Goal: Task Accomplishment & Management: Use online tool/utility

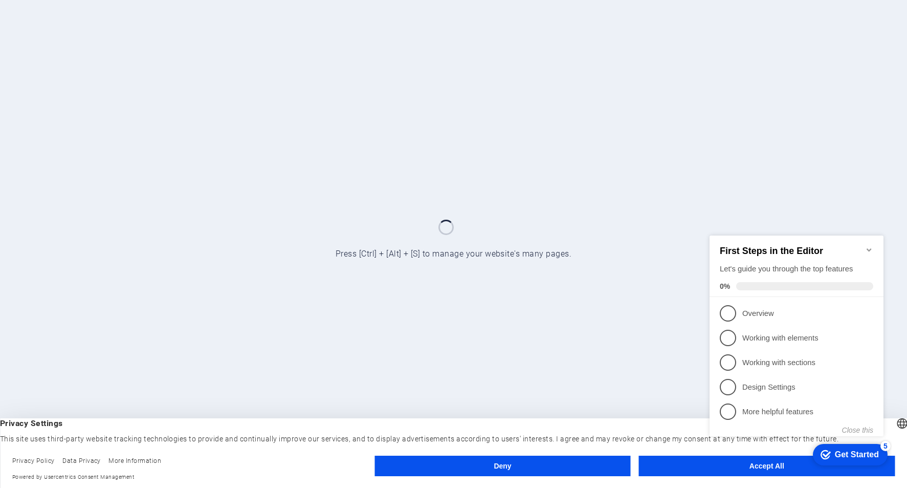
click at [747, 467] on div "checkmark Get Started 5 First Steps in the Editor Let's guide you through the t…" at bounding box center [799, 344] width 186 height 249
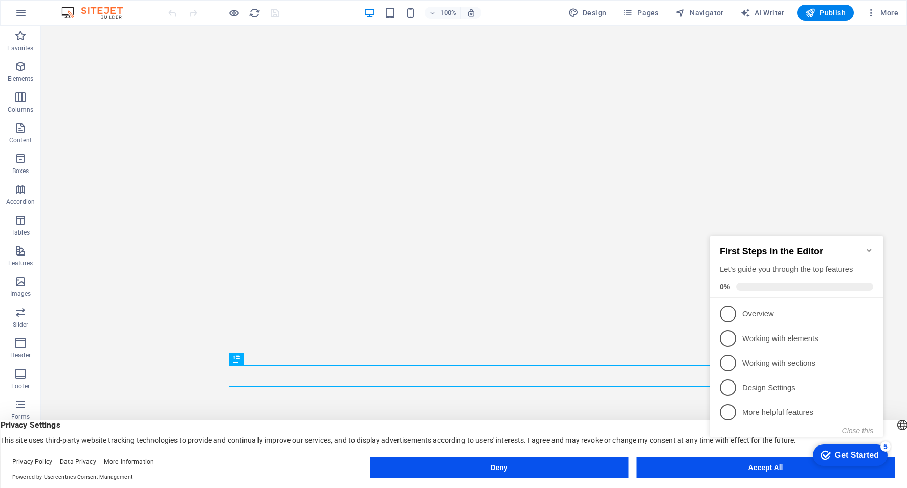
click at [763, 468] on div "checkmark Get Started 5 First Steps in the Editor Let's guide you through the t…" at bounding box center [799, 345] width 186 height 249
click at [682, 473] on button "Accept All" at bounding box center [766, 467] width 258 height 20
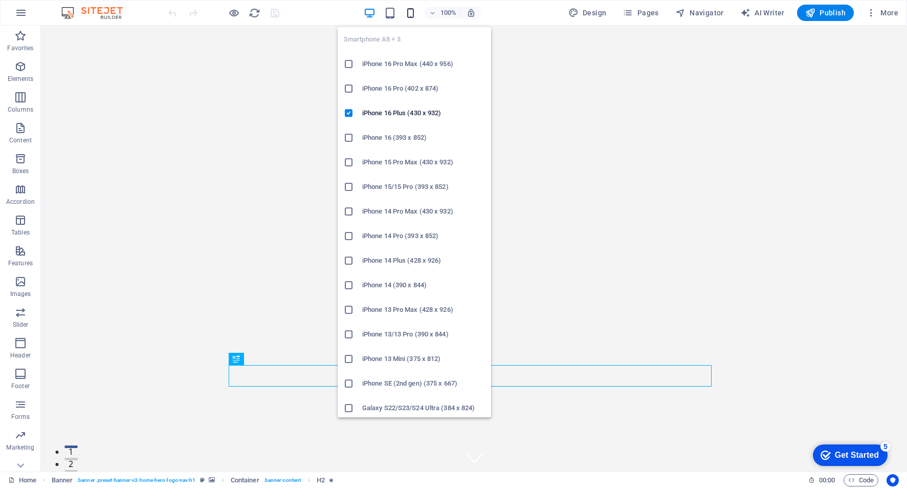
click at [0, 0] on icon "button" at bounding box center [0, 0] width 0 height 0
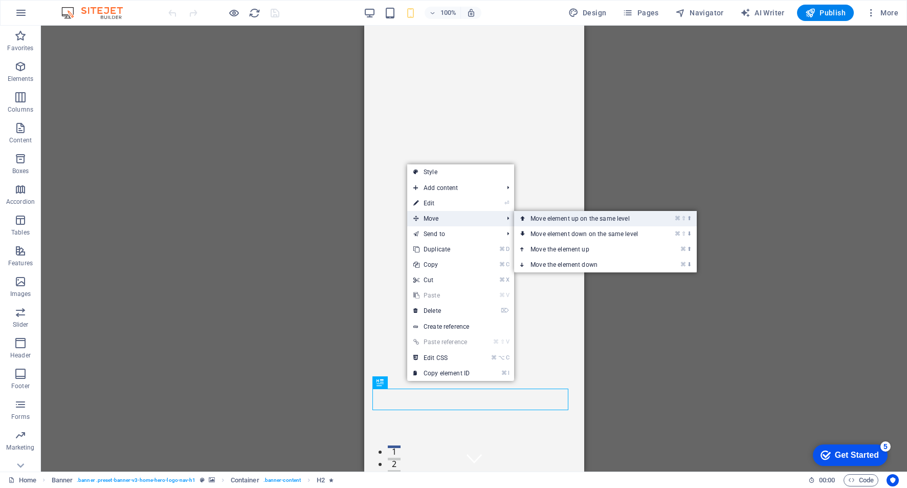
click at [595, 224] on link "⌘ ⇧ ⬆ Move element up on the same level" at bounding box center [586, 218] width 144 height 15
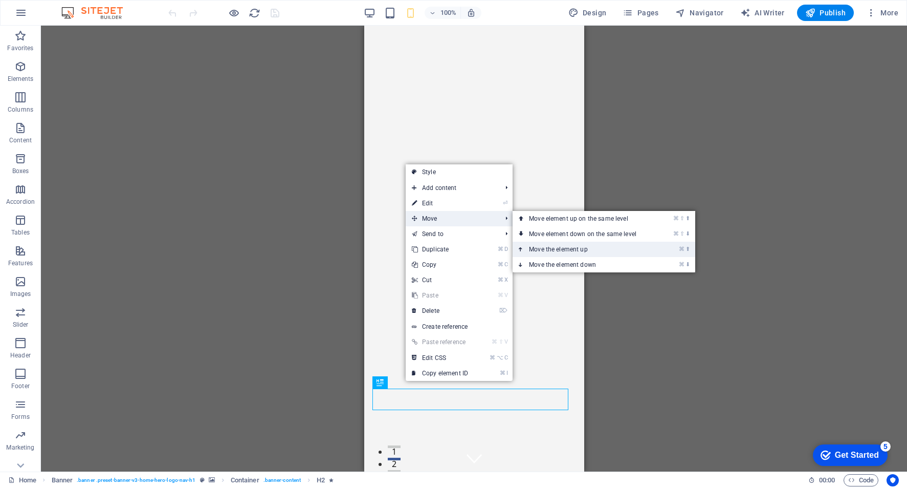
click at [545, 245] on link "⌘ ⬆ Move the element up" at bounding box center [585, 249] width 144 height 15
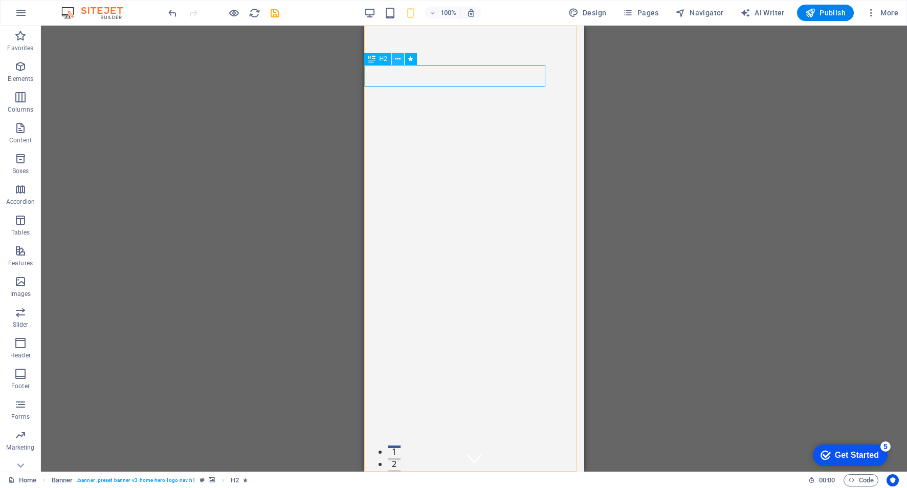
click at [438, 32] on icon at bounding box center [435, 32] width 8 height 11
select select "ms"
select select "s"
select select "progressive"
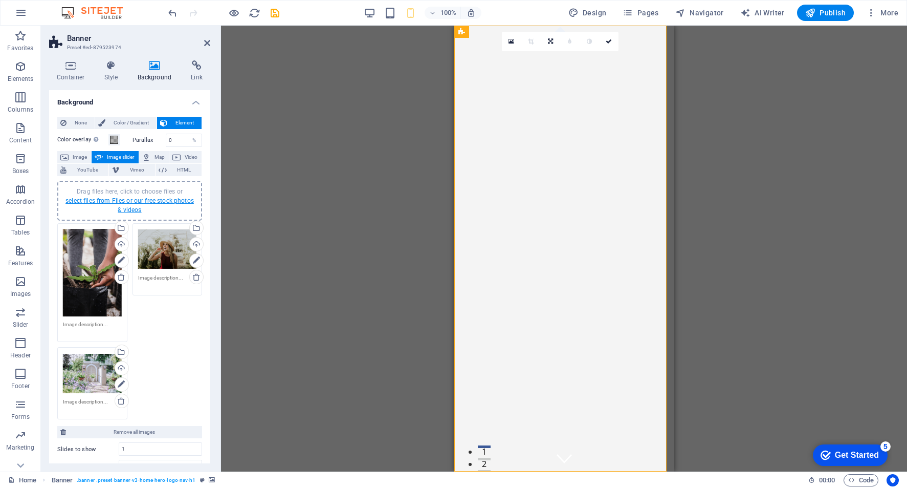
click at [79, 203] on link "select files from Files or our free stock photos & videos" at bounding box center [129, 205] width 128 height 16
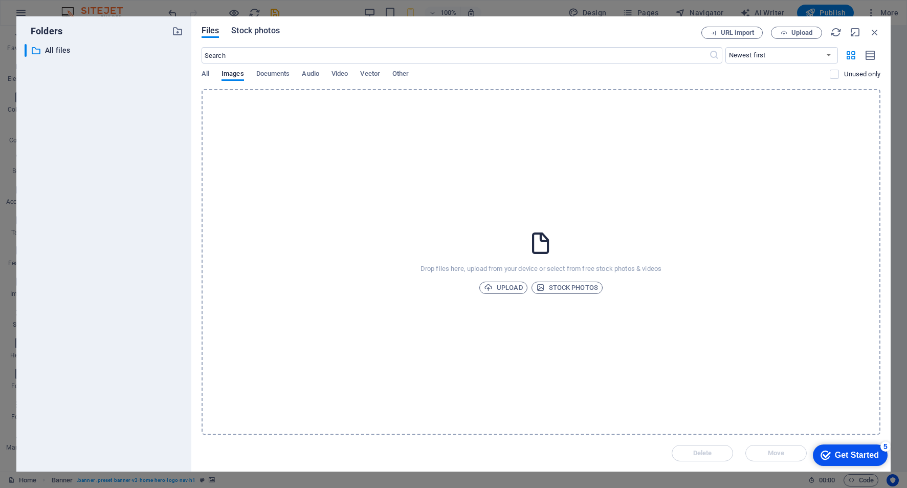
click at [261, 29] on span "Stock photos" at bounding box center [255, 31] width 48 height 12
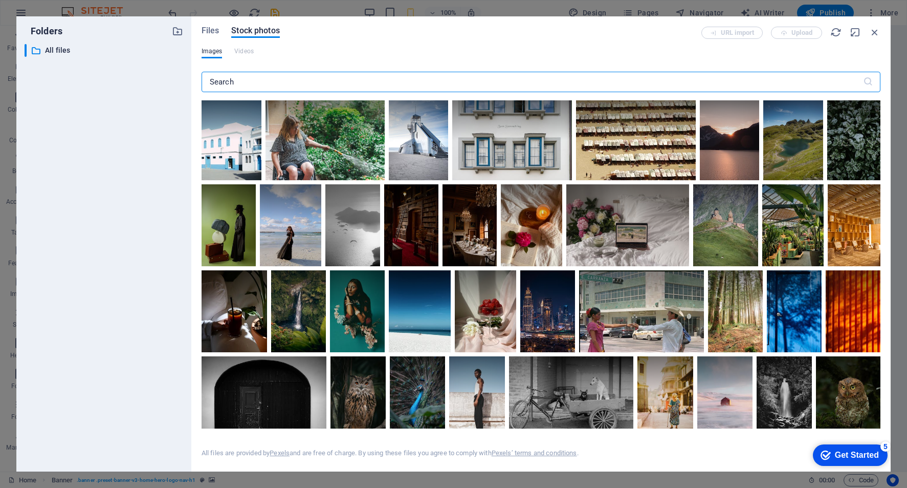
click at [255, 82] on input "text" at bounding box center [533, 82] width 662 height 20
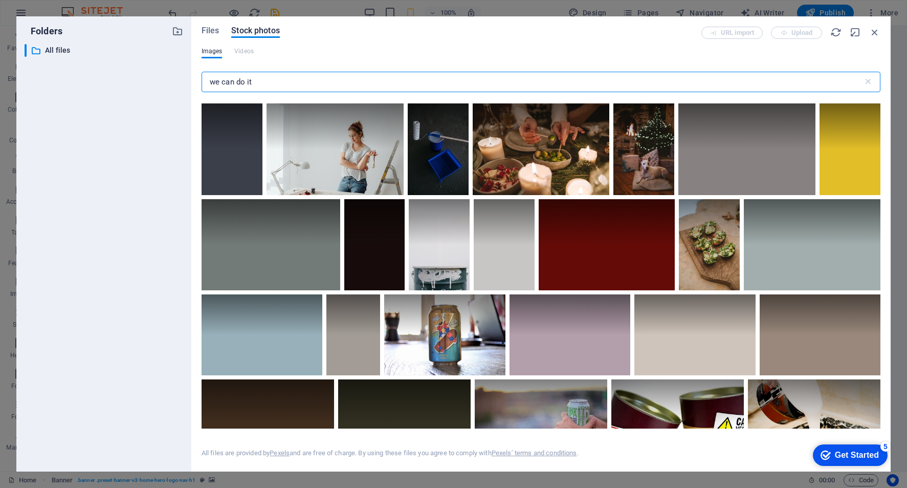
scroll to position [666, 0]
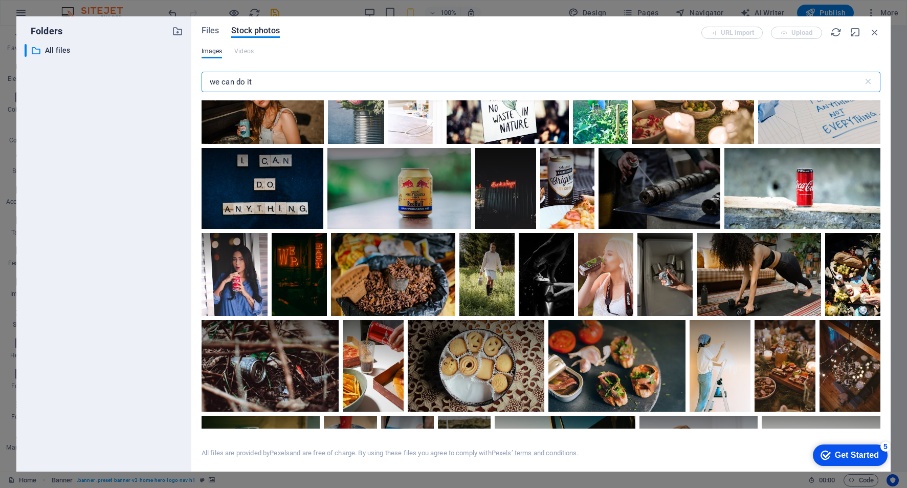
drag, startPoint x: 269, startPoint y: 76, endPoint x: 185, endPoint y: 77, distance: 83.9
click at [185, 77] on div "Folders ​ All files All files Files Stock photos URL import Upload Images Video…" at bounding box center [453, 243] width 874 height 455
drag, startPoint x: 261, startPoint y: 83, endPoint x: 200, endPoint y: 82, distance: 61.4
click at [200, 82] on div "Files Stock photos URL import Upload Images Videos we can do it ​ All files are…" at bounding box center [540, 243] width 699 height 455
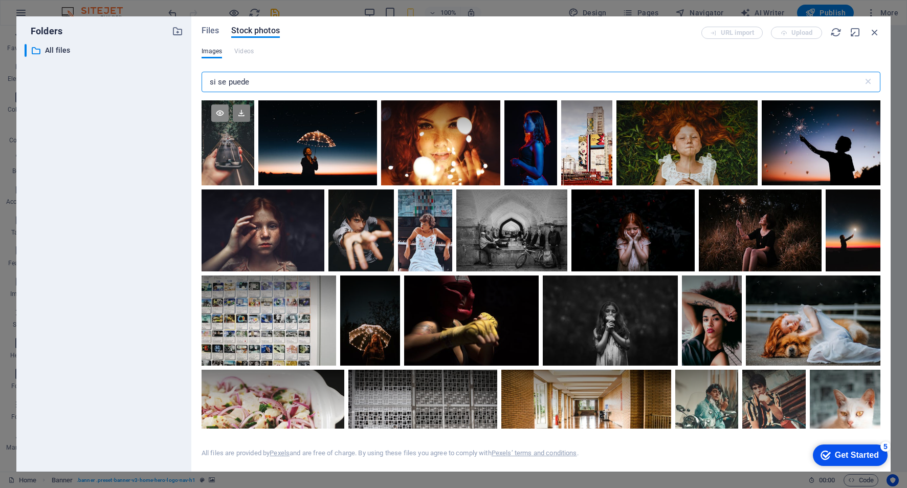
type input "si se puede"
click at [224, 112] on icon at bounding box center [219, 112] width 17 height 17
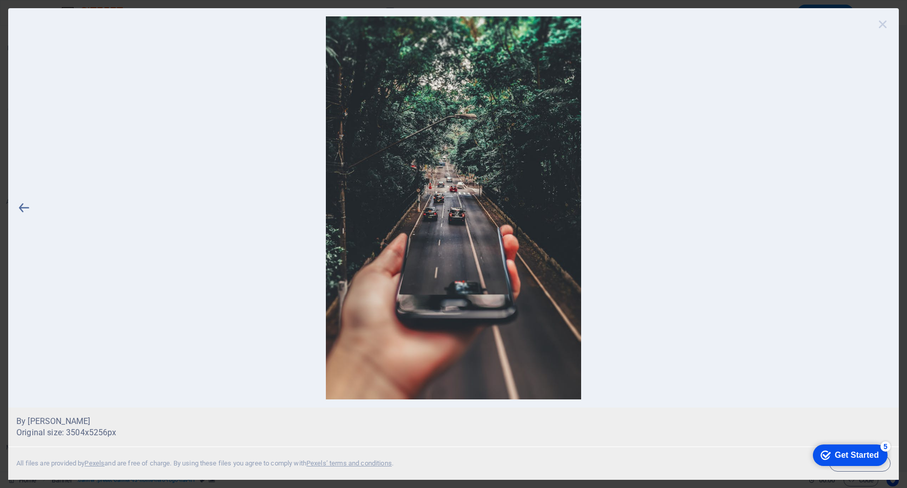
click at [883, 26] on icon at bounding box center [883, 23] width 15 height 15
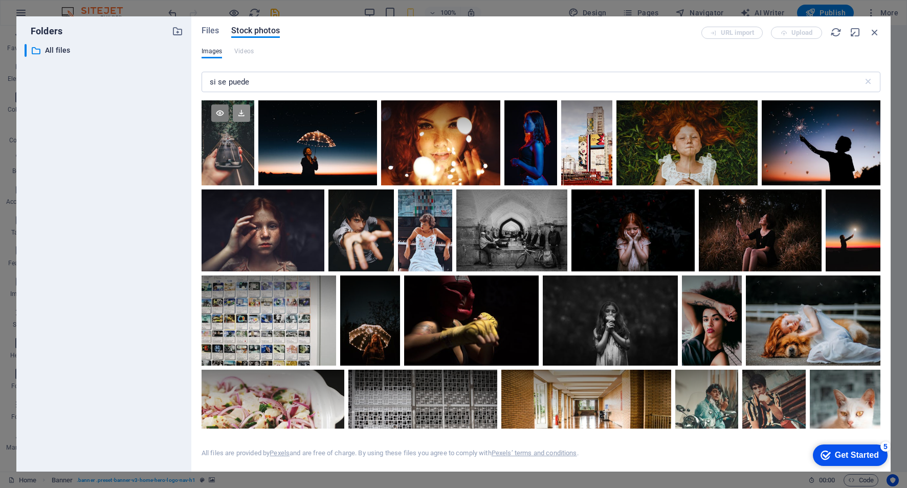
click at [240, 115] on icon at bounding box center [241, 112] width 17 height 17
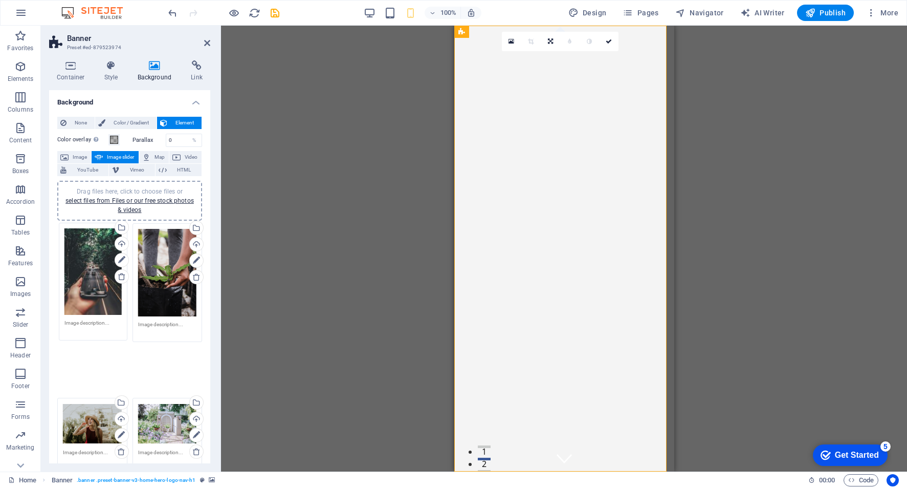
drag, startPoint x: 158, startPoint y: 384, endPoint x: 85, endPoint y: 261, distance: 142.7
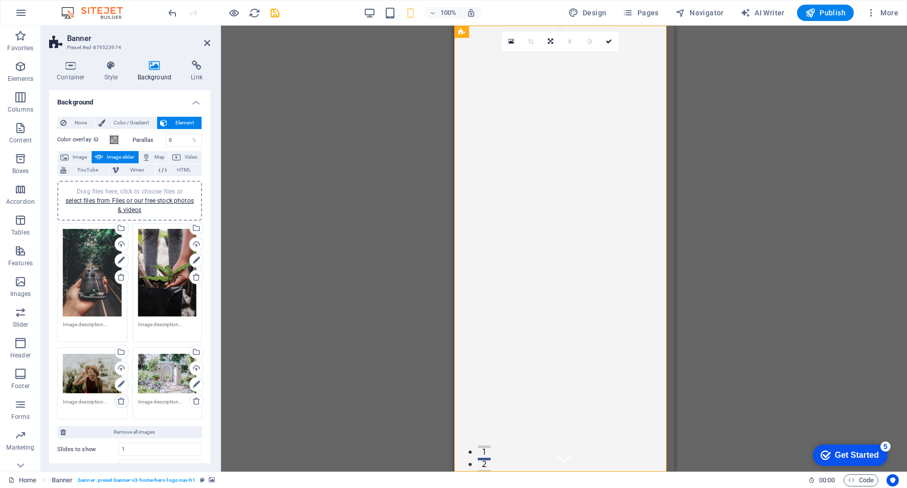
click at [119, 400] on icon at bounding box center [121, 401] width 8 height 8
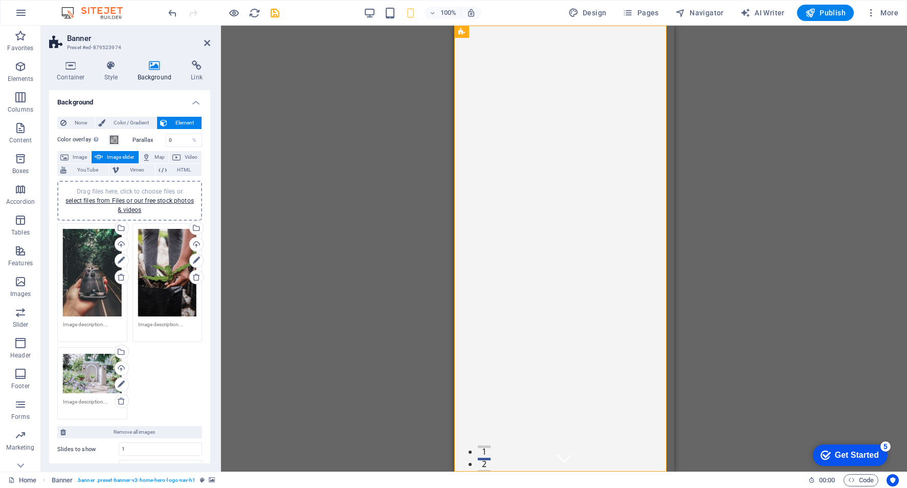
click at [92, 267] on div "Drag files here, click to choose files or select files from Files or our free s…" at bounding box center [92, 273] width 59 height 88
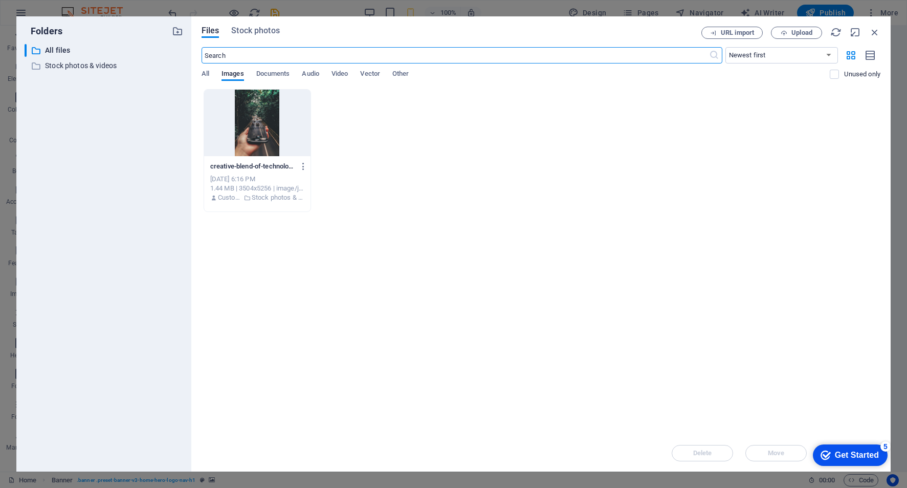
click at [245, 121] on div at bounding box center [257, 123] width 106 height 67
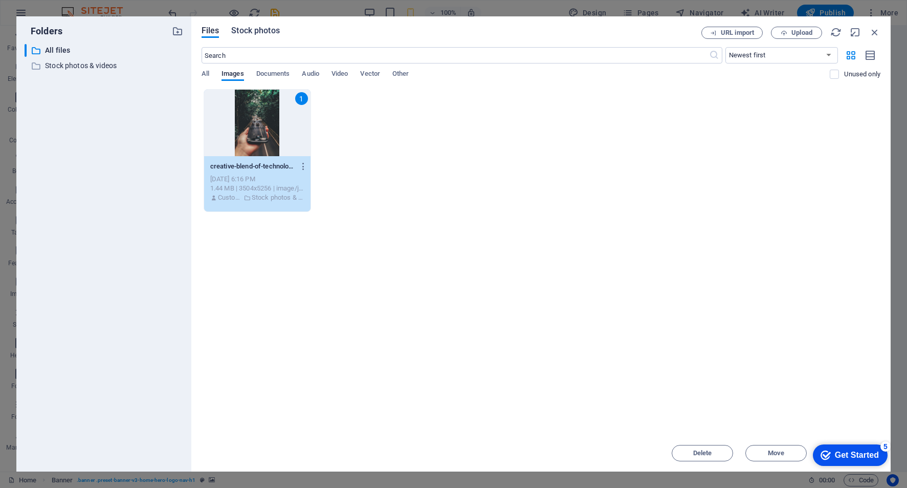
click at [268, 34] on span "Stock photos" at bounding box center [255, 31] width 48 height 12
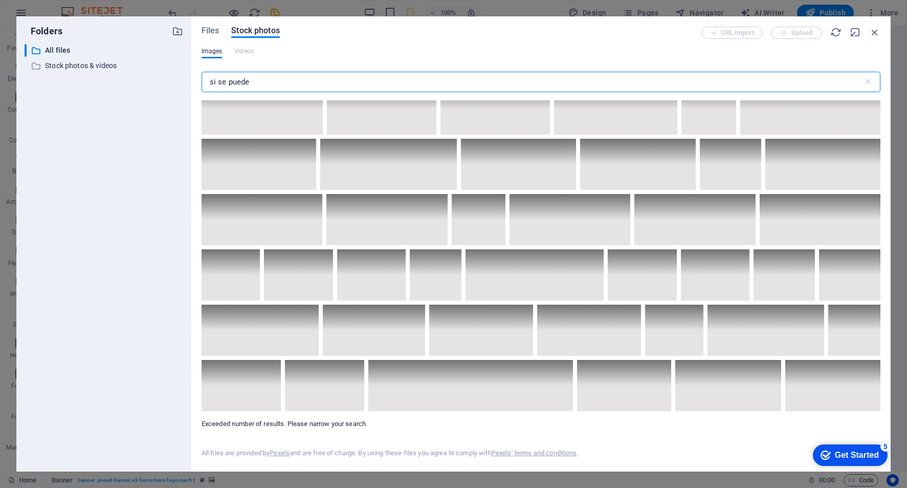
scroll to position [5833, 0]
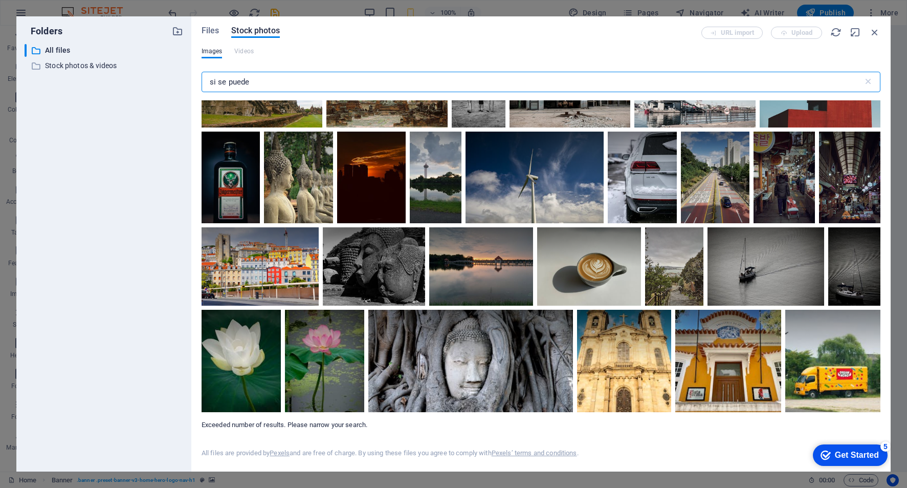
drag, startPoint x: 273, startPoint y: 78, endPoint x: 198, endPoint y: 84, distance: 75.5
click at [198, 78] on div "Files Stock photos URL import Upload Images Videos si se puede ​ Exceeded numbe…" at bounding box center [540, 243] width 699 height 455
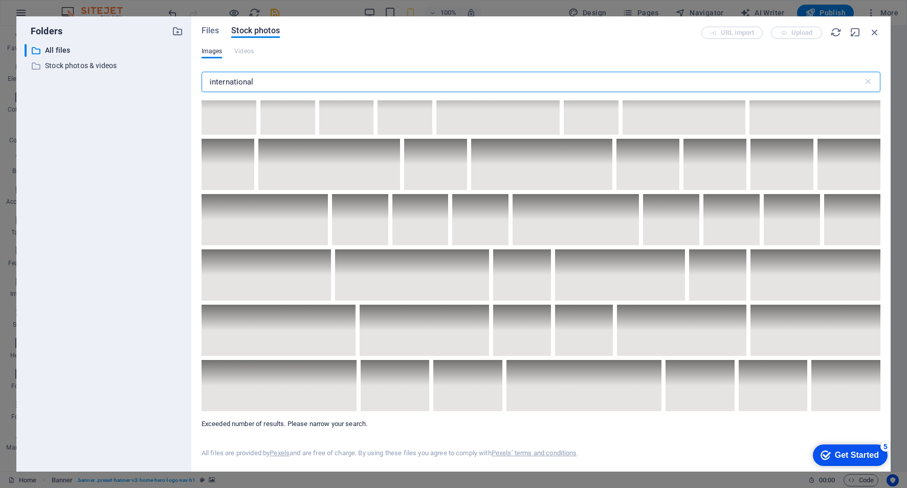
scroll to position [5851, 0]
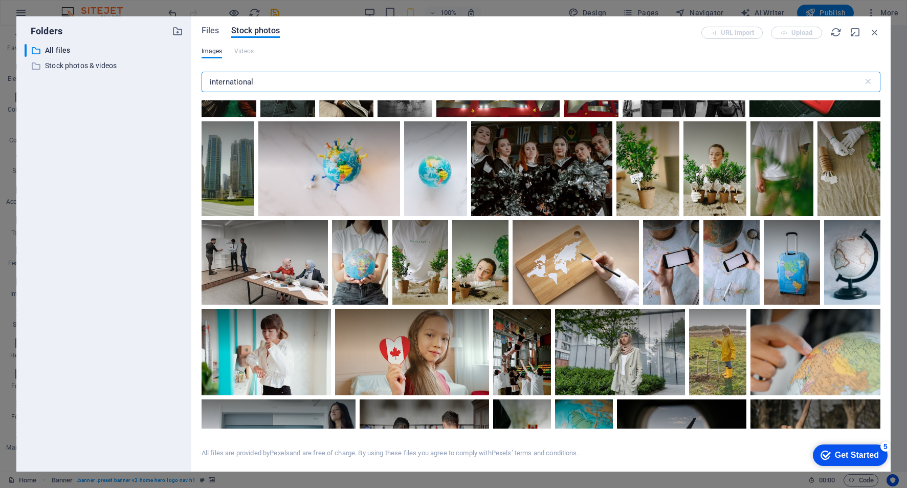
drag, startPoint x: 261, startPoint y: 81, endPoint x: 203, endPoint y: 79, distance: 58.4
click at [203, 79] on input "international" at bounding box center [533, 82] width 662 height 20
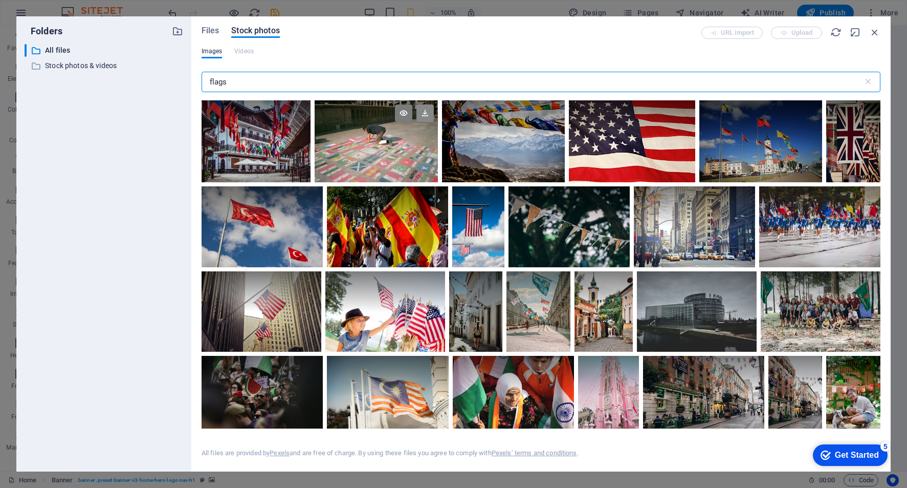
type input "flags"
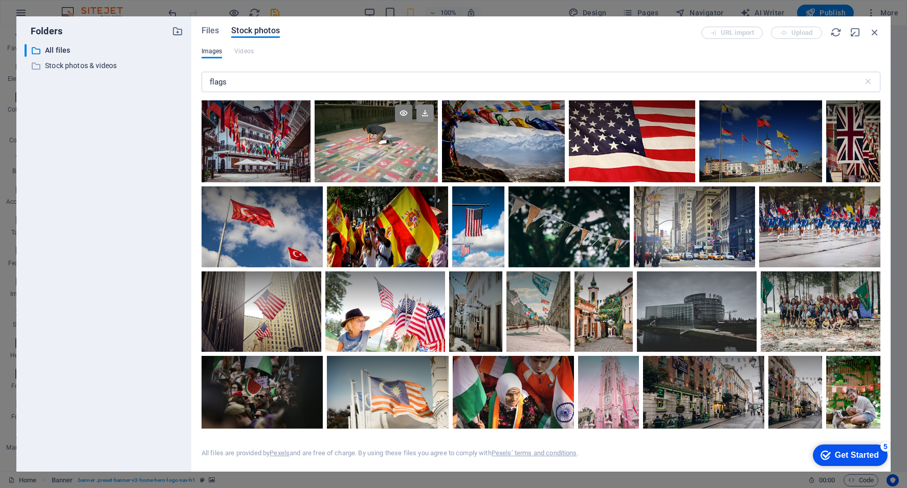
click at [422, 114] on icon at bounding box center [425, 112] width 17 height 17
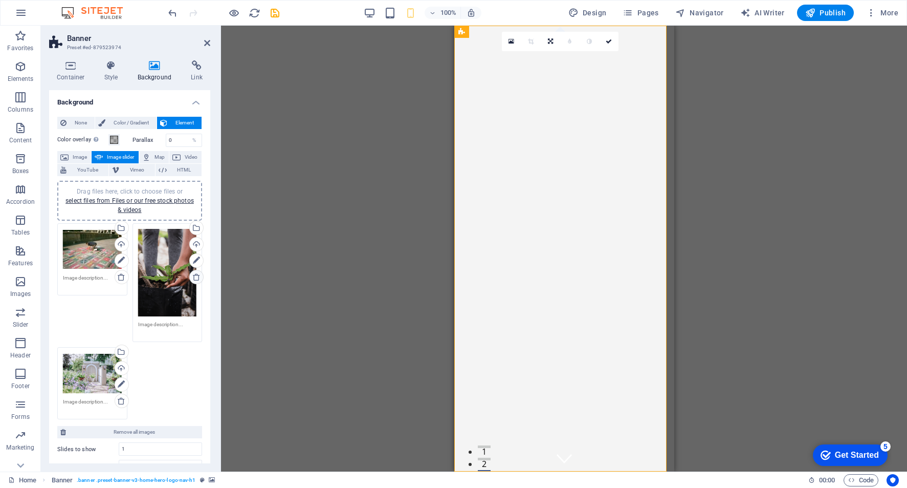
click at [192, 278] on icon at bounding box center [196, 277] width 8 height 8
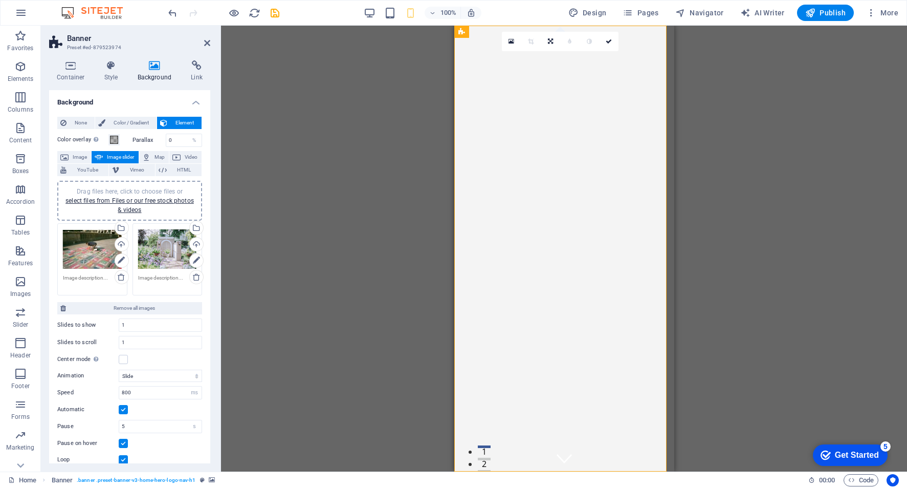
click at [156, 248] on div "Drag files here, click to choose files or select files from Files or our free s…" at bounding box center [167, 249] width 59 height 41
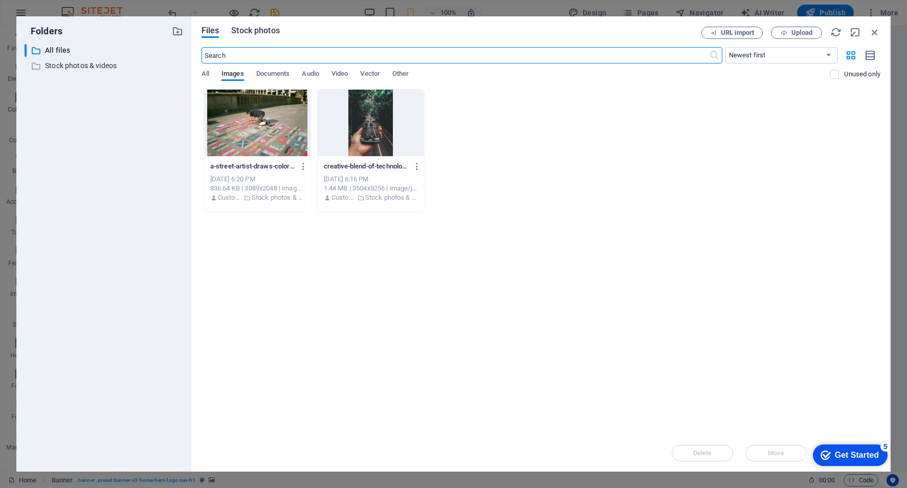
click at [262, 29] on span "Stock photos" at bounding box center [255, 31] width 48 height 12
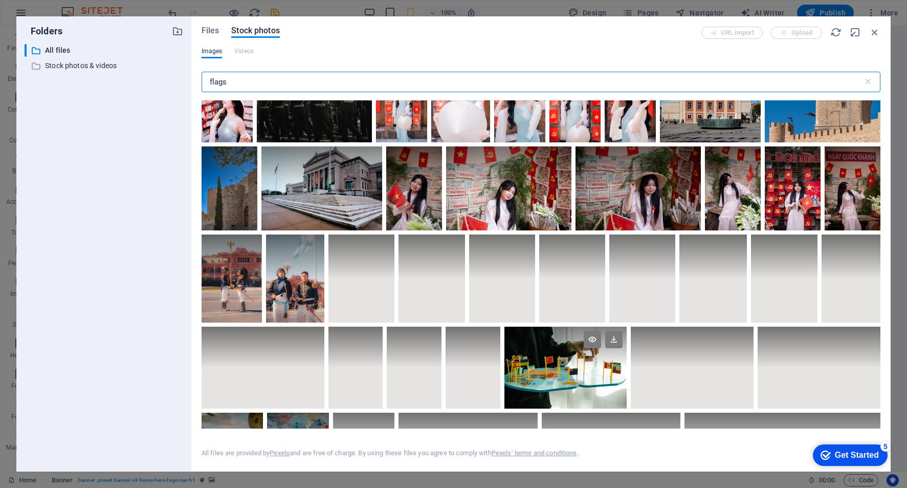
scroll to position [0, 0]
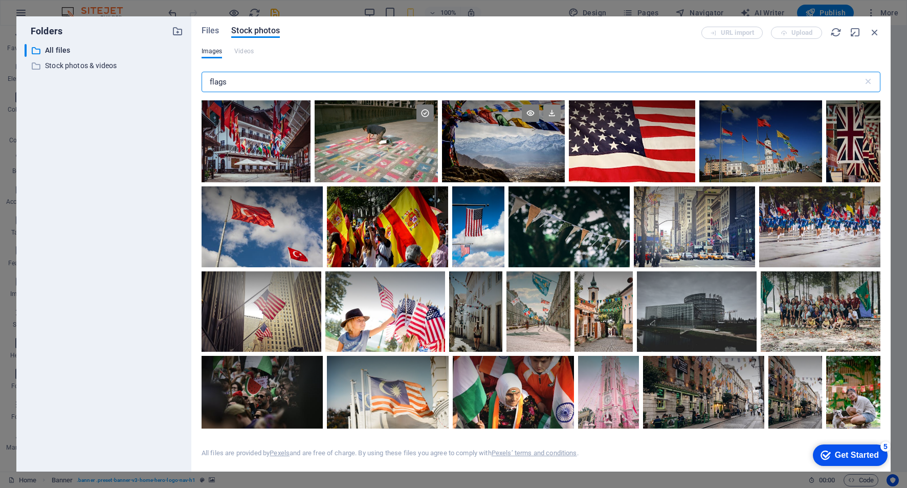
click at [549, 112] on icon at bounding box center [551, 112] width 17 height 17
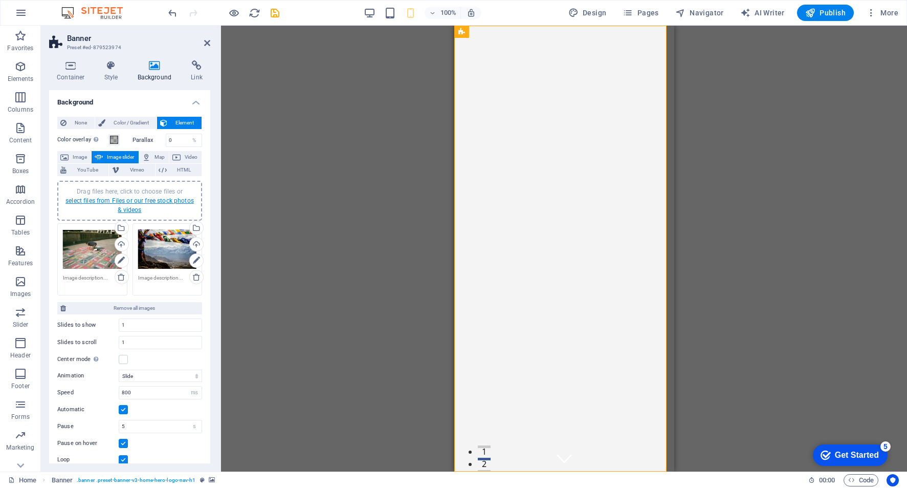
click at [84, 201] on link "select files from Files or our free stock photos & videos" at bounding box center [129, 205] width 128 height 16
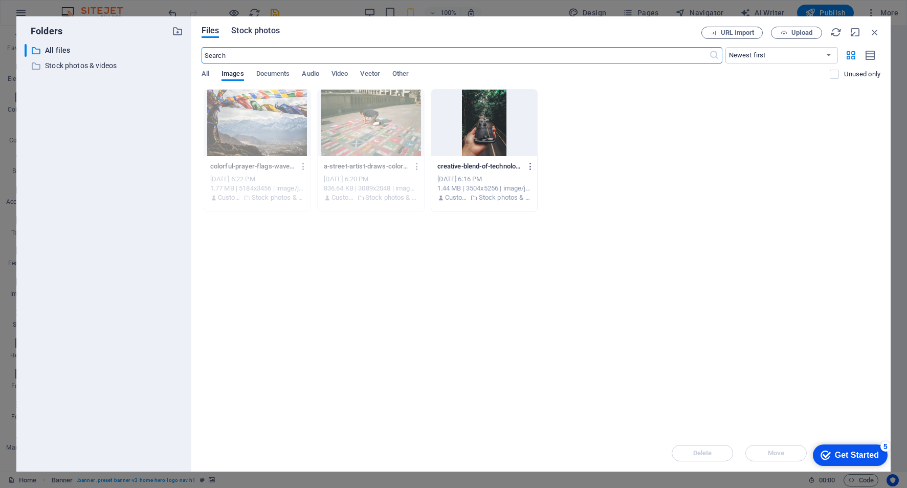
click at [249, 33] on span "Stock photos" at bounding box center [255, 31] width 48 height 12
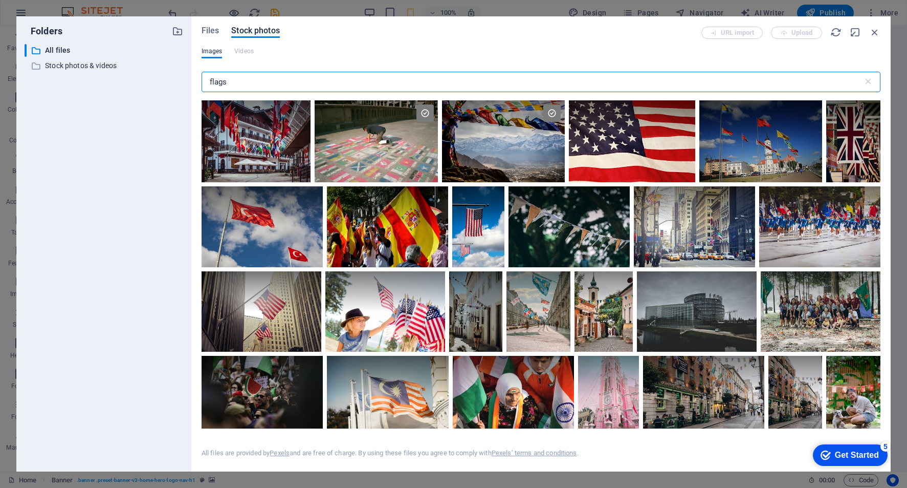
drag, startPoint x: 241, startPoint y: 79, endPoint x: 206, endPoint y: 83, distance: 35.5
click at [206, 82] on input "flags" at bounding box center [533, 82] width 662 height 20
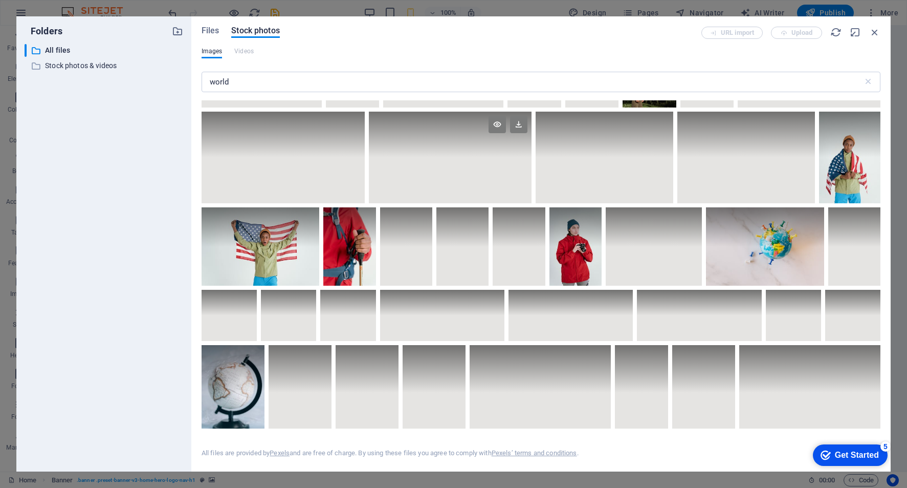
scroll to position [2972, 0]
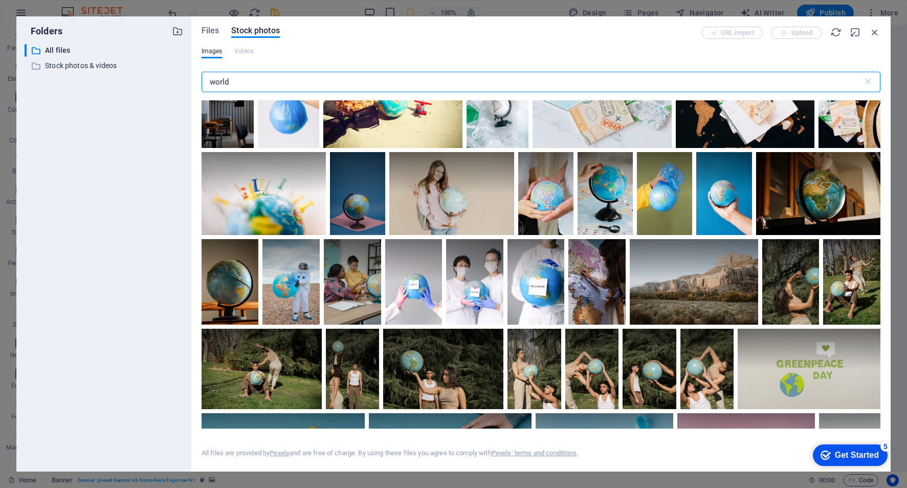
drag, startPoint x: 240, startPoint y: 78, endPoint x: 157, endPoint y: 83, distance: 84.1
click at [157, 83] on div "Folders ​ All files All files ​ Stock photos & videos Stock photos & videos Fil…" at bounding box center [453, 243] width 874 height 455
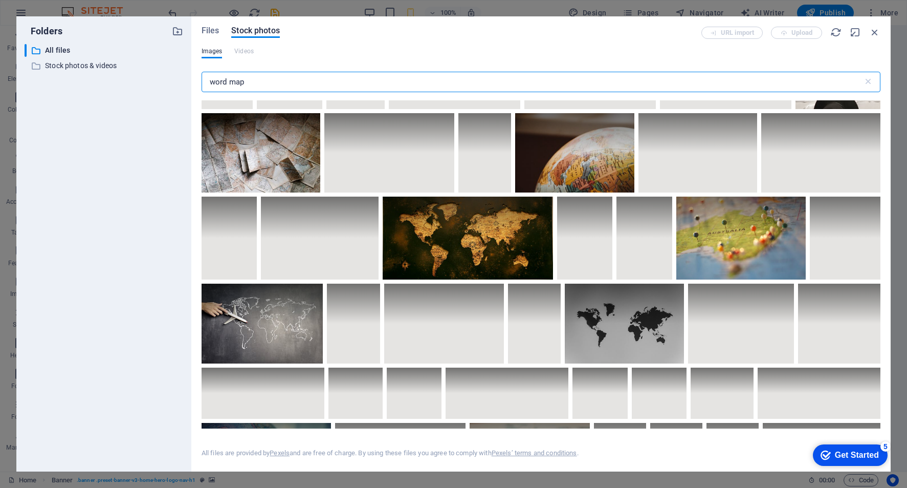
scroll to position [495, 0]
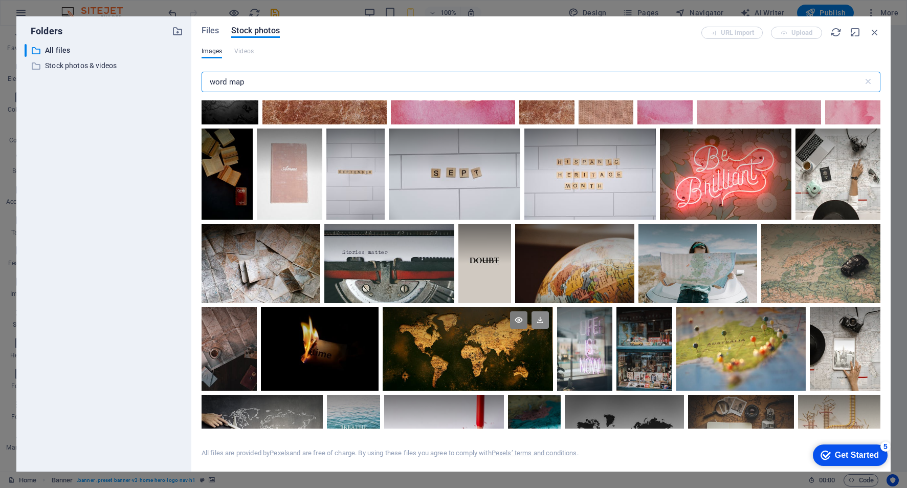
type input "word map"
click at [542, 316] on icon at bounding box center [540, 319] width 17 height 17
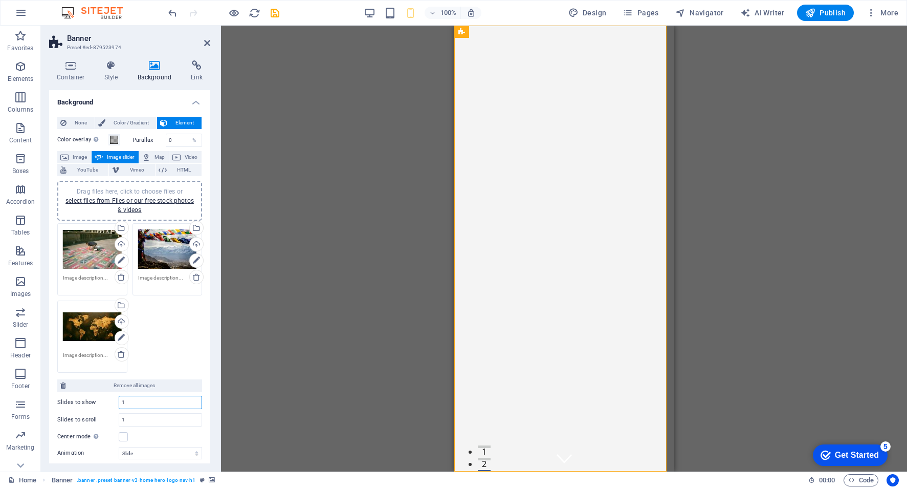
drag, startPoint x: 128, startPoint y: 403, endPoint x: 99, endPoint y: 403, distance: 29.2
click at [112, 401] on div "Slides to show 1" at bounding box center [129, 402] width 145 height 13
drag, startPoint x: 132, startPoint y: 404, endPoint x: 110, endPoint y: 400, distance: 22.9
click at [110, 400] on div "Slides to show 3" at bounding box center [129, 402] width 145 height 13
type input "3"
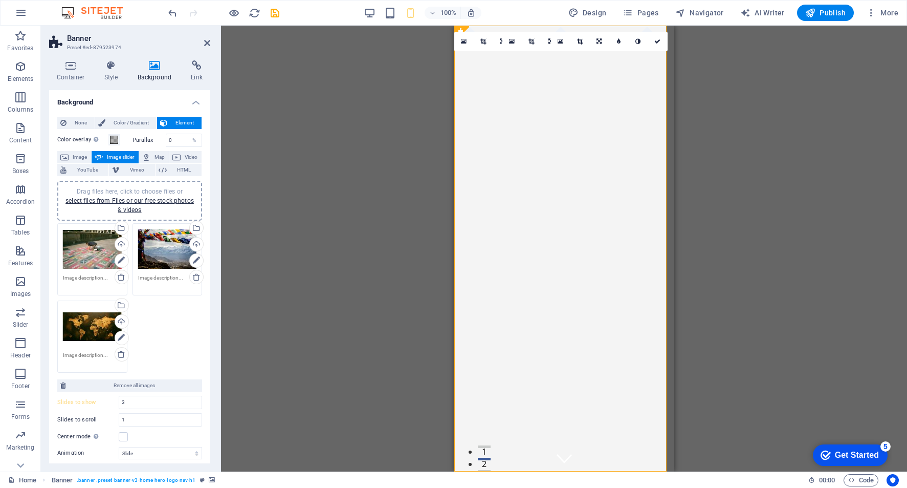
click at [125, 411] on div "Slides to show 3 Slides to scroll 1 Center mode Enables centered view with part…" at bounding box center [129, 416] width 145 height 51
drag, startPoint x: 127, startPoint y: 418, endPoint x: 107, endPoint y: 420, distance: 20.6
click at [107, 420] on div "Slides to scroll 1" at bounding box center [129, 419] width 145 height 13
type input "3"
drag, startPoint x: 131, startPoint y: 402, endPoint x: 100, endPoint y: 402, distance: 30.7
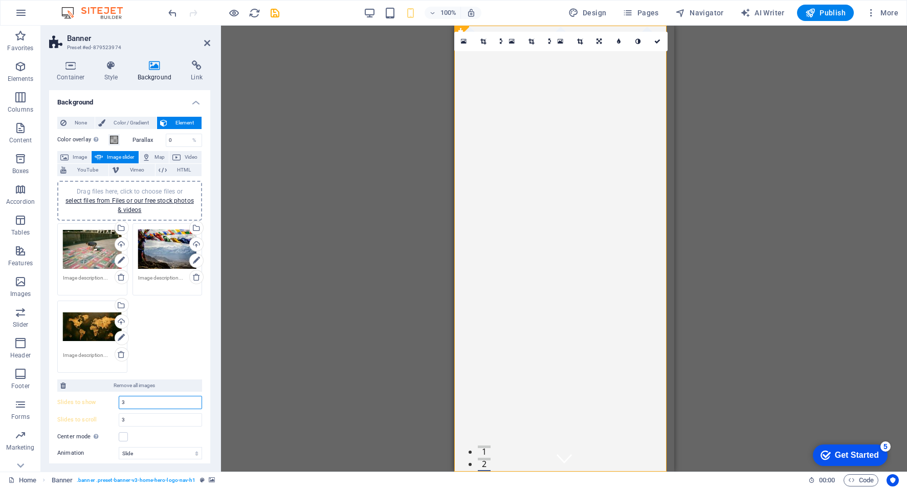
click at [102, 402] on div "Slides to show 3" at bounding box center [129, 402] width 145 height 13
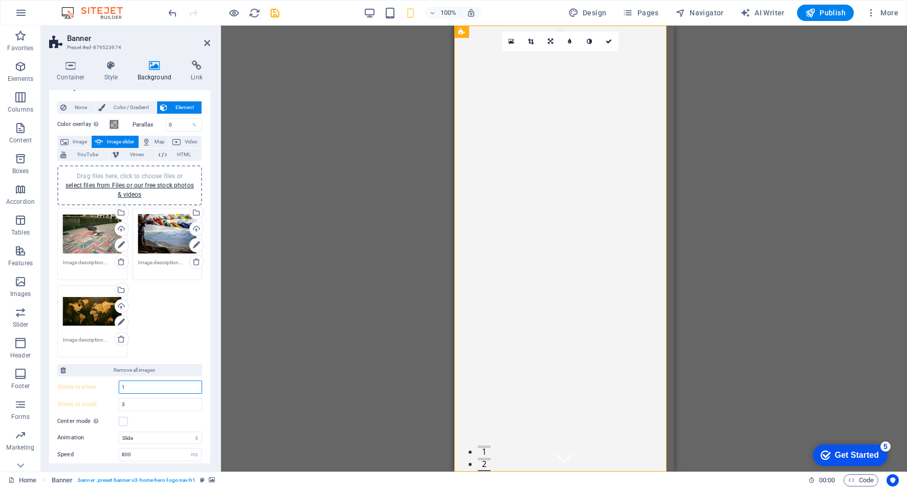
scroll to position [17, 0]
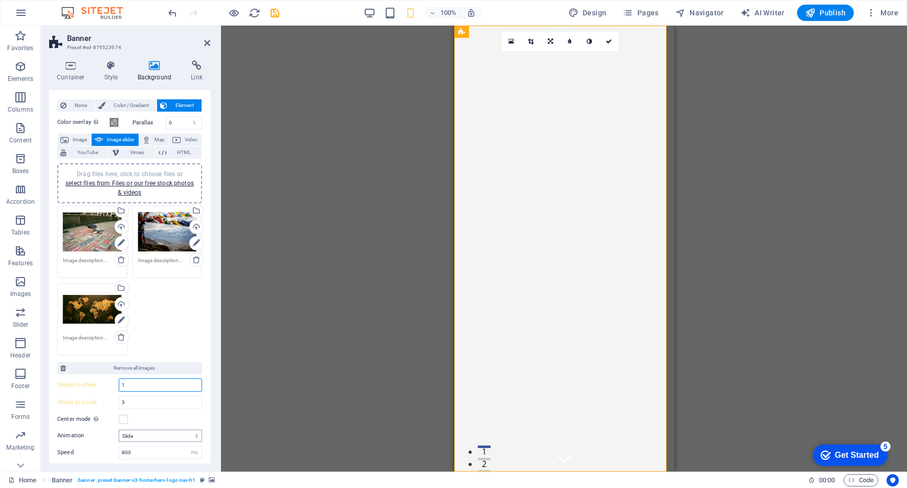
type input "1"
click at [196, 436] on select "Slide Fade" at bounding box center [160, 435] width 83 height 12
select select "fade"
click at [119, 429] on select "Slide Fade" at bounding box center [160, 435] width 83 height 12
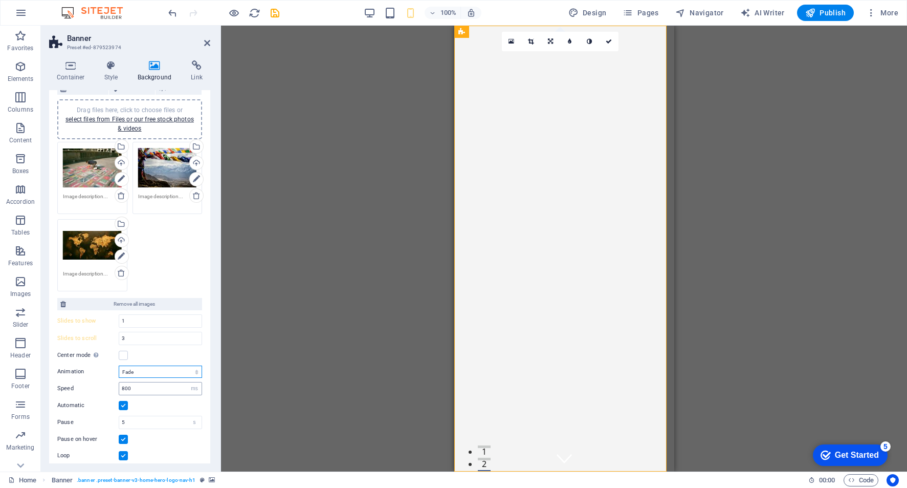
scroll to position [83, 0]
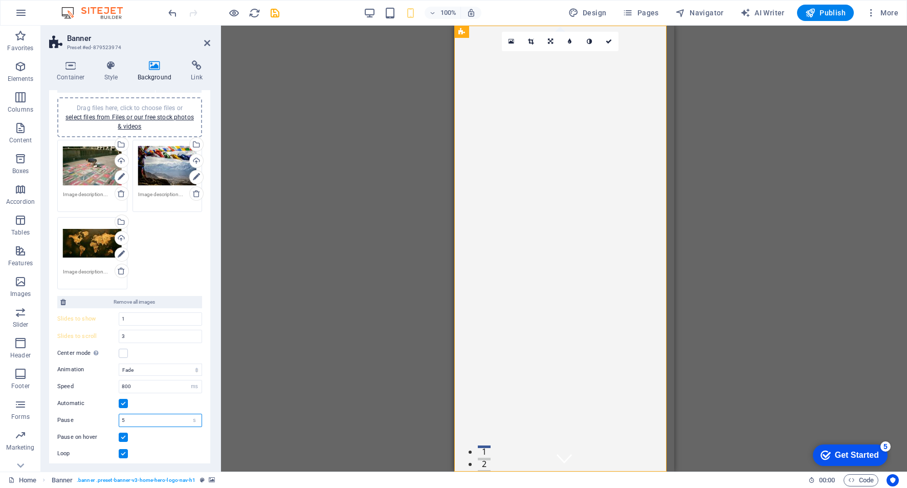
click at [143, 421] on input "5" at bounding box center [160, 420] width 82 height 12
drag, startPoint x: 145, startPoint y: 421, endPoint x: 108, endPoint y: 418, distance: 36.5
click at [108, 418] on div "Pause 5 s ms" at bounding box center [129, 419] width 145 height 13
type input "2"
click at [136, 384] on input "800" at bounding box center [160, 386] width 82 height 12
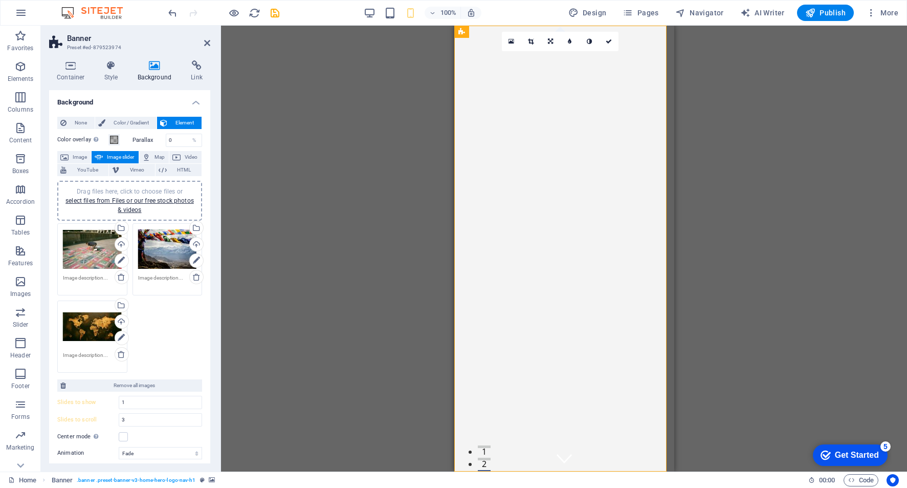
scroll to position [0, 0]
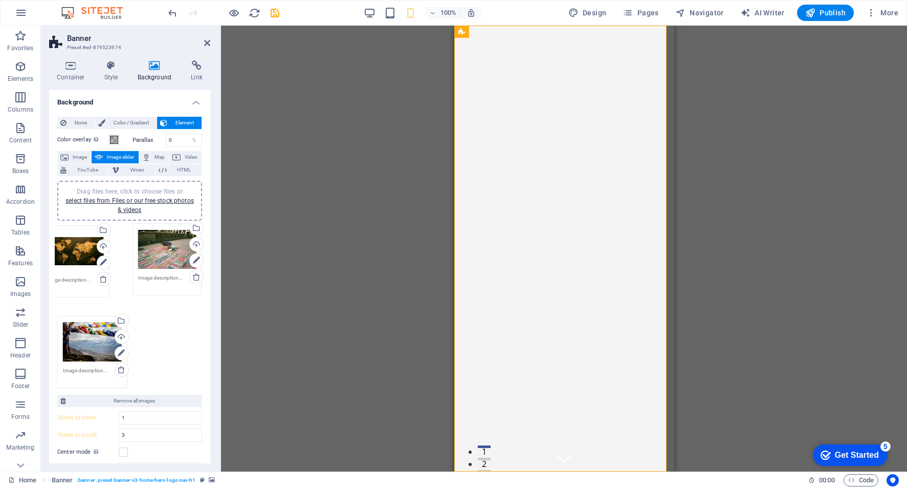
drag, startPoint x: 89, startPoint y: 323, endPoint x: 72, endPoint y: 248, distance: 77.1
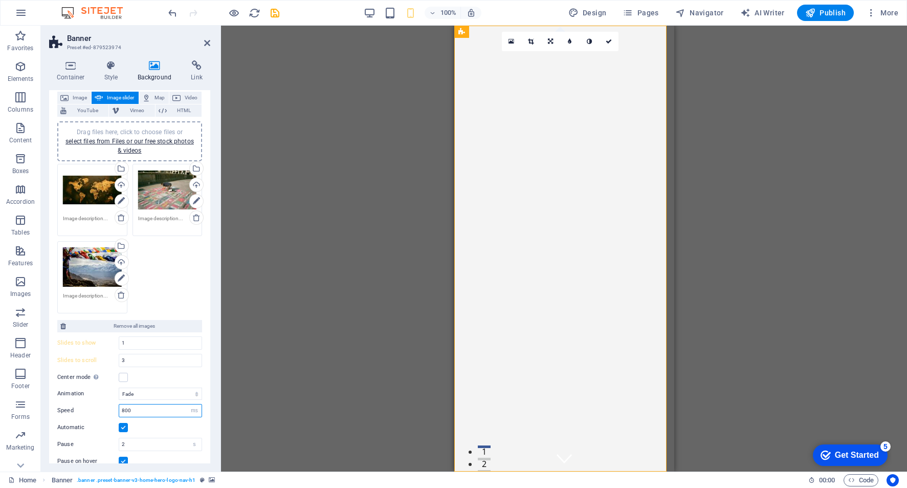
scroll to position [61, 0]
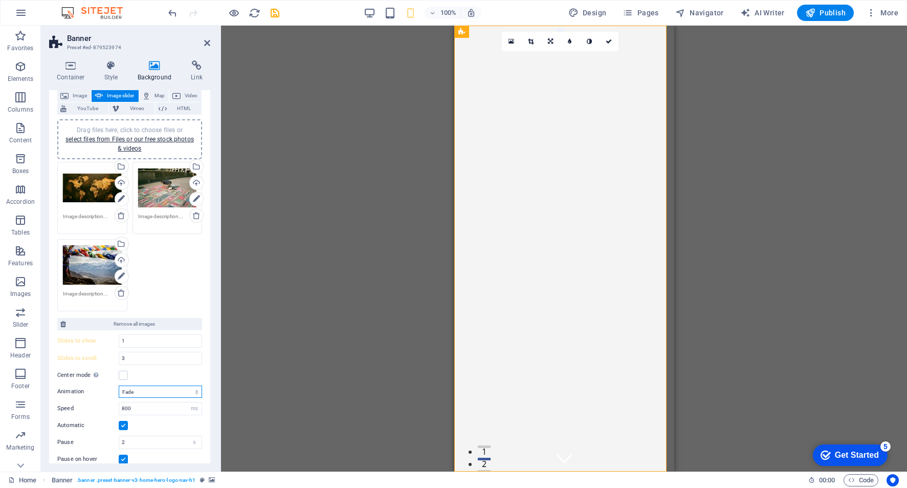
click at [195, 392] on select "Slide Fade" at bounding box center [160, 391] width 83 height 12
click at [119, 385] on select "Slide Fade" at bounding box center [160, 391] width 83 height 12
click at [191, 392] on select "Slide Fade" at bounding box center [160, 391] width 83 height 12
select select "fade"
click at [119, 385] on select "Slide Fade" at bounding box center [160, 391] width 83 height 12
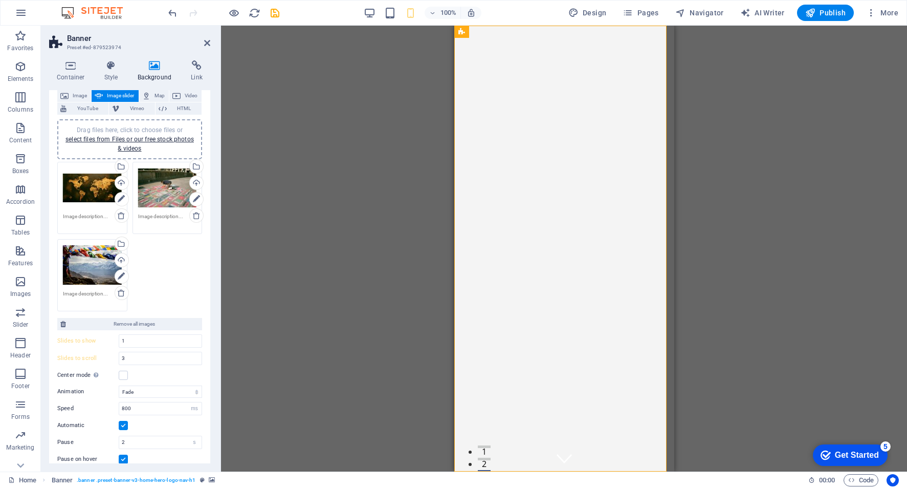
click at [136, 143] on div "Drag files here, click to choose files or select files from Files or our free s…" at bounding box center [129, 139] width 133 height 28
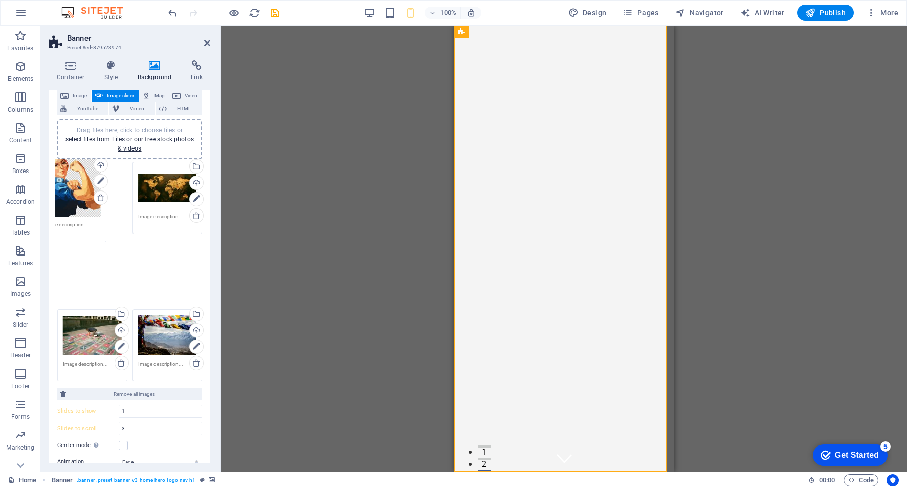
drag, startPoint x: 166, startPoint y: 280, endPoint x: 76, endPoint y: 187, distance: 129.6
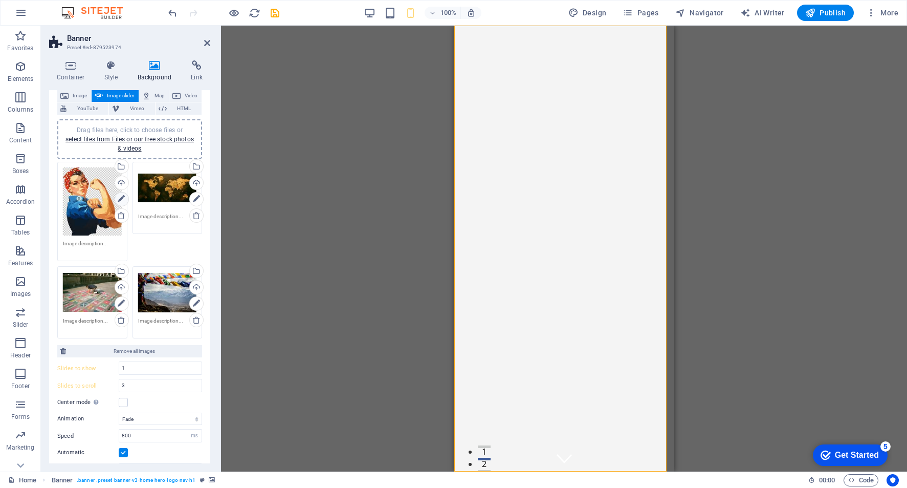
click at [123, 202] on icon at bounding box center [121, 199] width 7 height 12
click at [533, 42] on icon at bounding box center [531, 41] width 6 height 6
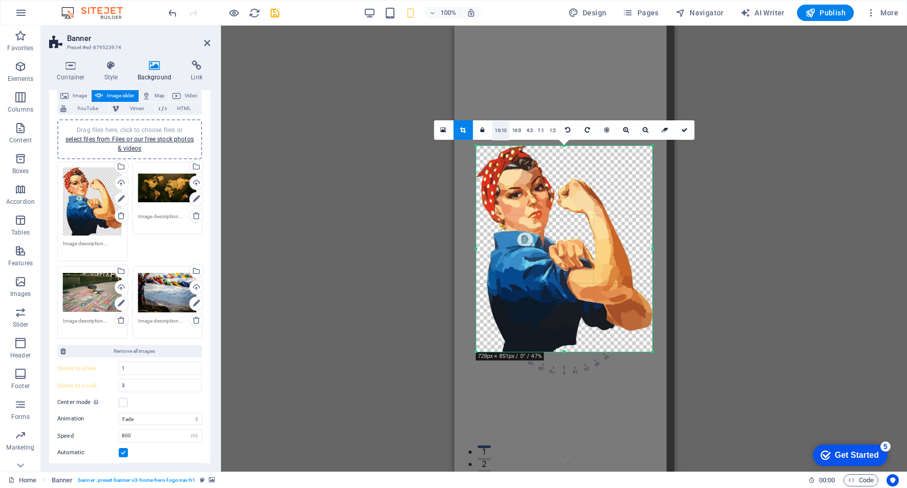
click at [498, 132] on link "16:10" at bounding box center [500, 129] width 17 height 19
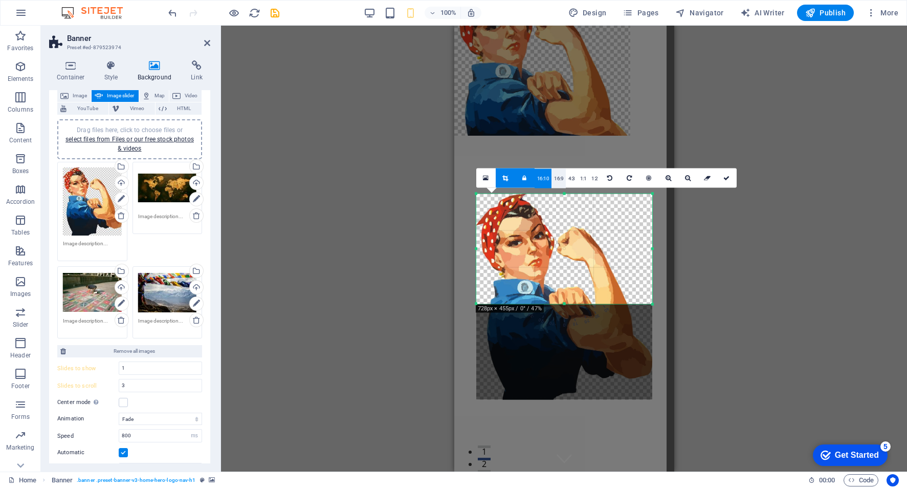
click at [559, 182] on link "16:9" at bounding box center [559, 177] width 14 height 19
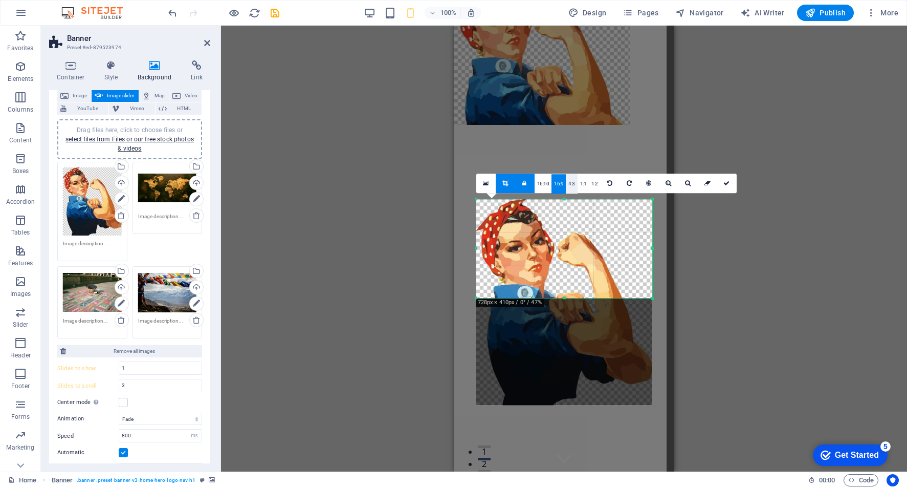
click at [572, 182] on link "4:3" at bounding box center [572, 183] width 12 height 19
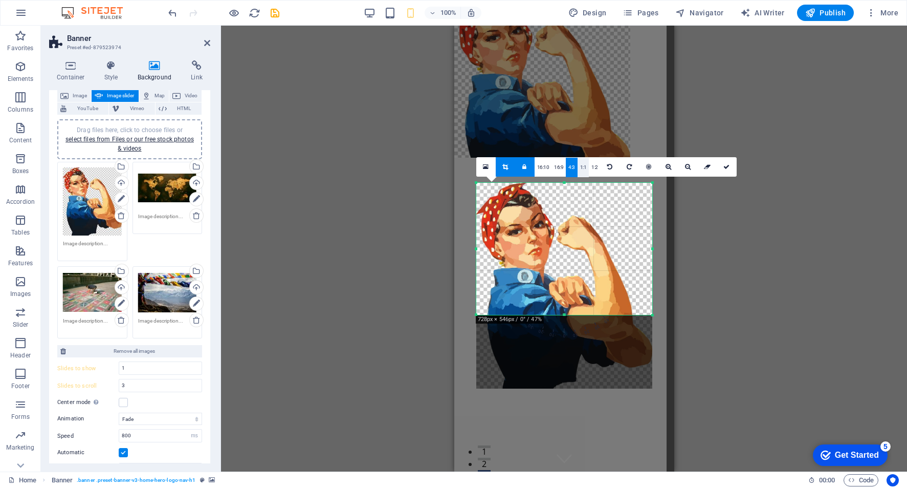
click at [583, 173] on link "1:1" at bounding box center [584, 167] width 12 height 19
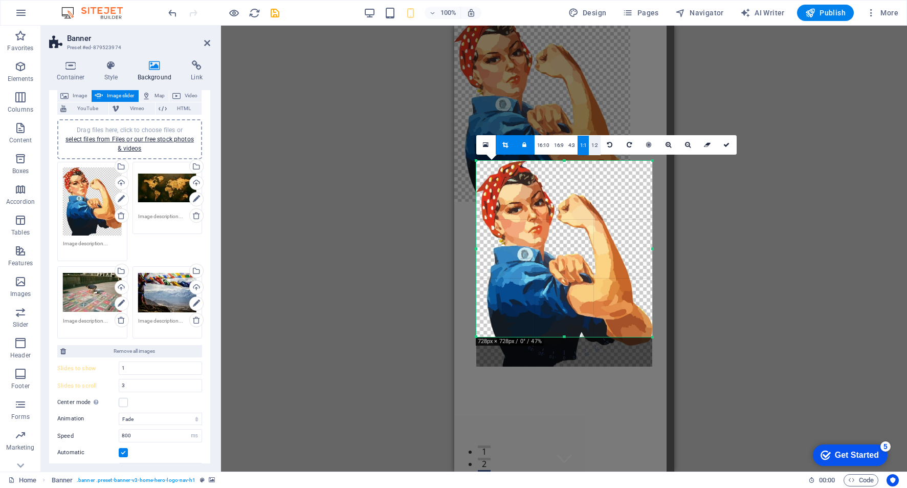
click at [596, 148] on link "1:2" at bounding box center [595, 145] width 12 height 19
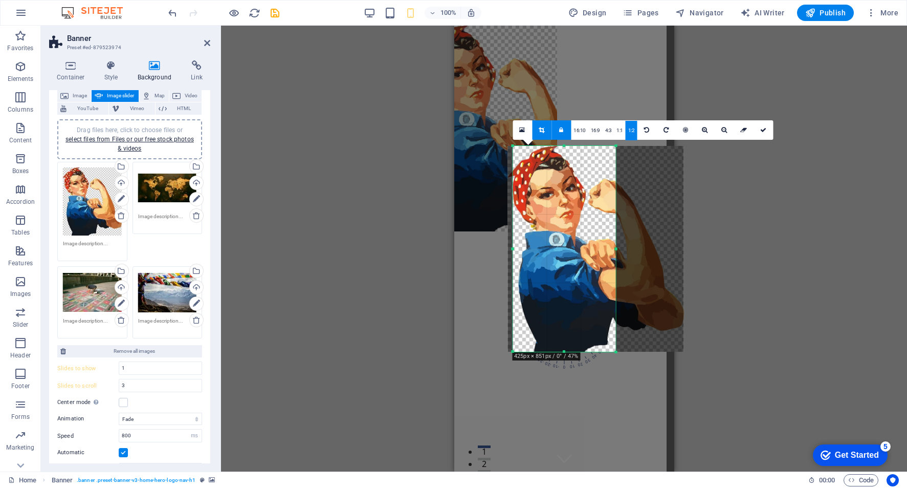
drag, startPoint x: 598, startPoint y: 284, endPoint x: 593, endPoint y: 286, distance: 5.5
click at [593, 286] on div at bounding box center [596, 249] width 176 height 206
click at [520, 125] on link at bounding box center [522, 129] width 19 height 19
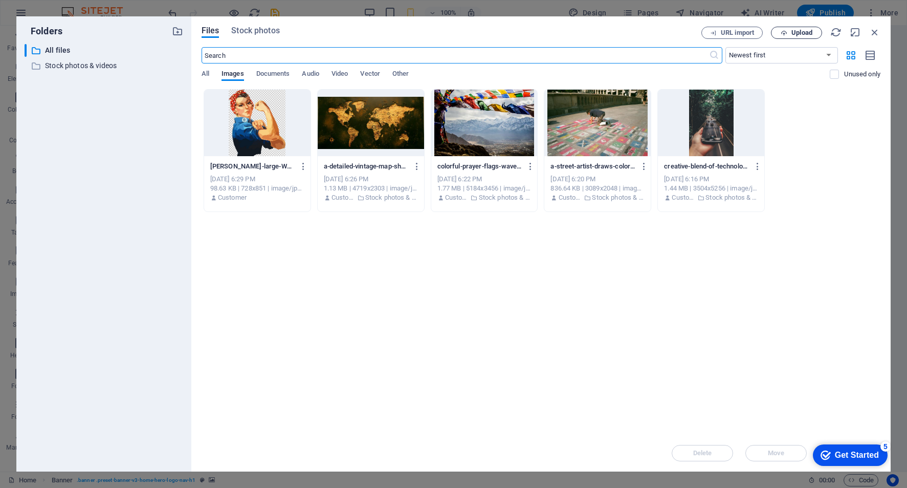
click at [791, 32] on span "Upload" at bounding box center [797, 33] width 42 height 7
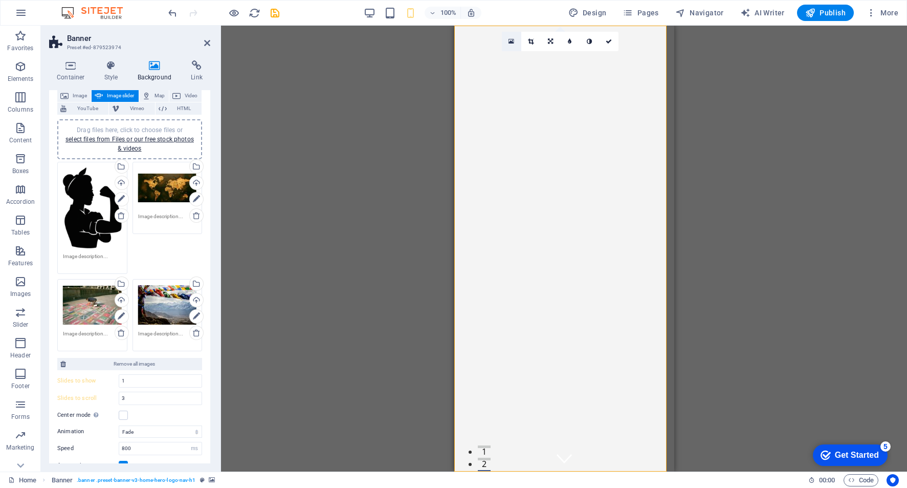
click at [514, 43] on icon at bounding box center [512, 41] width 6 height 7
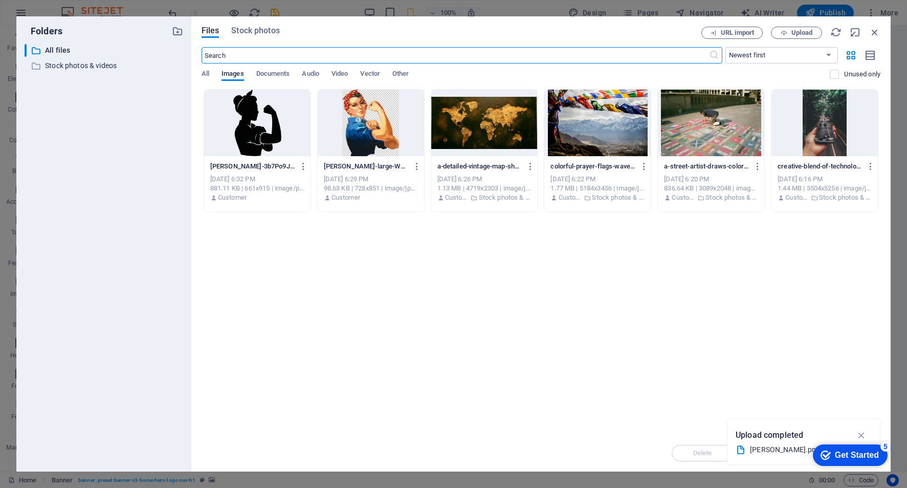
click at [249, 121] on div at bounding box center [257, 123] width 106 height 67
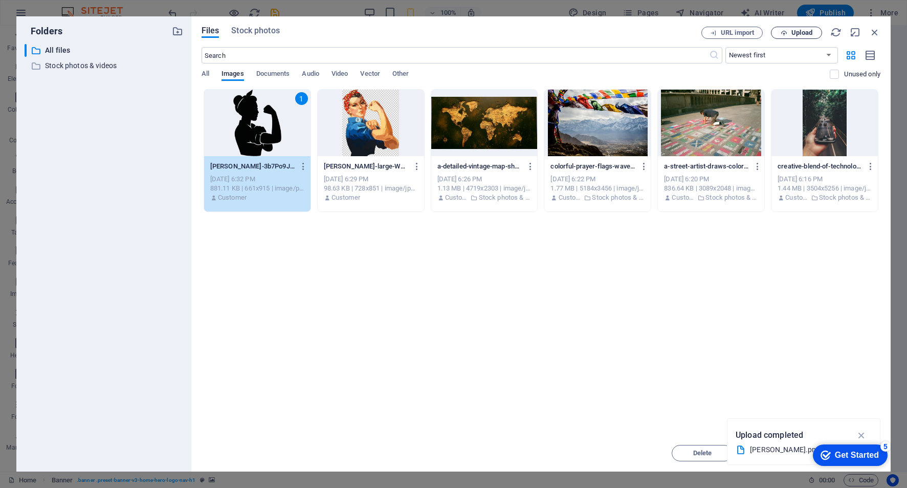
click at [798, 35] on span "Upload" at bounding box center [802, 33] width 21 height 6
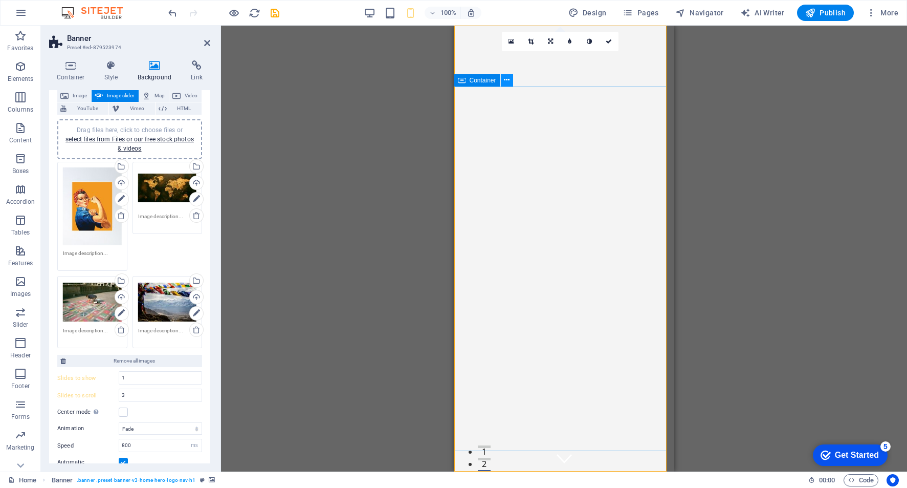
click at [509, 82] on icon at bounding box center [507, 80] width 6 height 11
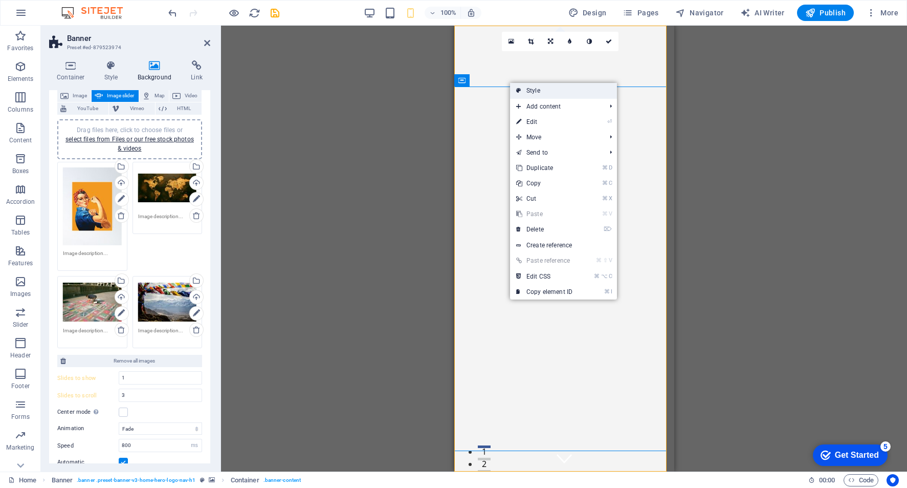
click at [544, 91] on link "Style" at bounding box center [563, 90] width 107 height 15
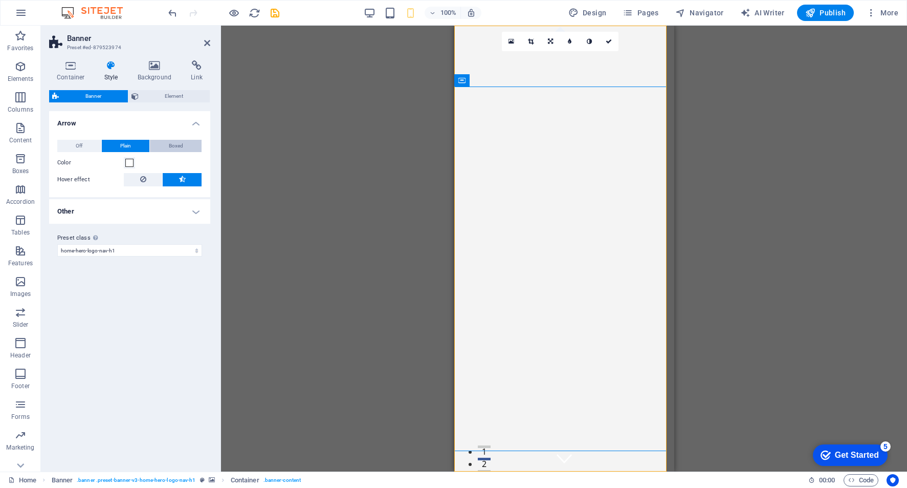
click at [171, 144] on span "Boxed" at bounding box center [176, 146] width 14 height 12
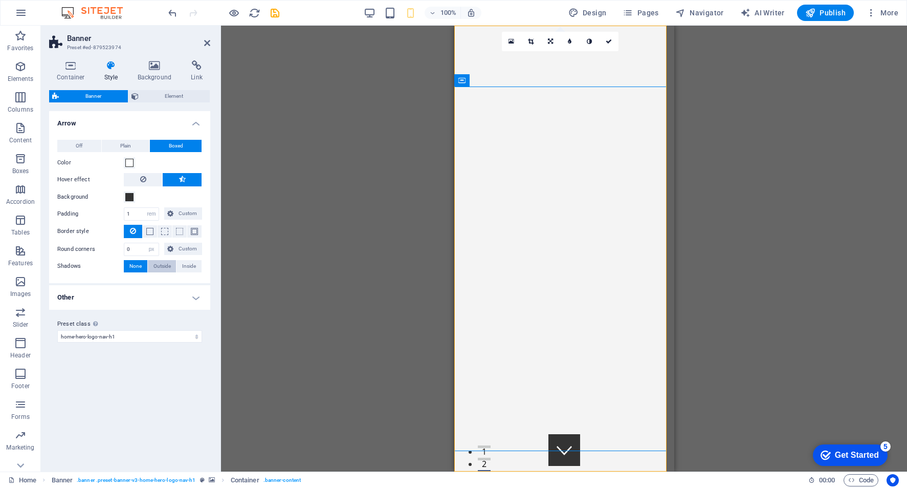
click at [158, 265] on span "Outside" at bounding box center [162, 266] width 17 height 12
type input "2"
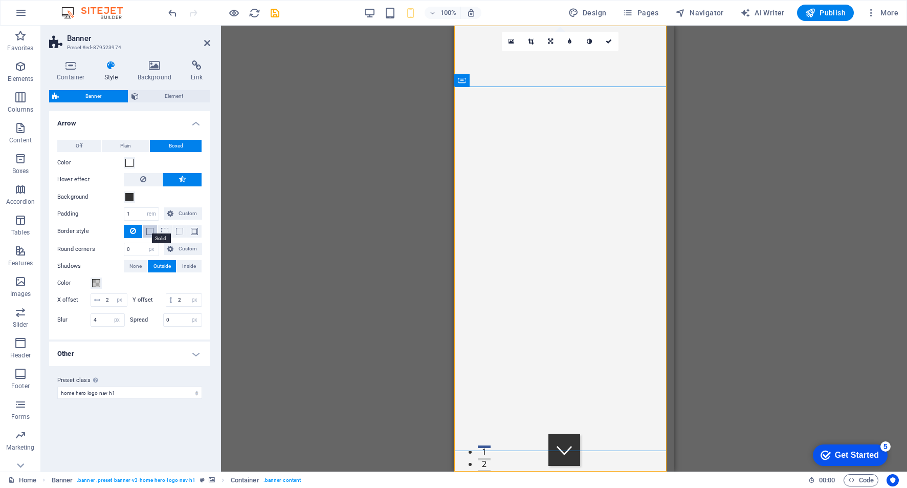
click at [149, 231] on span at bounding box center [149, 231] width 7 height 7
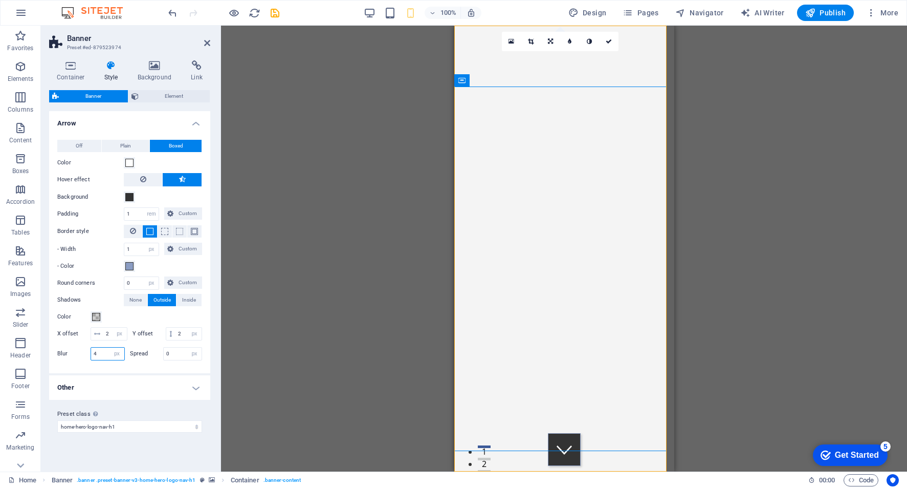
click at [106, 360] on input "4" at bounding box center [107, 353] width 33 height 12
drag, startPoint x: 100, startPoint y: 367, endPoint x: 76, endPoint y: 366, distance: 24.6
click at [76, 360] on div "Blur 4 px rem % vh vw" at bounding box center [91, 353] width 68 height 13
type input "10"
click at [171, 360] on input "0" at bounding box center [183, 353] width 38 height 12
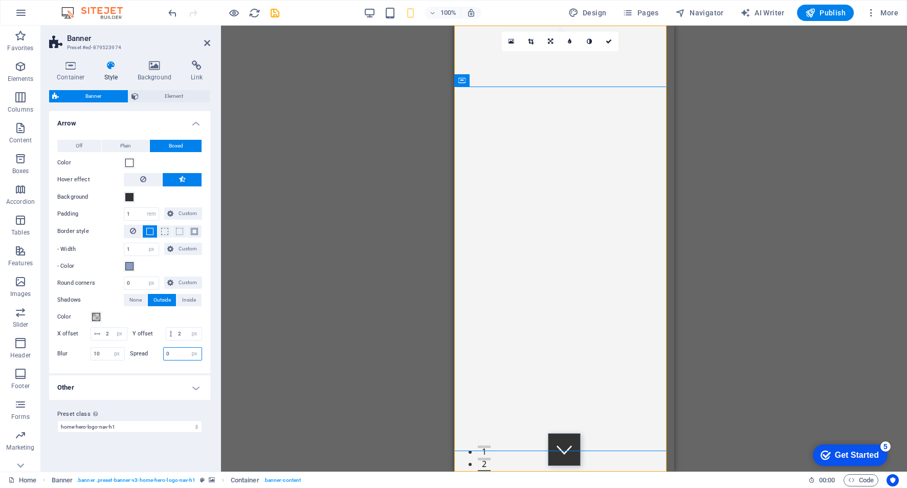
drag, startPoint x: 176, startPoint y: 365, endPoint x: 152, endPoint y: 366, distance: 23.5
click at [152, 360] on div "Spread 0 px rem vh vw" at bounding box center [166, 353] width 73 height 13
type input "10"
click at [127, 268] on span at bounding box center [129, 266] width 8 height 8
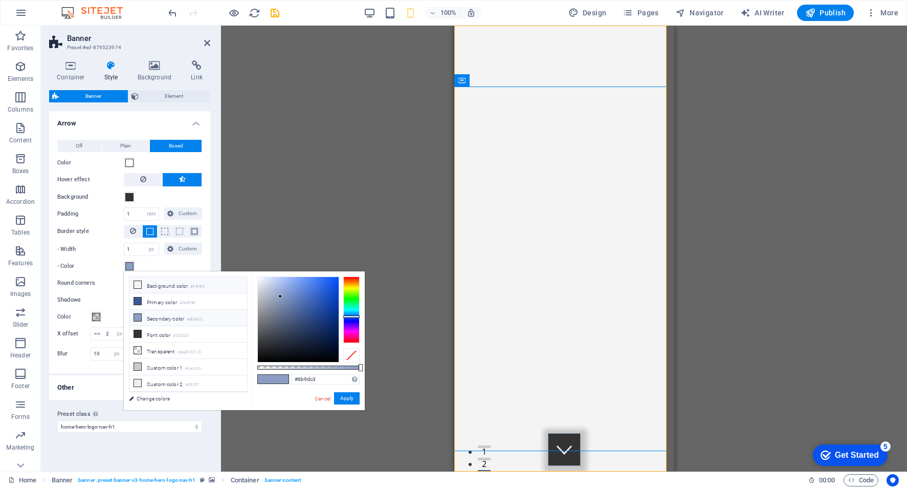
click at [219, 285] on li "Background color #f4f4f4" at bounding box center [188, 285] width 118 height 16
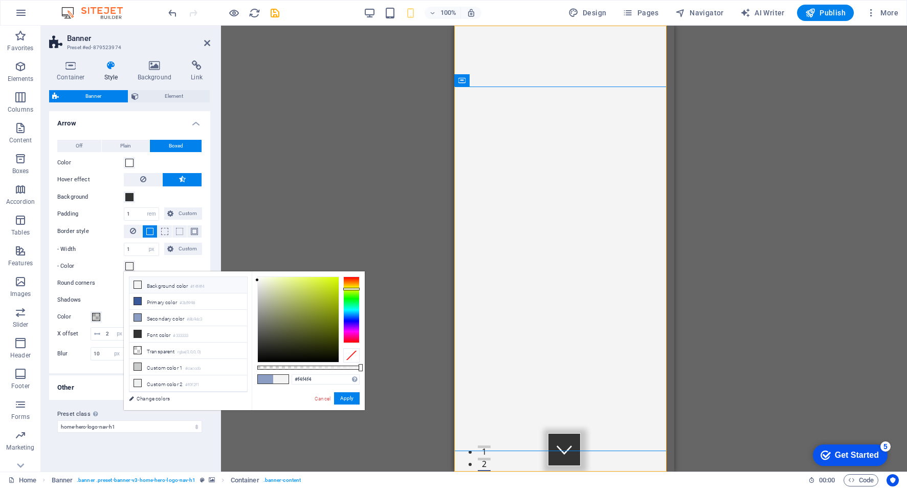
click at [357, 289] on div at bounding box center [351, 309] width 16 height 67
click at [359, 285] on div at bounding box center [351, 285] width 16 height 3
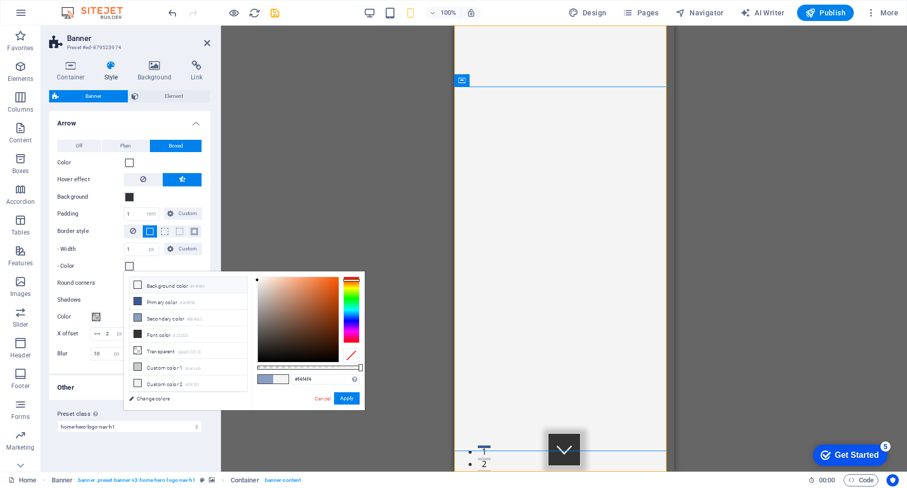
click at [356, 280] on div at bounding box center [351, 309] width 16 height 67
click at [355, 285] on div at bounding box center [351, 309] width 16 height 67
click at [356, 280] on div at bounding box center [351, 309] width 16 height 67
type input "#e46817"
click at [330, 285] on div at bounding box center [298, 319] width 81 height 85
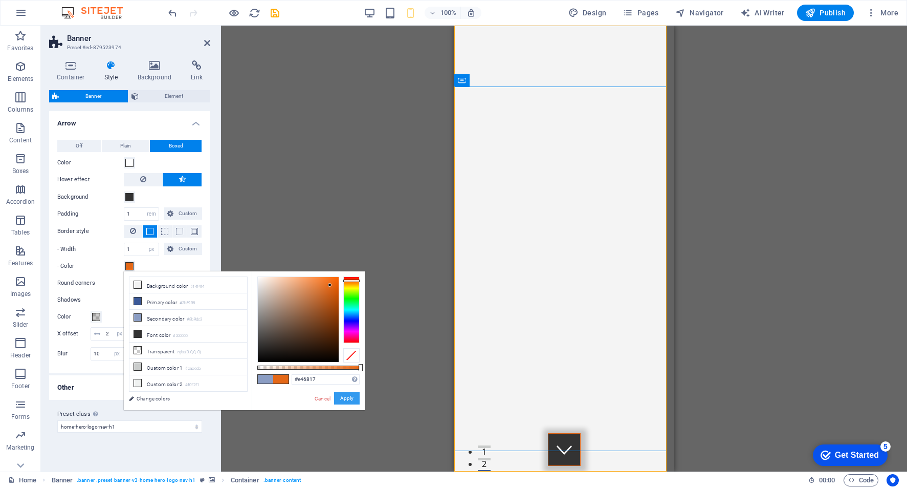
click at [344, 396] on button "Apply" at bounding box center [347, 398] width 26 height 12
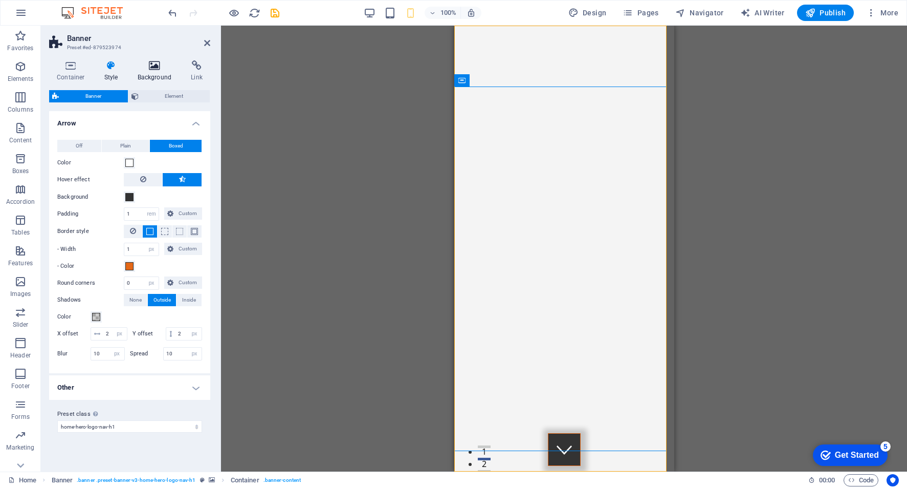
click at [163, 67] on icon at bounding box center [155, 65] width 50 height 10
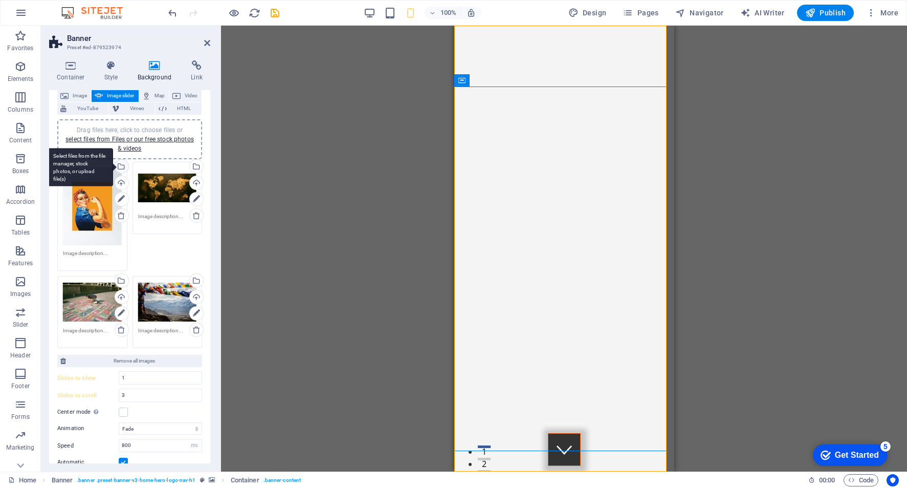
click at [124, 165] on div "Select files from the file manager, stock photos, or upload file(s)" at bounding box center [120, 167] width 15 height 15
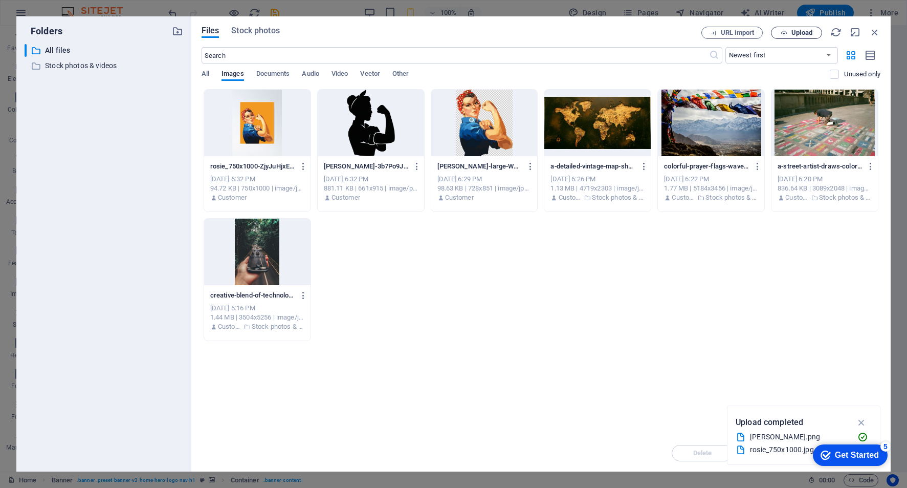
click at [806, 36] on button "Upload" at bounding box center [796, 33] width 51 height 12
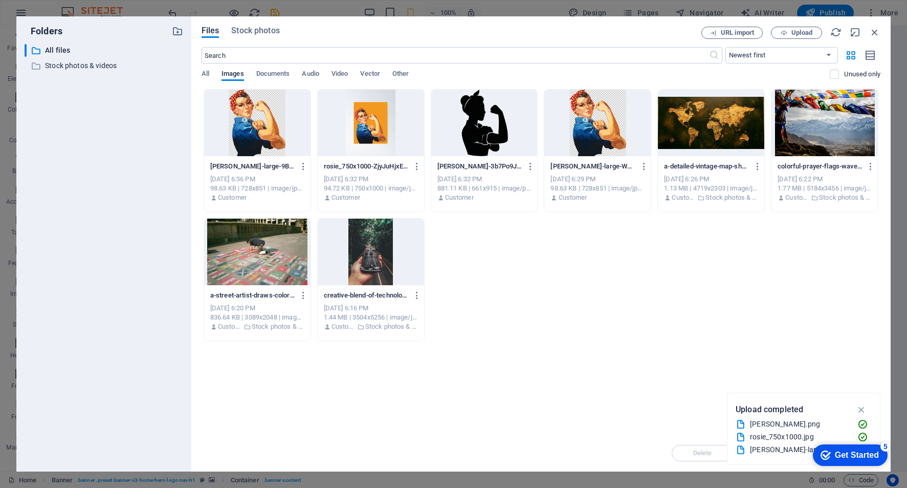
click at [250, 122] on div at bounding box center [257, 123] width 106 height 67
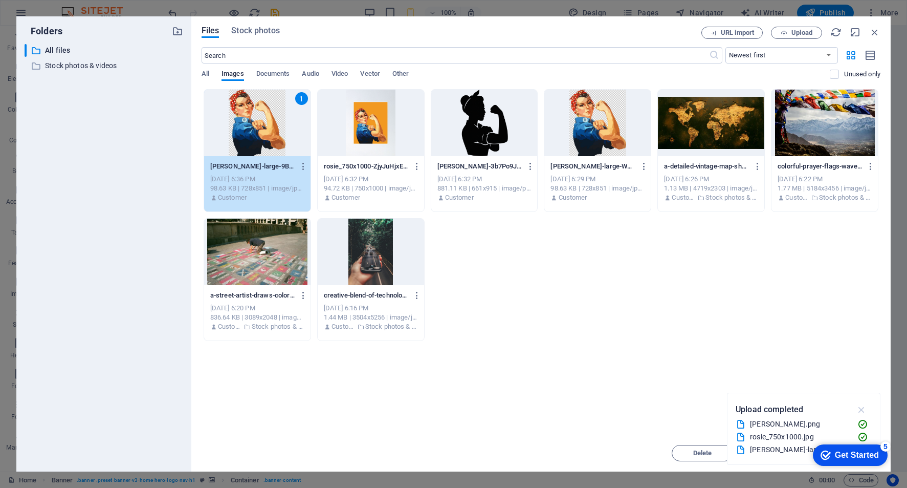
click at [863, 406] on icon "button" at bounding box center [862, 409] width 12 height 11
click at [875, 33] on icon "button" at bounding box center [874, 32] width 11 height 11
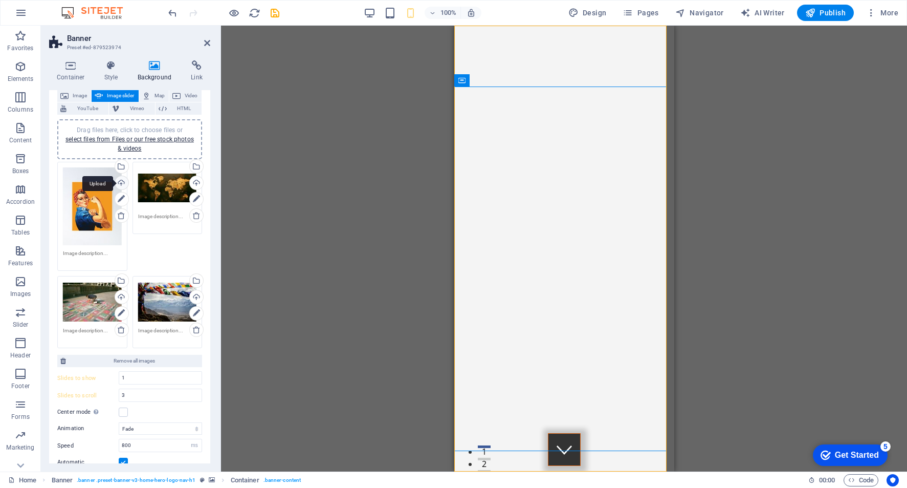
click at [121, 185] on div "Upload" at bounding box center [120, 183] width 15 height 15
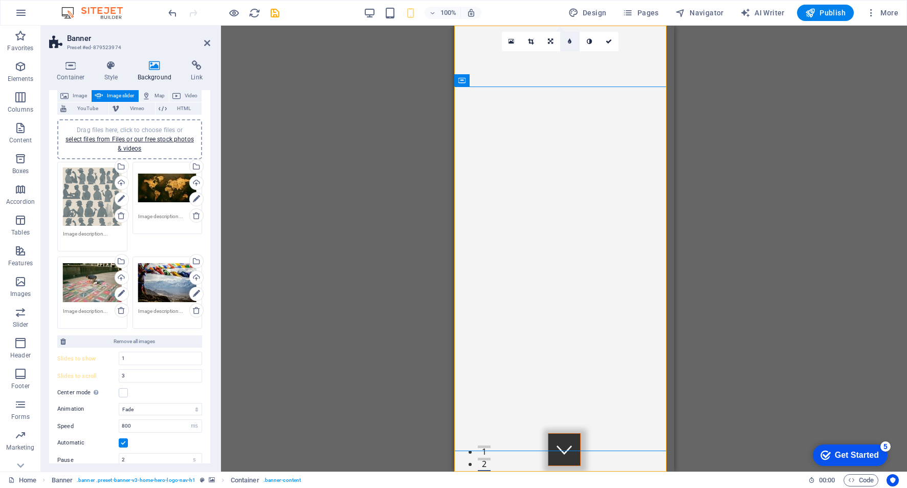
click at [567, 43] on link at bounding box center [569, 41] width 19 height 19
click at [121, 184] on div "Upload" at bounding box center [120, 183] width 15 height 15
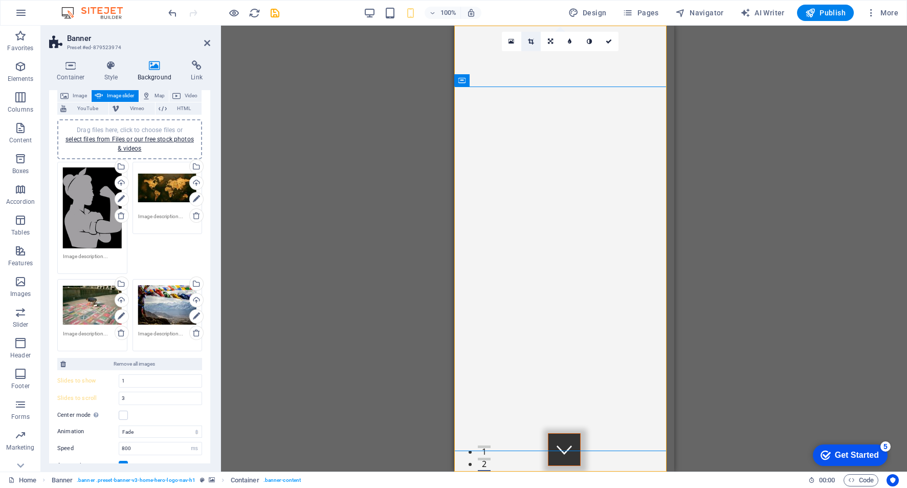
click at [527, 42] on link at bounding box center [530, 41] width 19 height 19
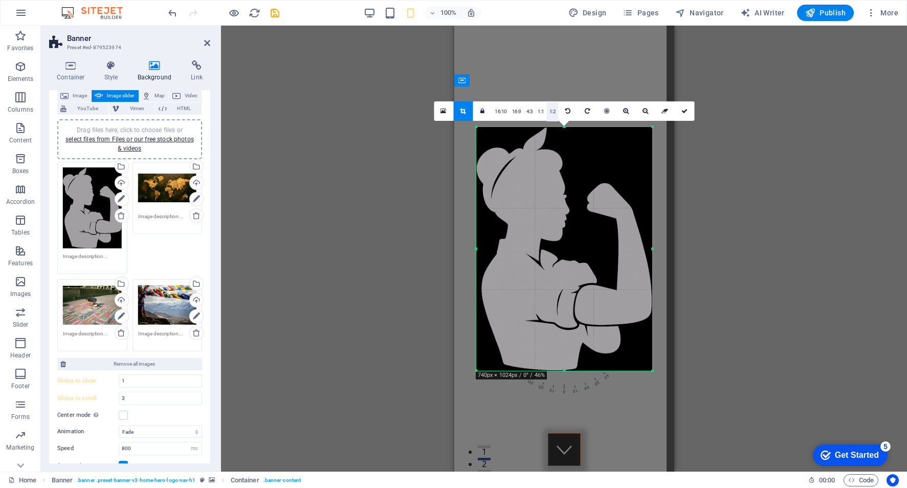
click at [551, 113] on link "1:2" at bounding box center [553, 110] width 12 height 19
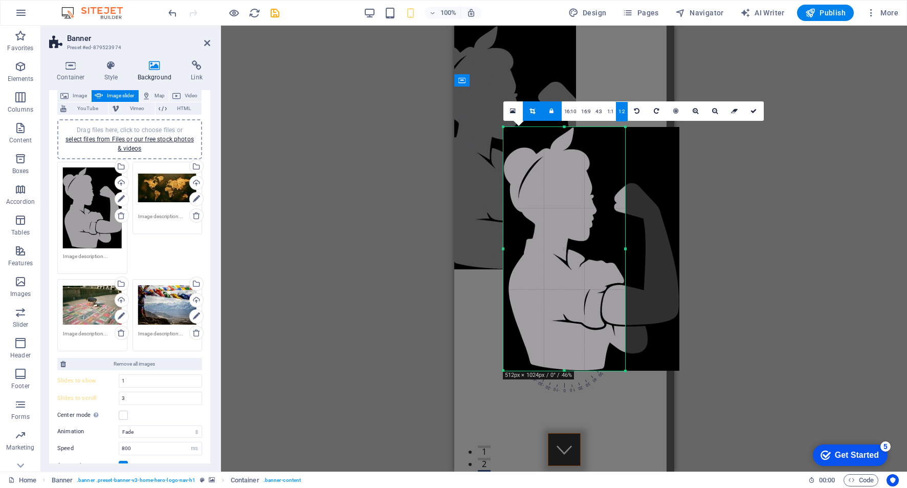
click at [583, 287] on div at bounding box center [592, 249] width 176 height 244
click at [609, 120] on link "1:1" at bounding box center [611, 111] width 12 height 19
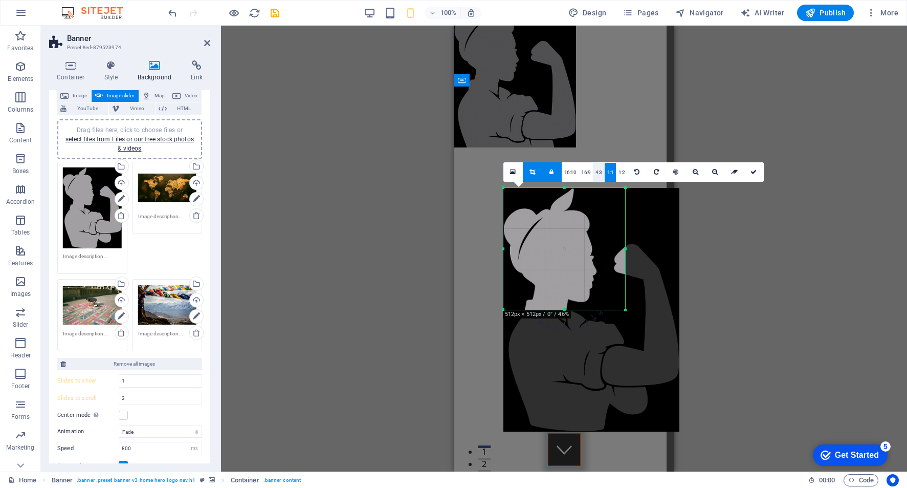
click at [598, 173] on link "4:3" at bounding box center [599, 172] width 12 height 19
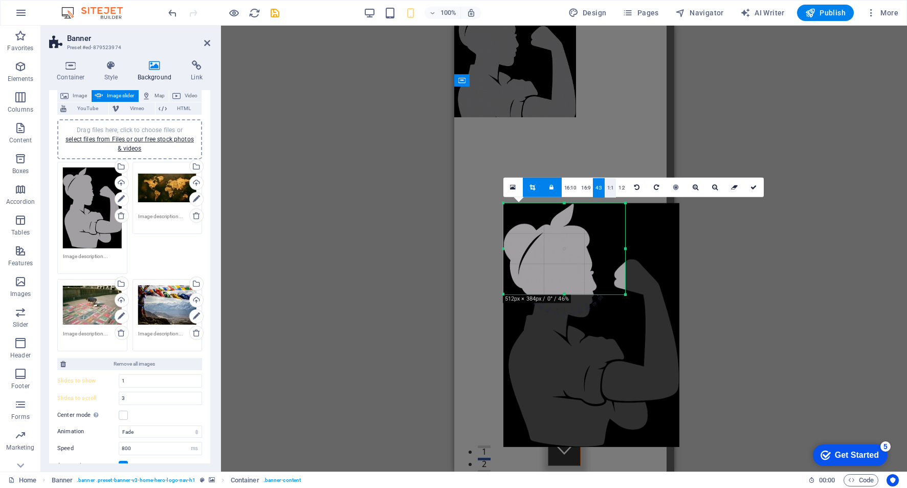
click at [611, 188] on link "1:1" at bounding box center [611, 187] width 12 height 19
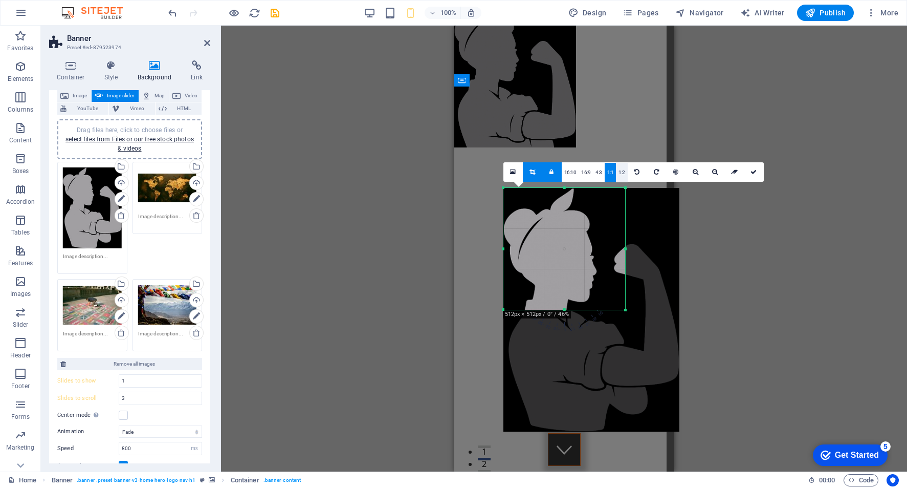
click at [621, 176] on link "1:2" at bounding box center [622, 172] width 12 height 19
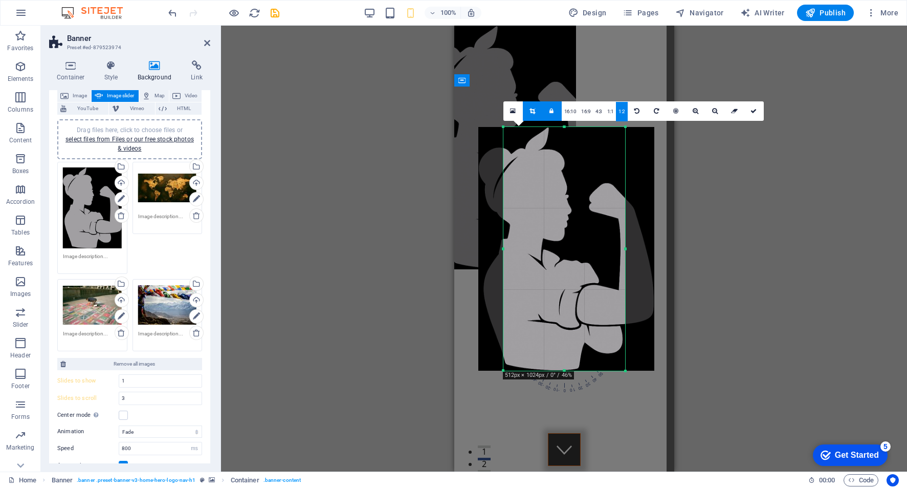
drag, startPoint x: 567, startPoint y: 343, endPoint x: 542, endPoint y: 344, distance: 25.1
click at [542, 344] on div at bounding box center [566, 249] width 176 height 244
click at [756, 112] on link at bounding box center [754, 110] width 19 height 19
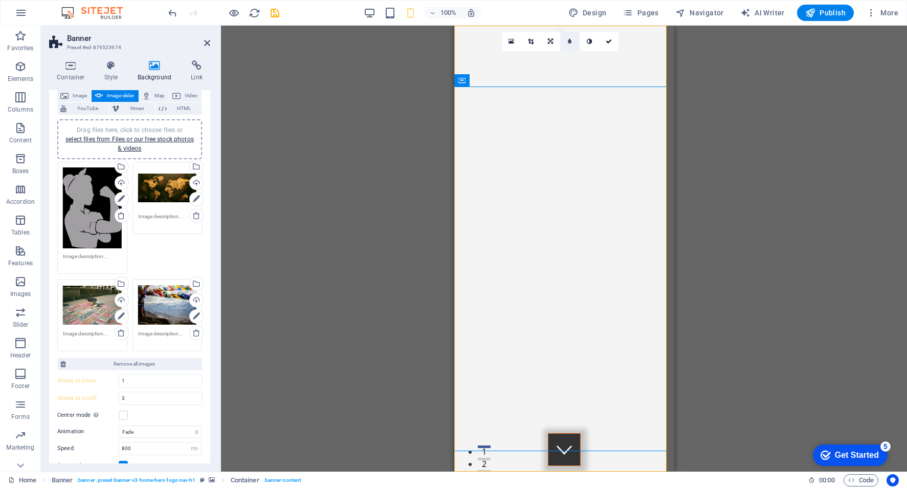
click at [571, 40] on icon at bounding box center [570, 41] width 4 height 6
click at [123, 165] on div "Select files from the file manager, stock photos, or upload file(s)" at bounding box center [120, 167] width 15 height 15
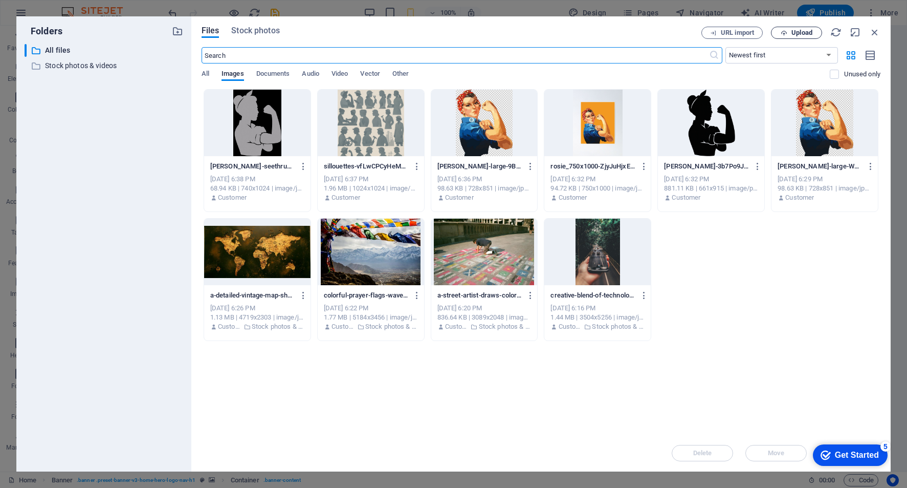
click at [798, 32] on span "Upload" at bounding box center [802, 33] width 21 height 6
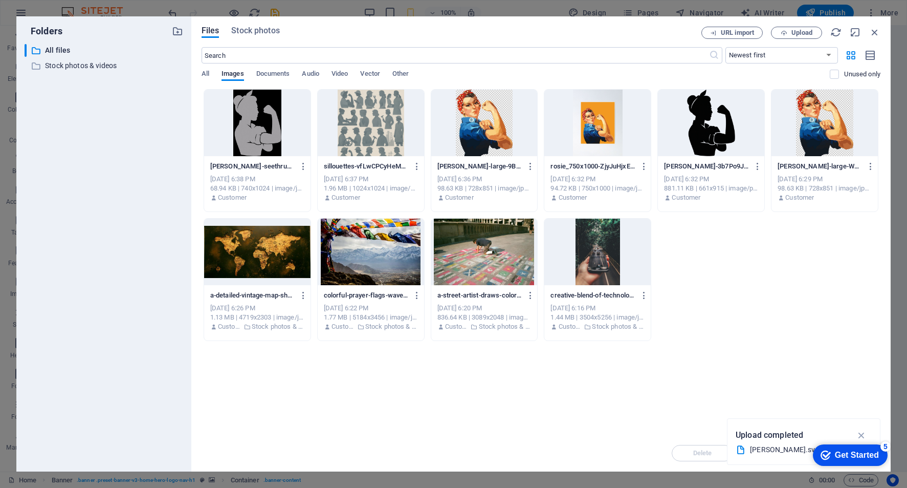
click at [246, 132] on div at bounding box center [257, 123] width 106 height 67
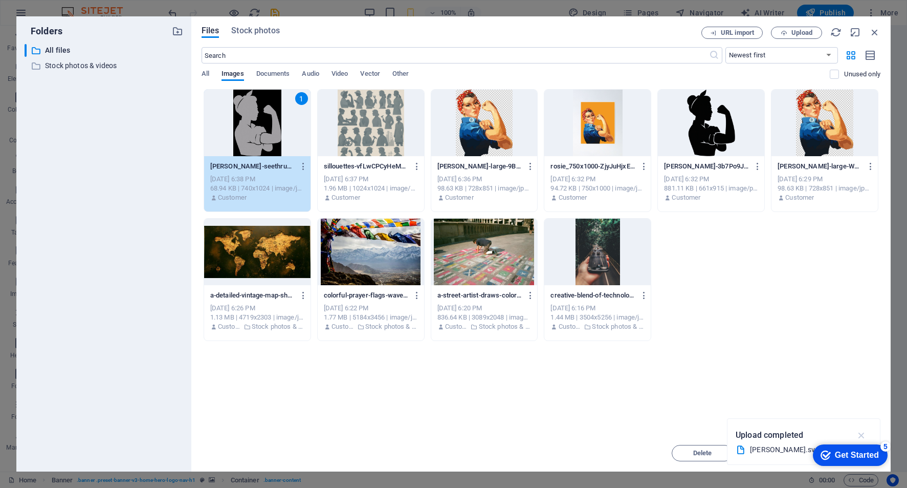
click at [862, 434] on icon "button" at bounding box center [862, 434] width 12 height 11
click at [304, 168] on icon "button" at bounding box center [304, 166] width 10 height 9
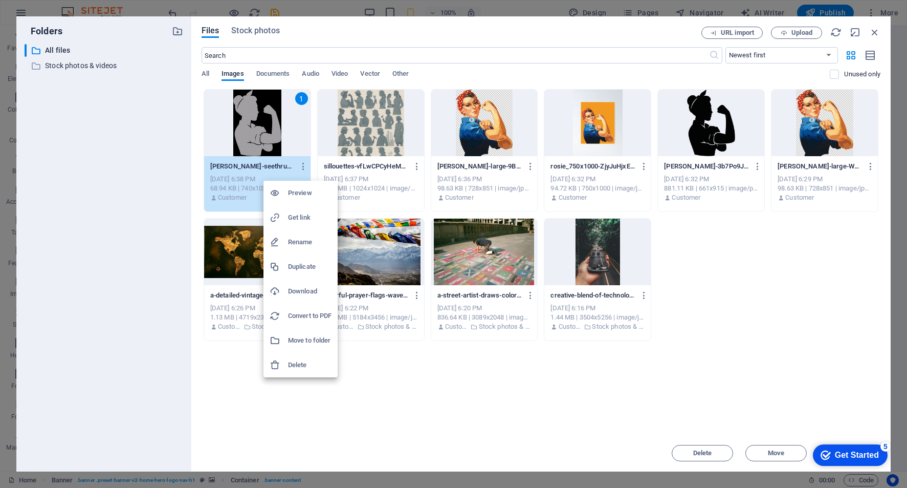
click at [877, 35] on div at bounding box center [453, 244] width 907 height 488
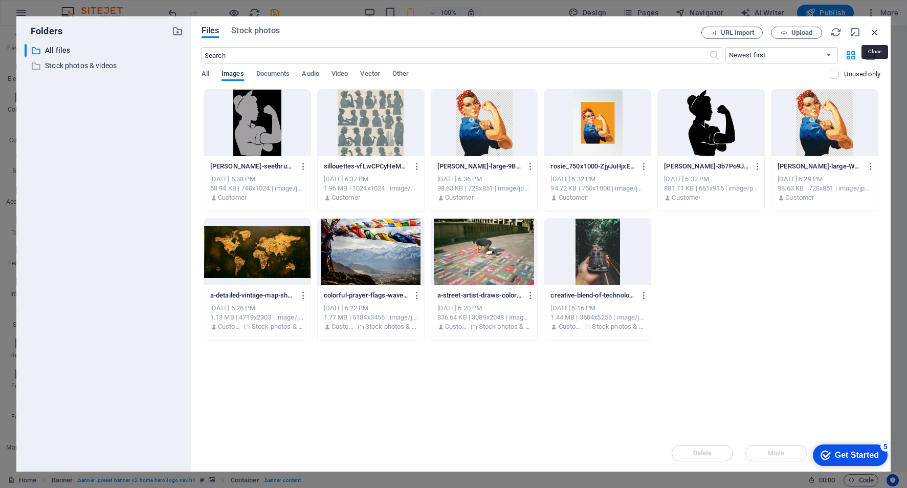
click at [876, 33] on icon "button" at bounding box center [874, 32] width 11 height 11
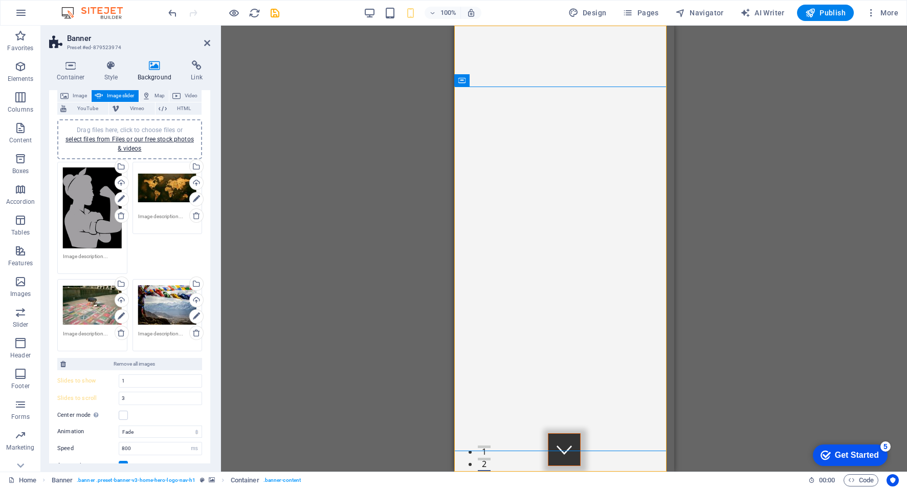
click at [171, 188] on div "Drag files here, click to choose files or select files from Files or our free s…" at bounding box center [167, 187] width 59 height 41
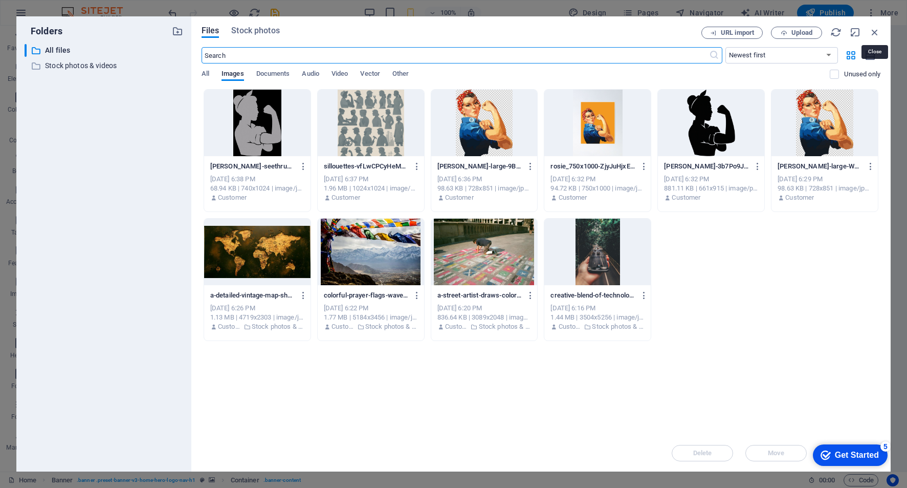
click at [873, 35] on icon "button" at bounding box center [874, 32] width 11 height 11
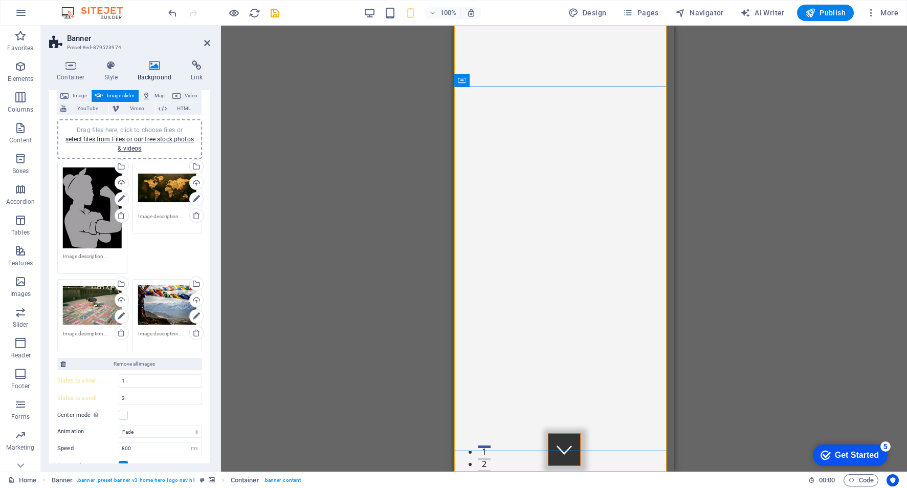
click at [169, 194] on div "Drag files here, click to choose files or select files from Files or our free s…" at bounding box center [167, 187] width 59 height 41
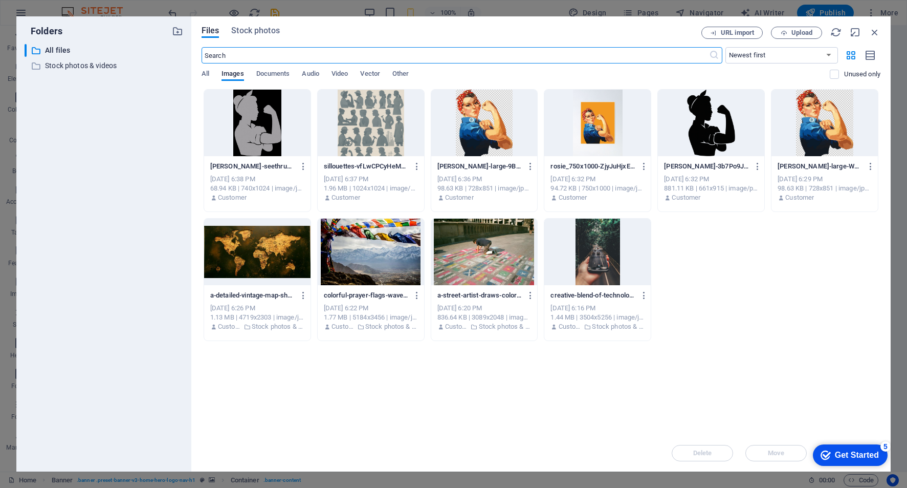
click at [257, 250] on div at bounding box center [257, 251] width 106 height 67
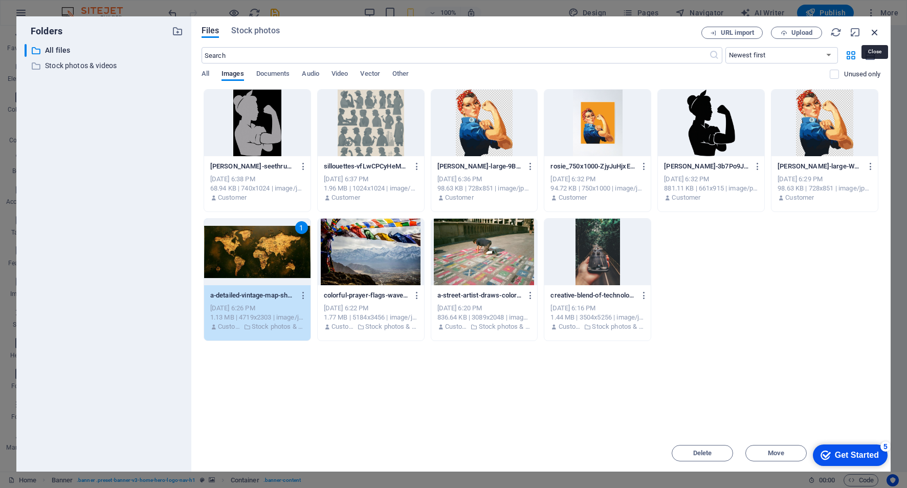
click at [874, 35] on icon "button" at bounding box center [874, 32] width 11 height 11
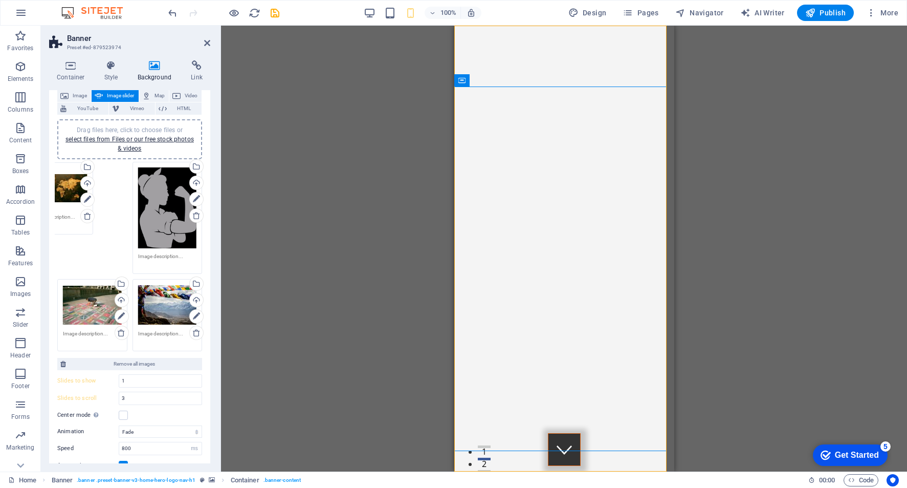
drag, startPoint x: 166, startPoint y: 193, endPoint x: 59, endPoint y: 194, distance: 106.9
click at [572, 40] on link at bounding box center [569, 41] width 19 height 19
type input "4"
type input "3"
type input "2"
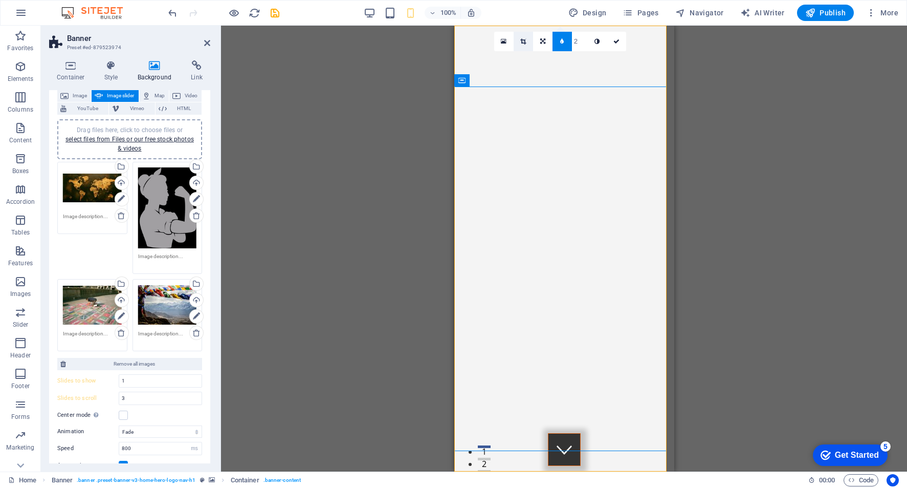
click at [521, 43] on icon at bounding box center [523, 41] width 6 height 6
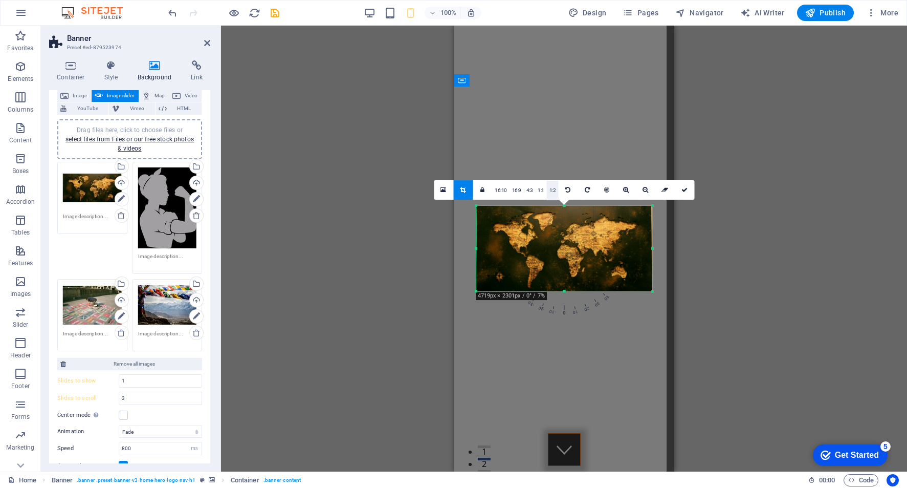
click at [555, 188] on link "1:2" at bounding box center [553, 190] width 12 height 19
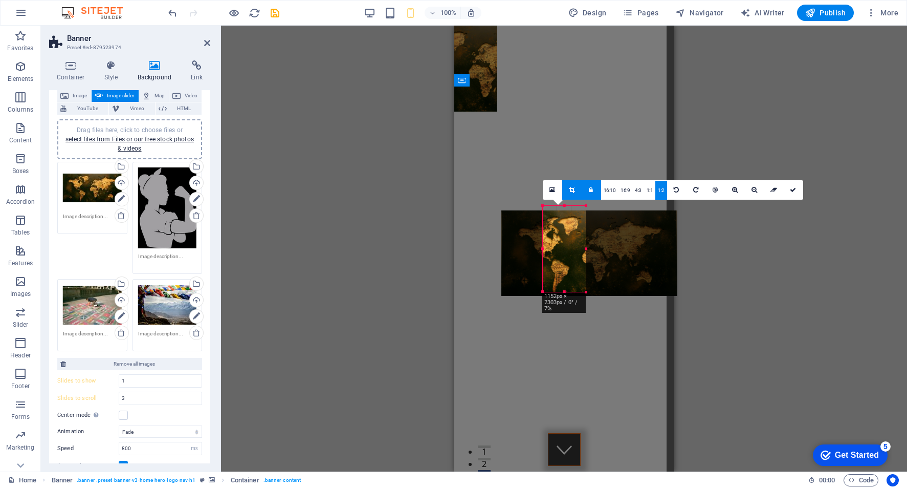
drag, startPoint x: 680, startPoint y: 260, endPoint x: 638, endPoint y: 265, distance: 41.7
click at [638, 265] on div at bounding box center [589, 253] width 176 height 86
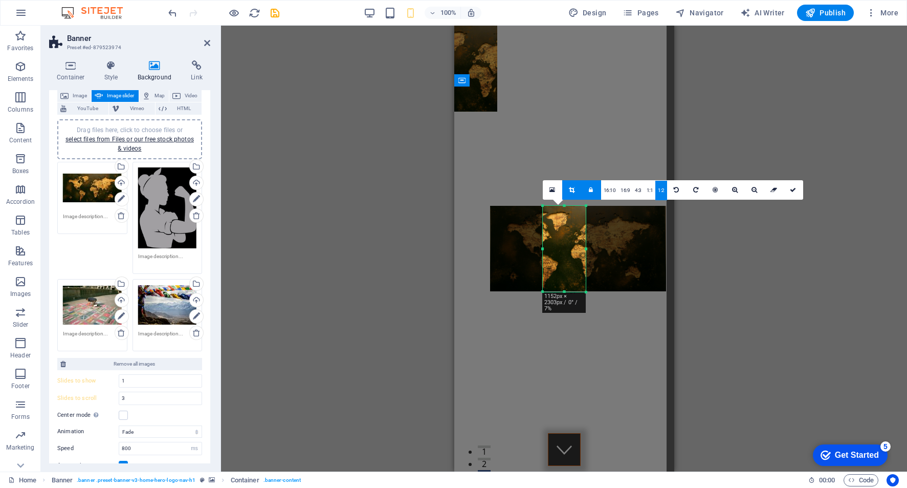
drag, startPoint x: 639, startPoint y: 262, endPoint x: 627, endPoint y: 260, distance: 11.4
click at [627, 260] on div at bounding box center [578, 249] width 176 height 86
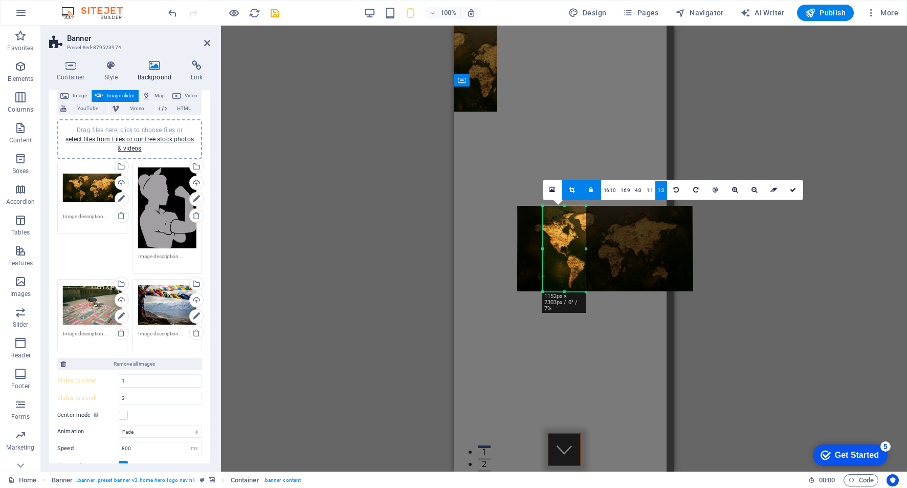
drag, startPoint x: 628, startPoint y: 261, endPoint x: 654, endPoint y: 258, distance: 26.2
click at [654, 258] on div at bounding box center [605, 249] width 176 height 86
click at [797, 188] on link at bounding box center [793, 189] width 19 height 19
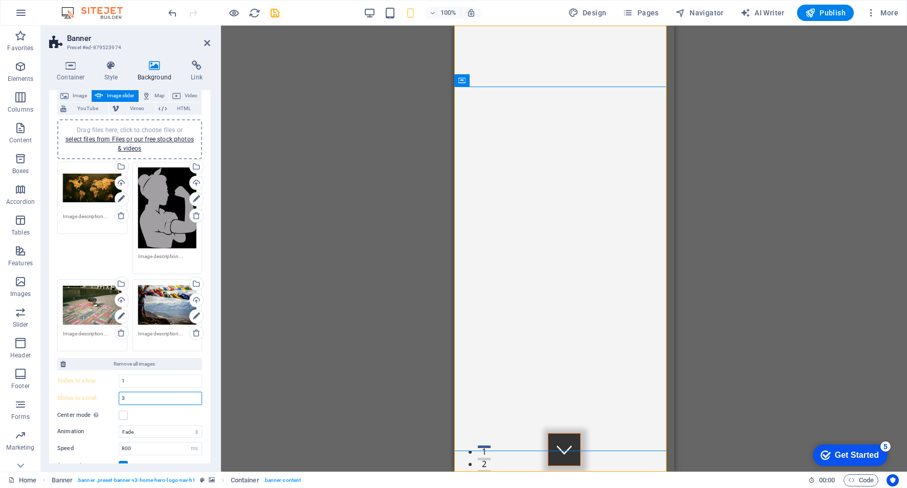
drag, startPoint x: 149, startPoint y: 393, endPoint x: 96, endPoint y: 399, distance: 53.0
click at [105, 396] on div "Slides to scroll 3" at bounding box center [129, 397] width 145 height 13
type input "1"
click at [478, 479] on div "[DOMAIN_NAME]" at bounding box center [564, 487] width 204 height 16
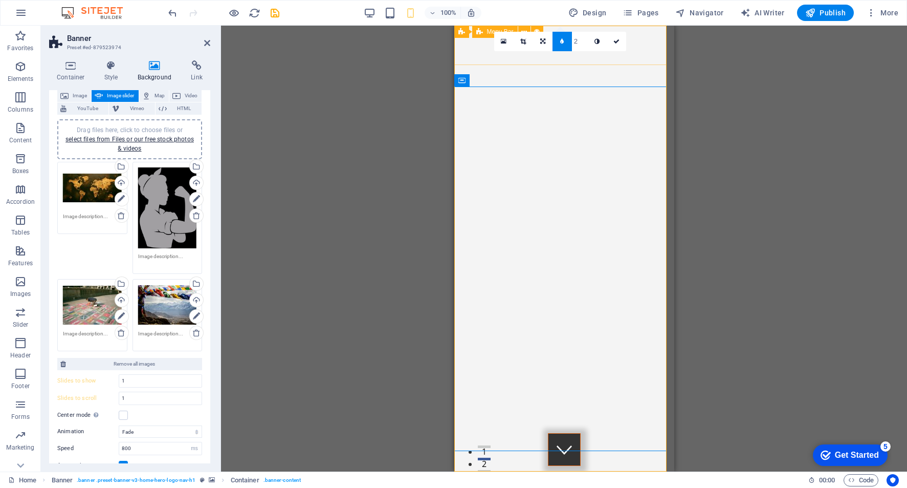
type input "3"
type input "4"
type input "6"
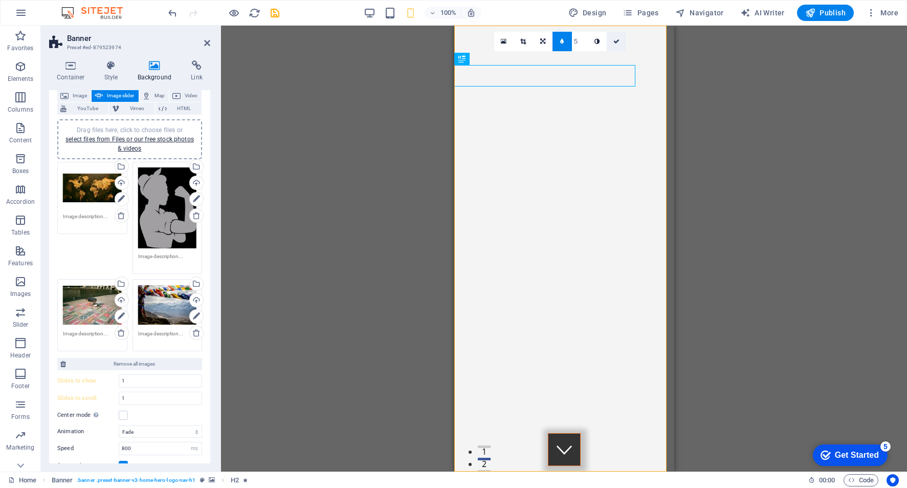
click at [616, 41] on icon at bounding box center [617, 41] width 6 height 6
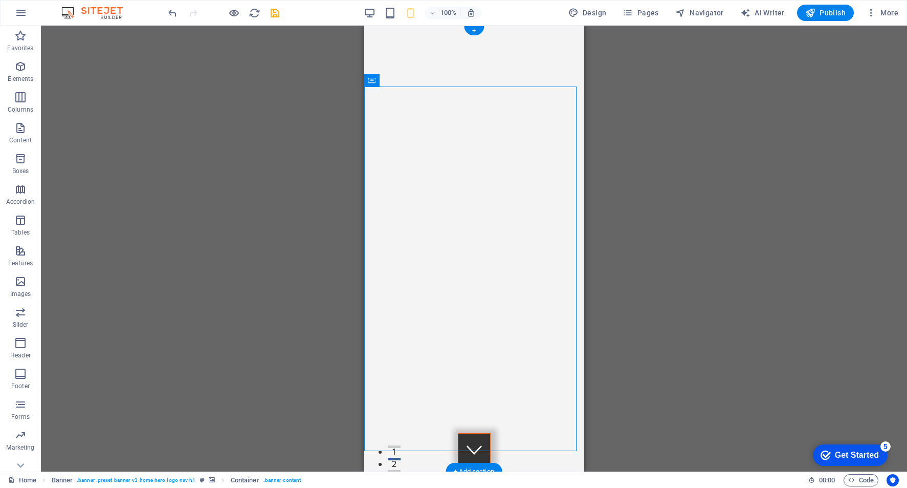
click at [364, 26] on img "2/4" at bounding box center [257, 26] width 212 height 0
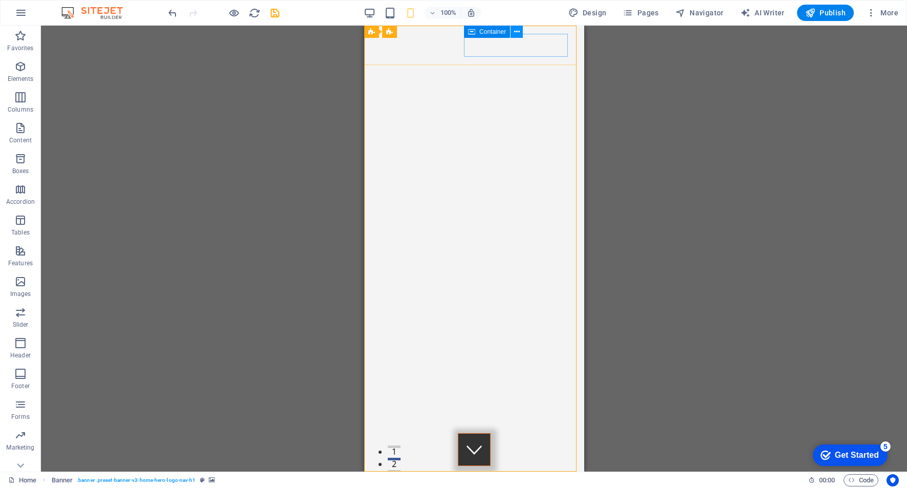
click at [516, 30] on icon at bounding box center [517, 32] width 6 height 11
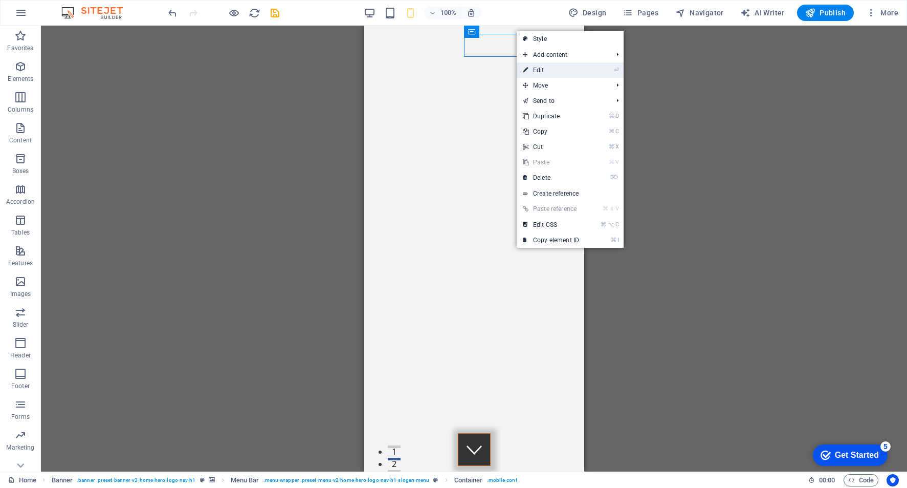
click at [557, 69] on link "⏎ Edit" at bounding box center [551, 69] width 69 height 15
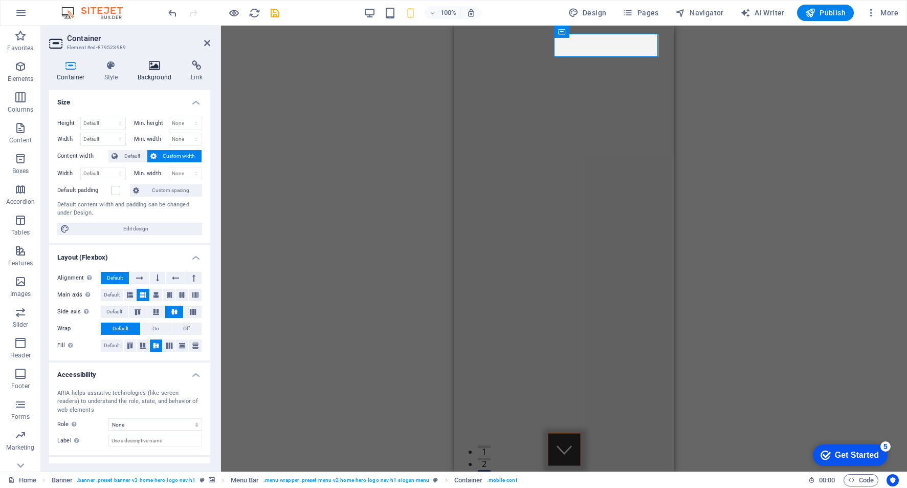
click at [151, 64] on icon at bounding box center [155, 65] width 50 height 10
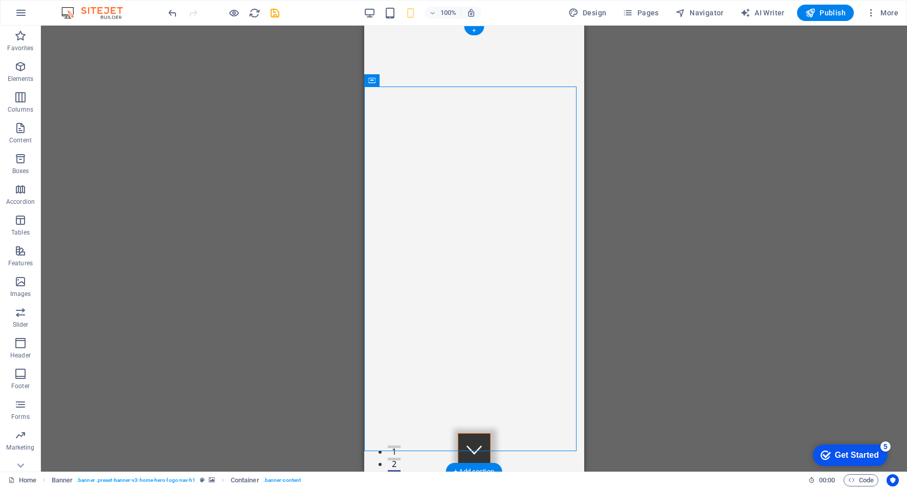
click at [533, 26] on img "1/4" at bounding box center [470, 26] width 212 height 0
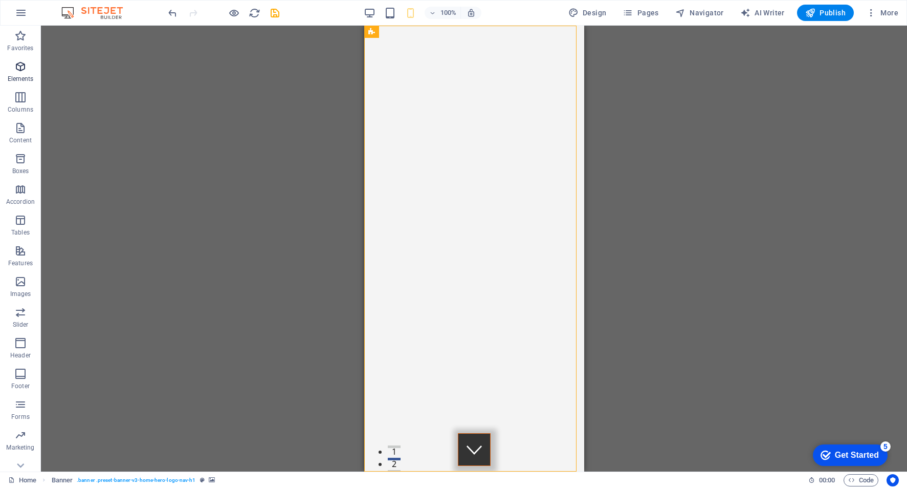
click at [17, 68] on icon "button" at bounding box center [20, 66] width 12 height 12
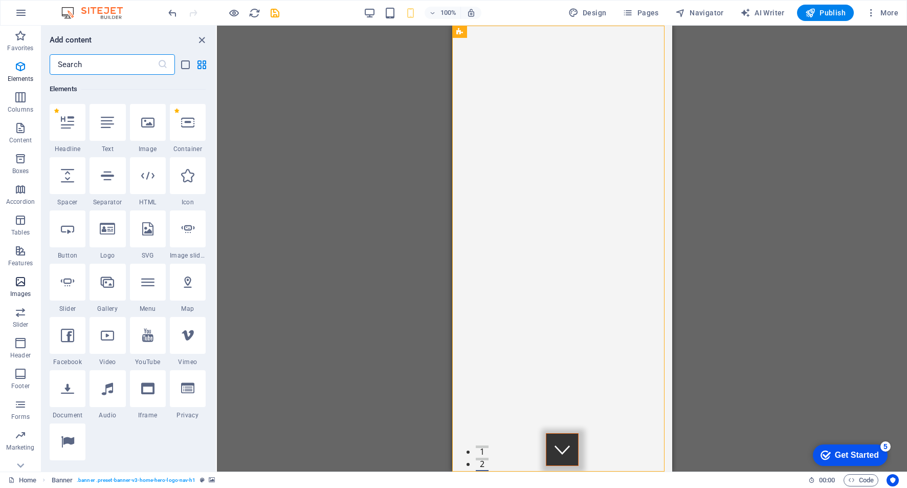
click at [24, 287] on icon "button" at bounding box center [20, 281] width 12 height 12
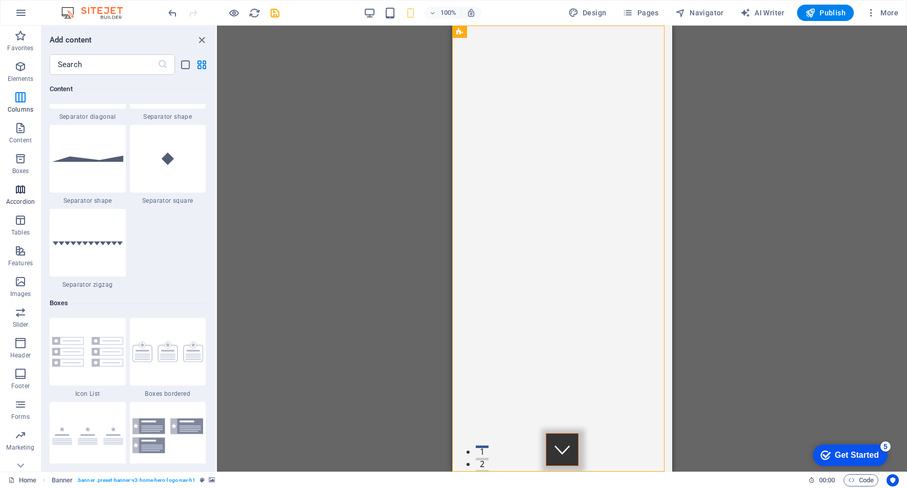
scroll to position [5189, 0]
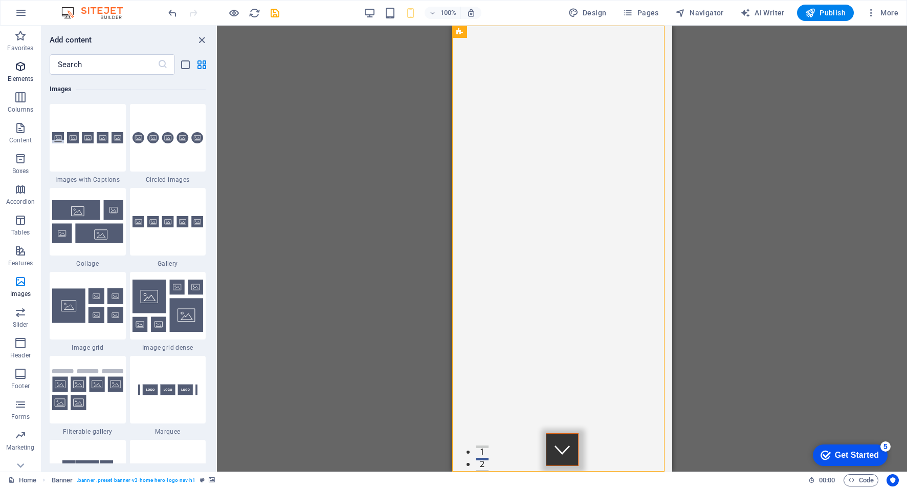
click at [22, 72] on icon "button" at bounding box center [20, 66] width 12 height 12
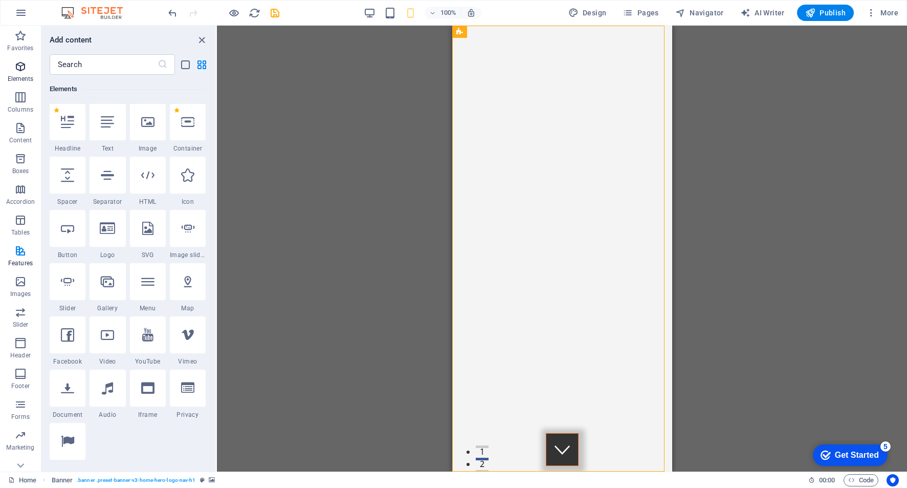
scroll to position [109, 0]
click at [190, 137] on div at bounding box center [188, 122] width 36 height 37
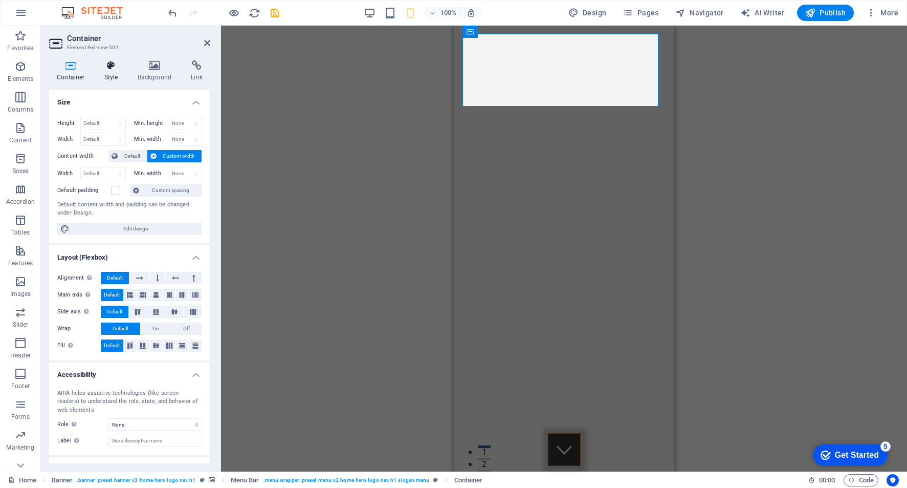
click at [113, 67] on icon at bounding box center [111, 65] width 29 height 10
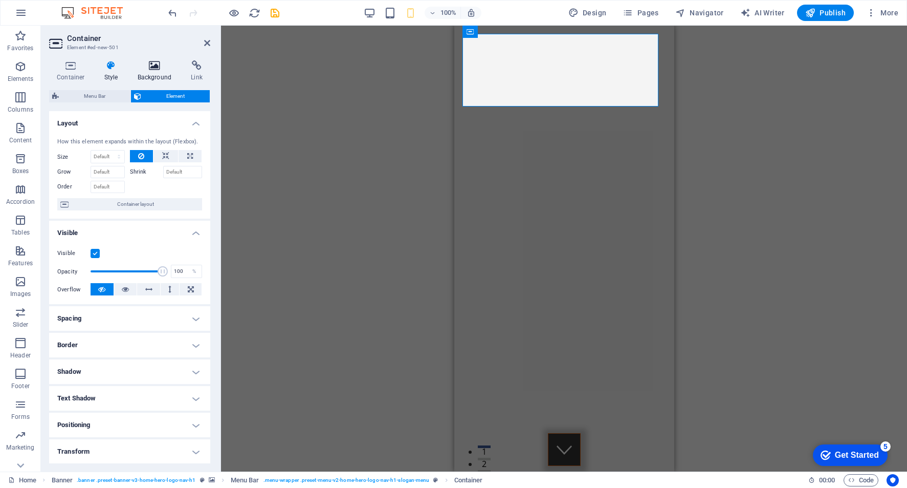
click at [155, 70] on icon at bounding box center [155, 65] width 50 height 10
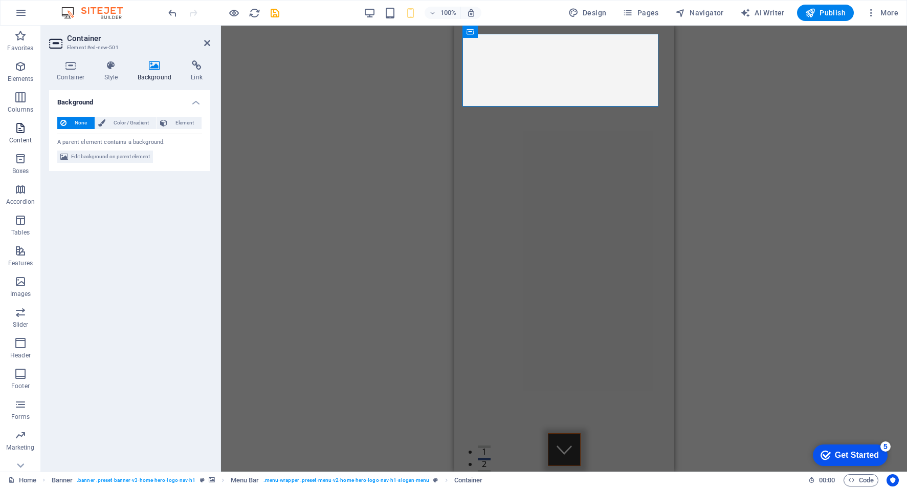
click at [17, 130] on icon "button" at bounding box center [20, 128] width 12 height 12
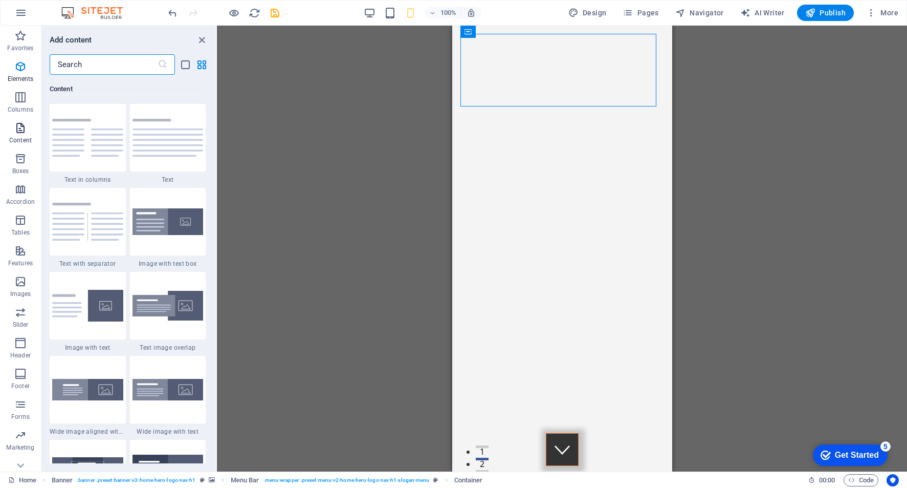
scroll to position [1790, 0]
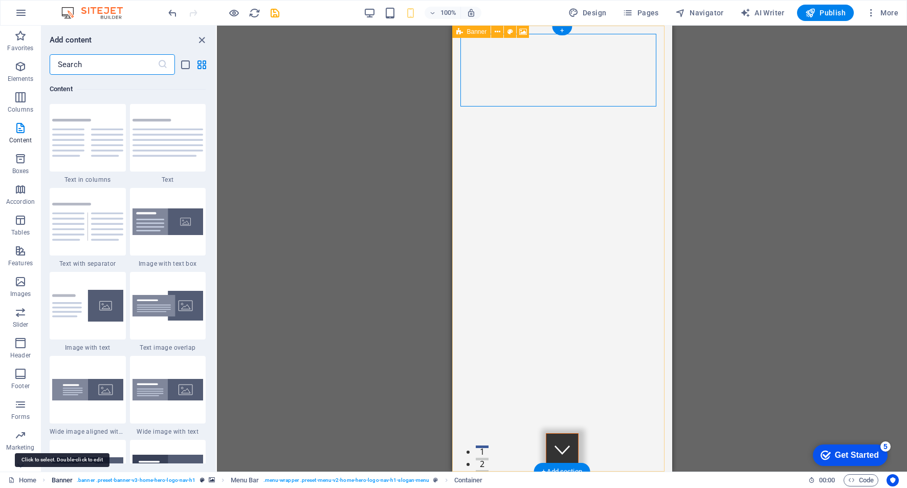
click at [55, 479] on span "Banner" at bounding box center [62, 480] width 21 height 12
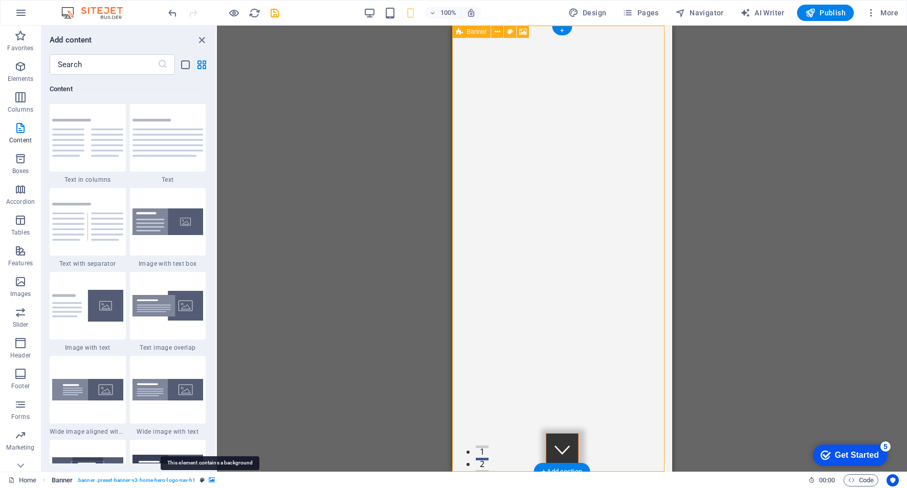
click at [211, 481] on icon "breadcrumb" at bounding box center [212, 480] width 6 height 6
select select "fade"
select select "ms"
select select "s"
select select "progressive"
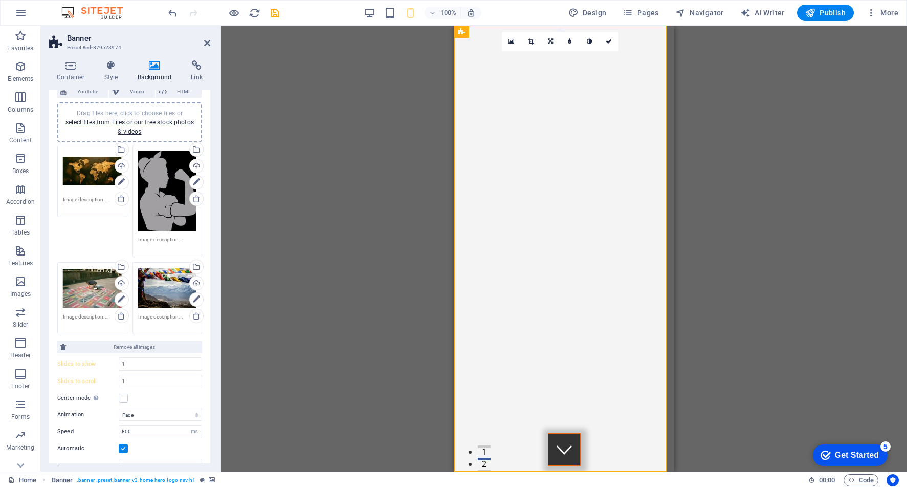
scroll to position [7, 0]
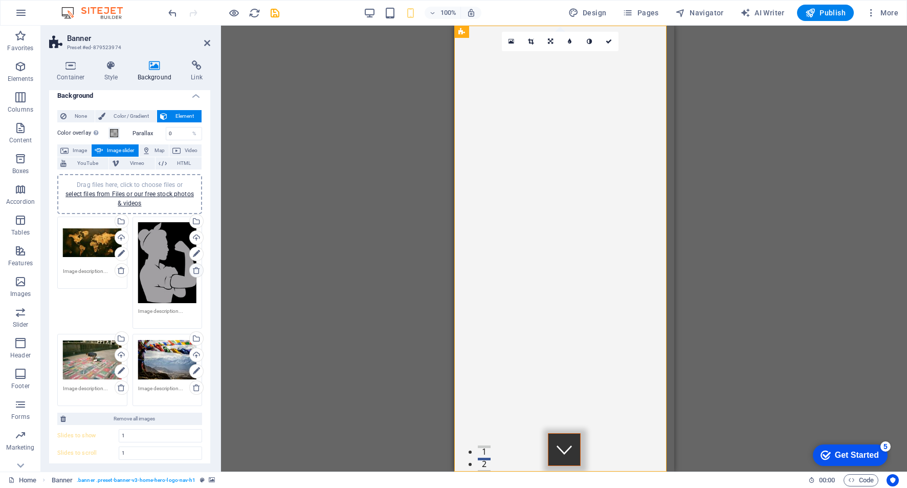
click at [195, 269] on icon at bounding box center [196, 270] width 8 height 8
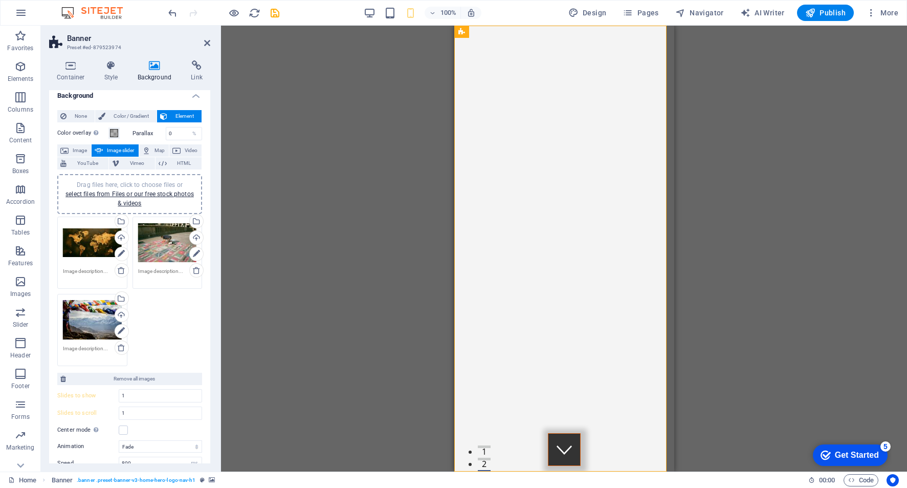
click at [165, 251] on div "Drag files here, click to choose files or select files from Files or our free s…" at bounding box center [167, 242] width 59 height 41
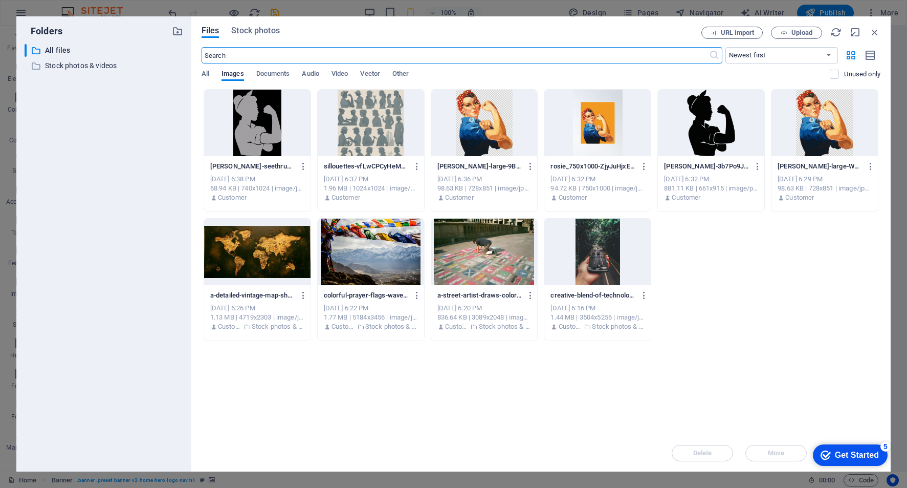
click at [486, 132] on div at bounding box center [484, 123] width 106 height 67
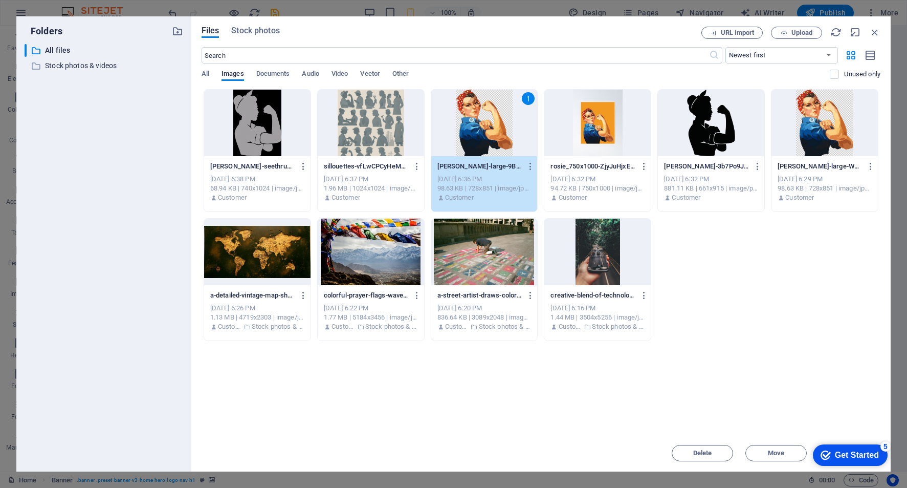
click at [486, 120] on div "1" at bounding box center [484, 123] width 106 height 67
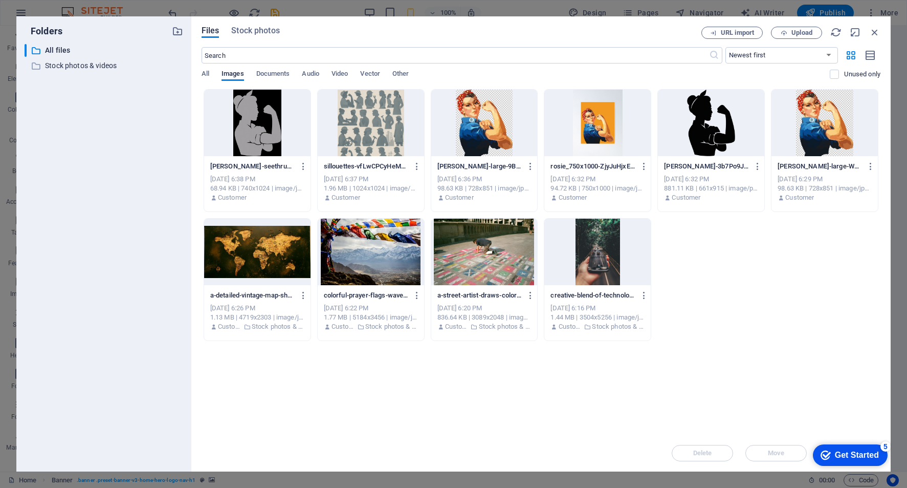
click at [486, 120] on div at bounding box center [484, 123] width 106 height 67
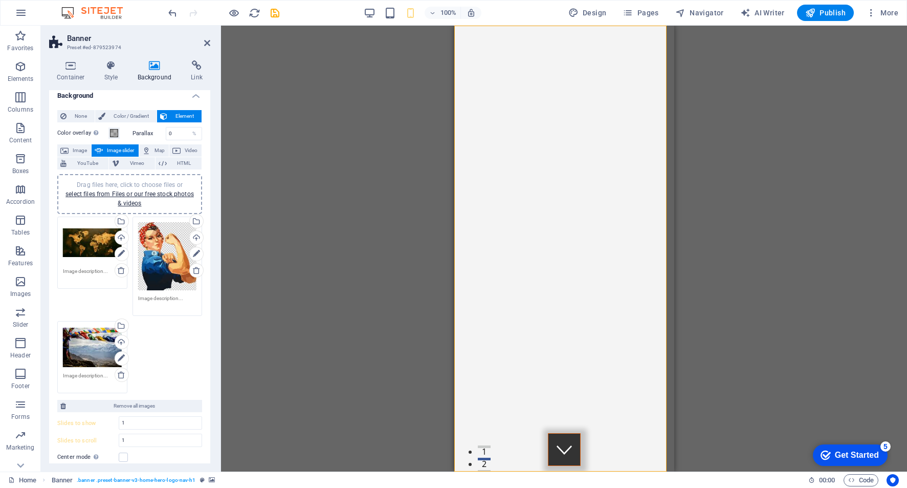
click at [156, 274] on div "Drag files here, click to choose files or select files from Files or our free s…" at bounding box center [167, 256] width 59 height 69
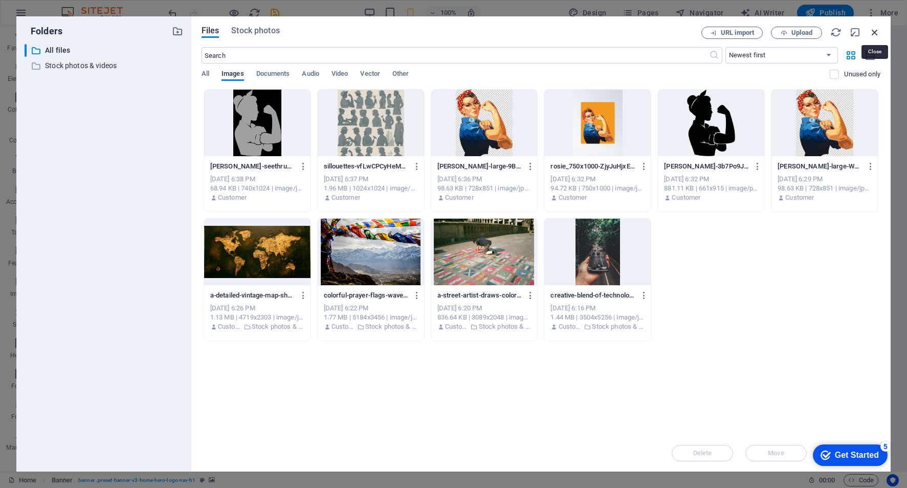
click at [875, 31] on icon "button" at bounding box center [874, 32] width 11 height 11
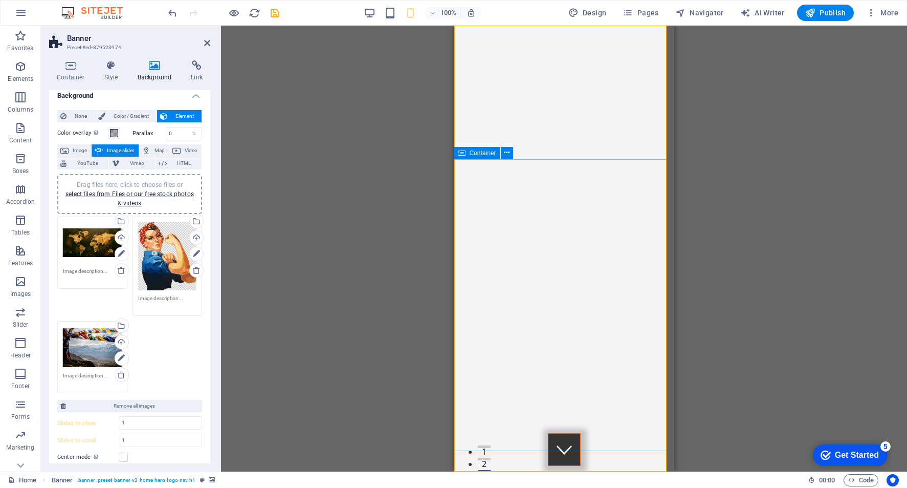
click at [90, 235] on div "Drag files here, click to choose files or select files from Files or our free s…" at bounding box center [92, 242] width 59 height 41
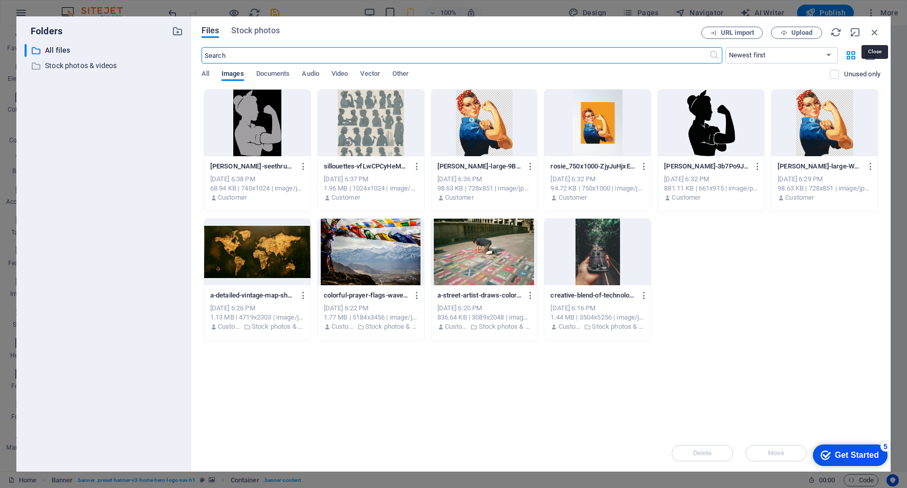
click at [872, 30] on icon "button" at bounding box center [874, 32] width 11 height 11
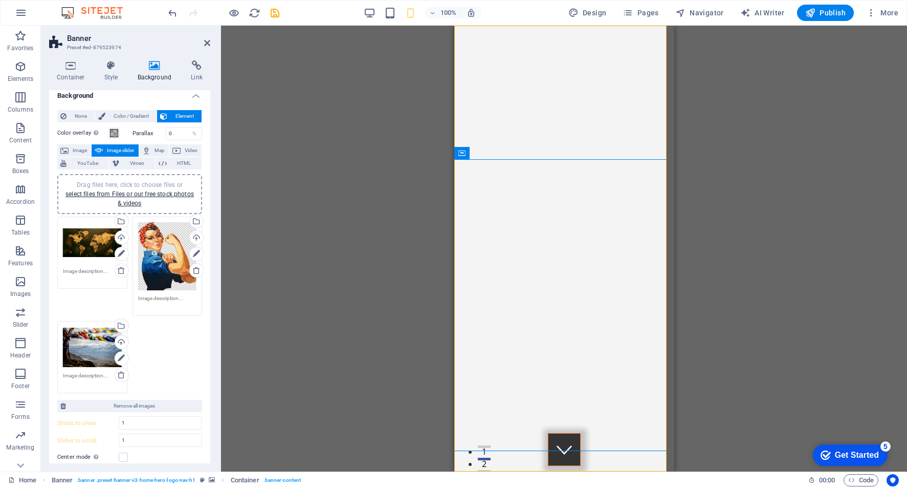
click at [159, 70] on icon at bounding box center [155, 65] width 50 height 10
click at [70, 68] on icon at bounding box center [70, 65] width 43 height 10
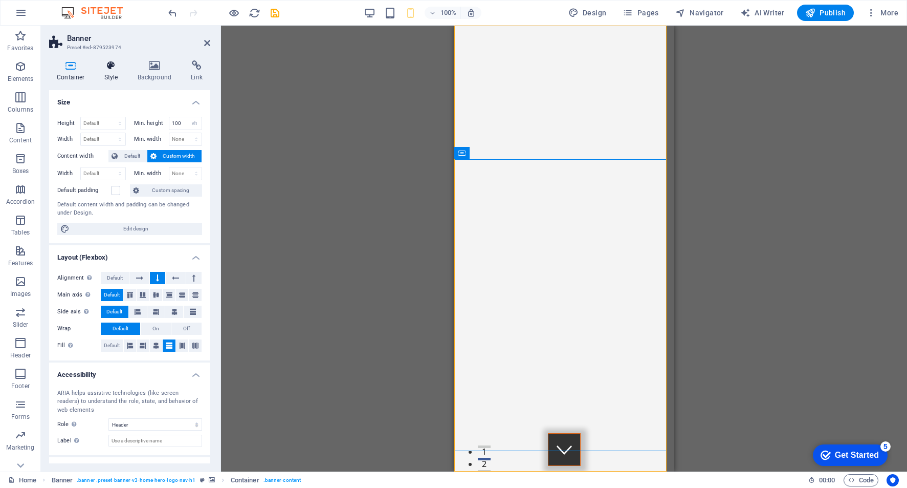
click at [103, 67] on icon at bounding box center [111, 65] width 29 height 10
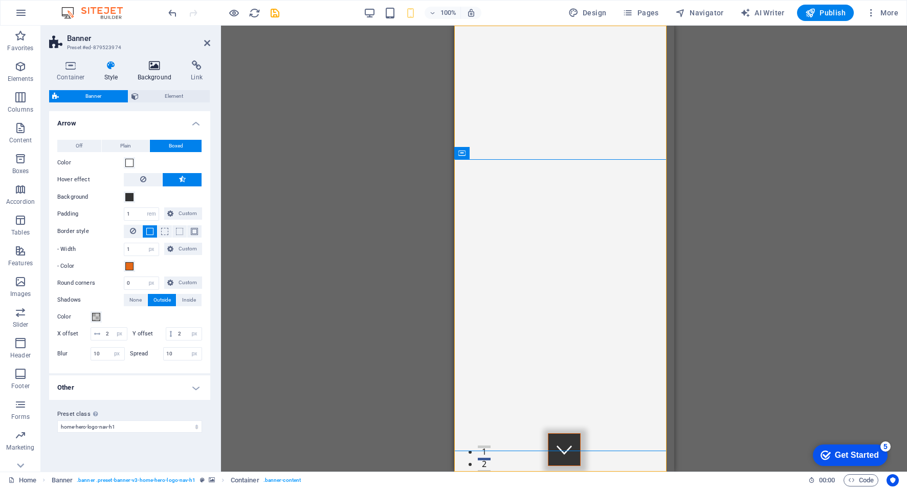
click at [175, 71] on h4 "Background" at bounding box center [157, 70] width 54 height 21
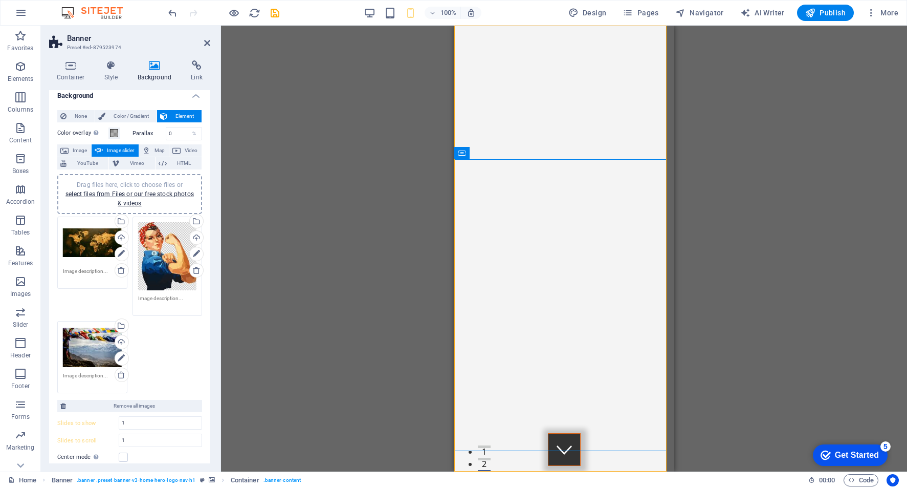
click at [75, 251] on div "Drag files here, click to choose files or select files from Files or our free s…" at bounding box center [92, 242] width 59 height 41
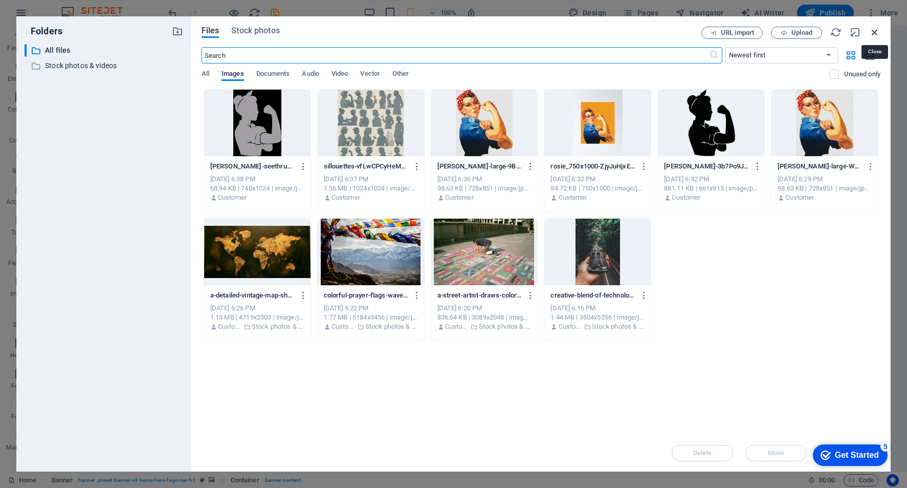
click at [879, 31] on icon "button" at bounding box center [874, 32] width 11 height 11
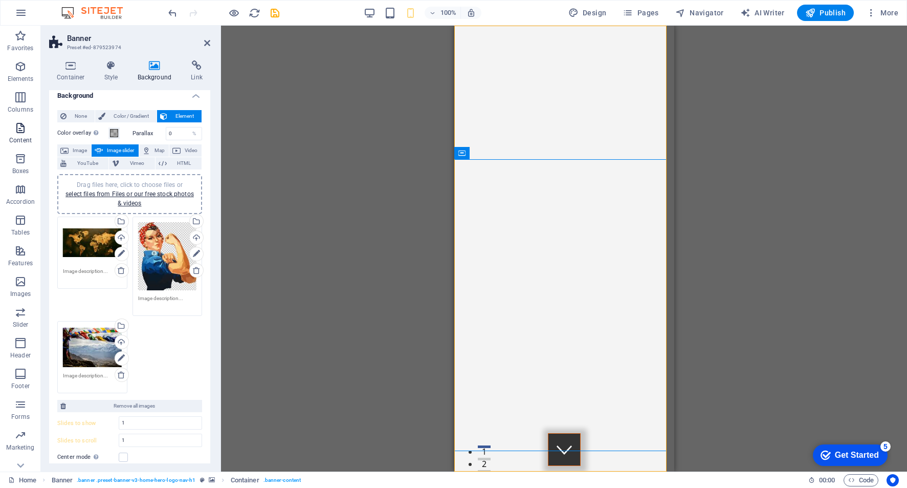
click at [19, 134] on icon "button" at bounding box center [20, 128] width 12 height 12
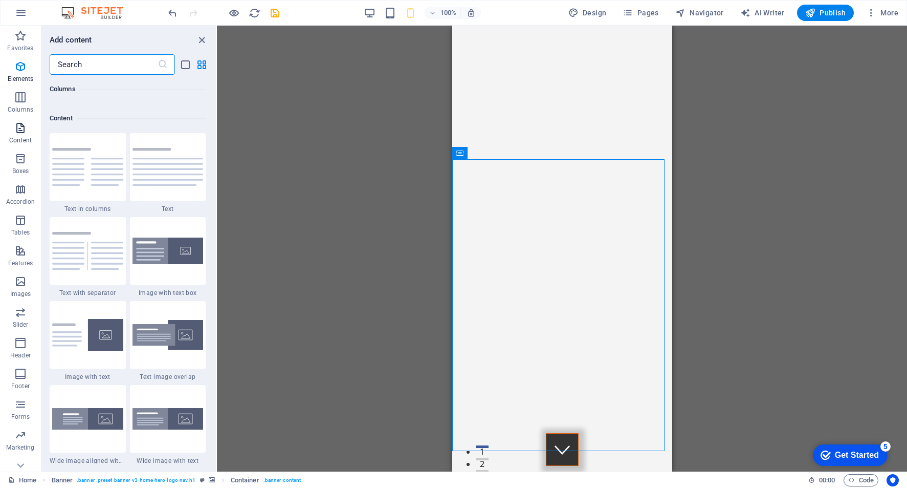
scroll to position [1790, 0]
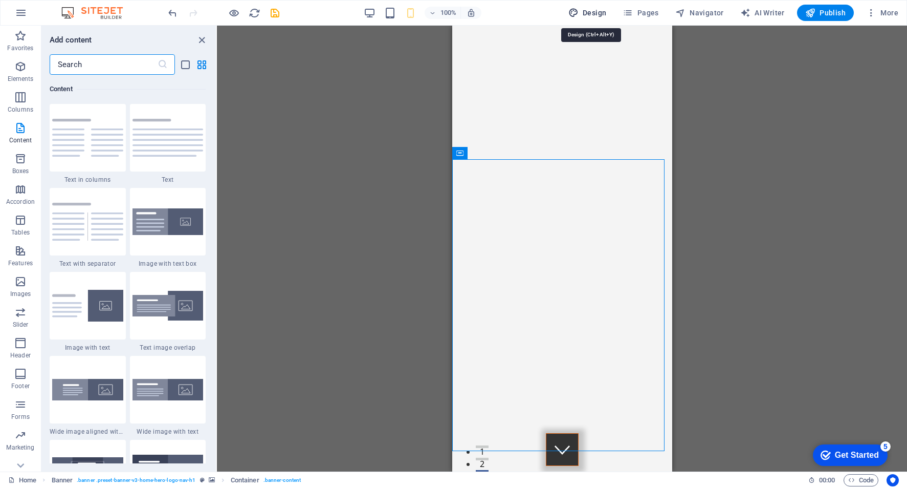
click at [605, 14] on span "Design" at bounding box center [587, 13] width 38 height 10
select select "rem"
select select "200"
select select "px"
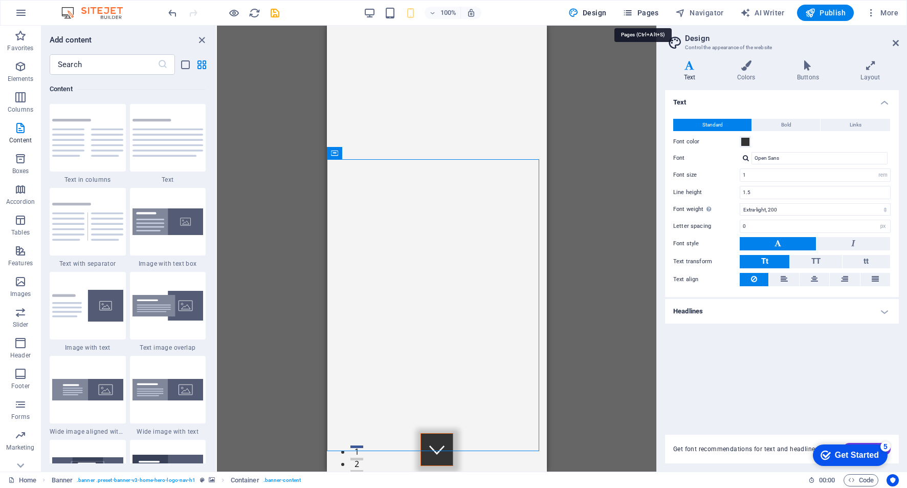
click at [642, 9] on span "Pages" at bounding box center [641, 13] width 36 height 10
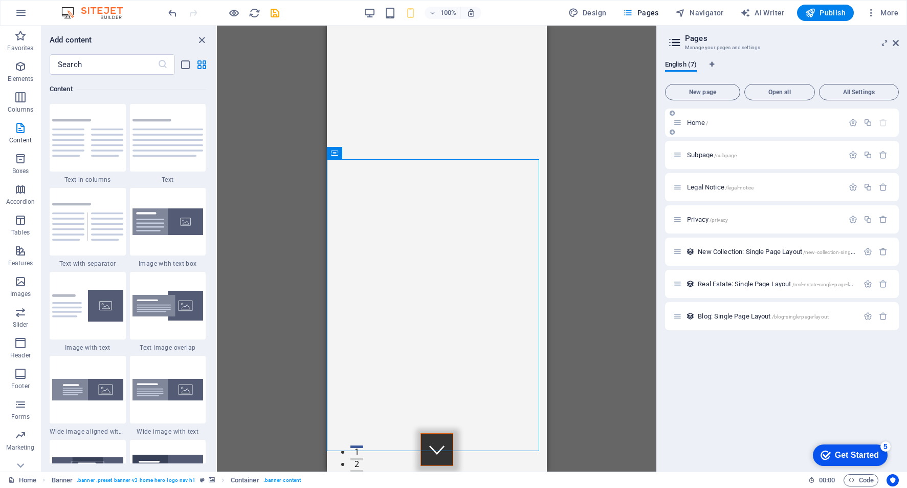
click at [800, 125] on p "Home /" at bounding box center [764, 122] width 154 height 7
click at [854, 125] on icon "button" at bounding box center [853, 122] width 9 height 9
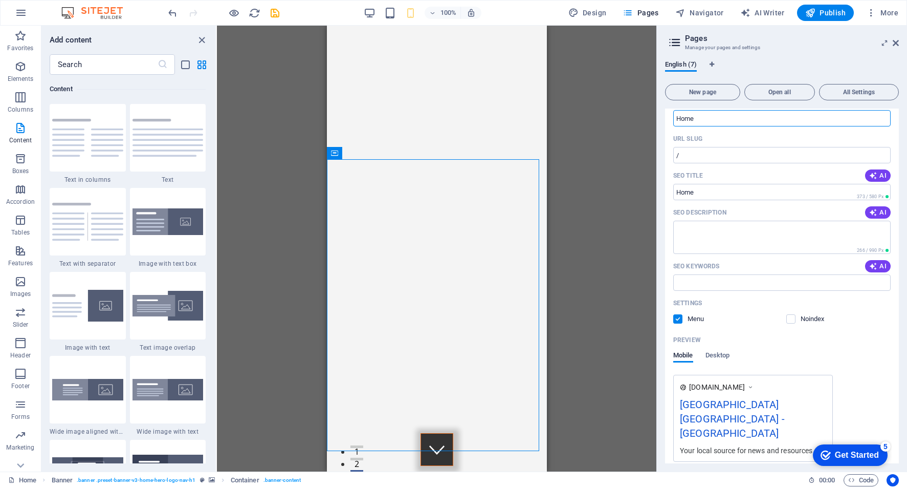
scroll to position [0, 0]
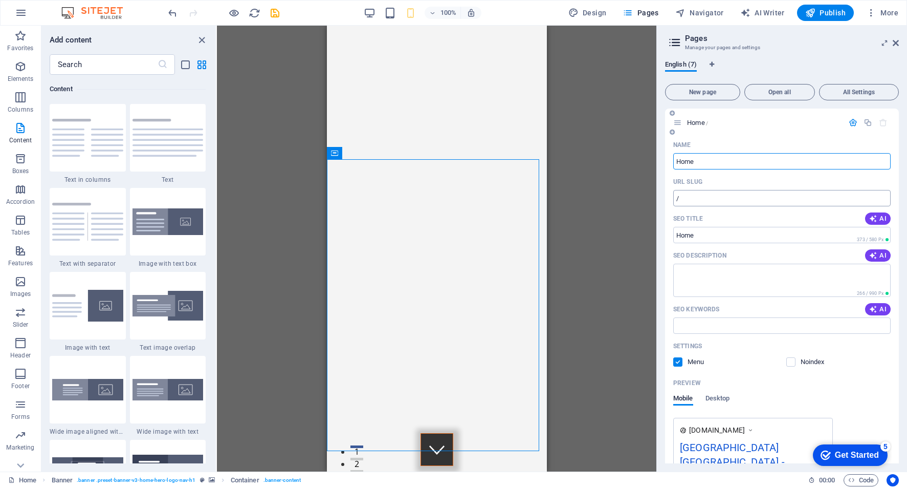
click at [716, 198] on input "/" at bounding box center [781, 198] width 217 height 16
click at [715, 232] on input "SEO Title" at bounding box center [781, 235] width 217 height 16
